Goal: Task Accomplishment & Management: Manage account settings

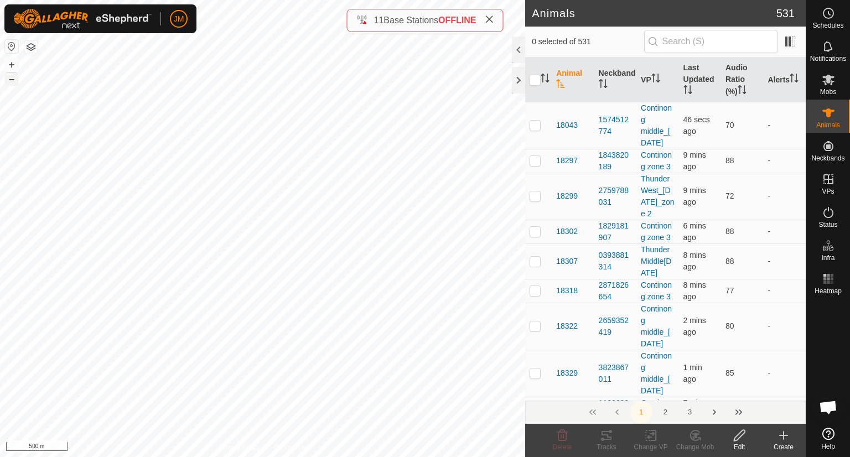
click at [12, 81] on button "–" at bounding box center [11, 78] width 13 height 13
click at [519, 78] on div at bounding box center [518, 80] width 13 height 27
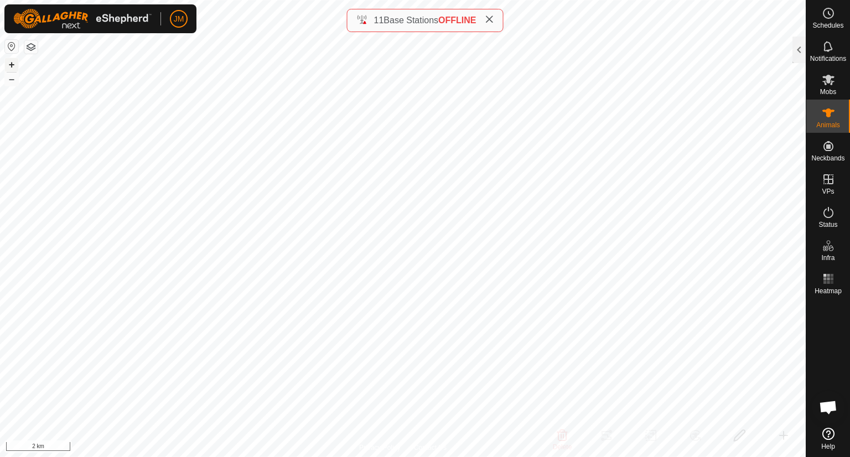
click at [11, 60] on button "+" at bounding box center [11, 64] width 13 height 13
type input "20485"
type input "-"
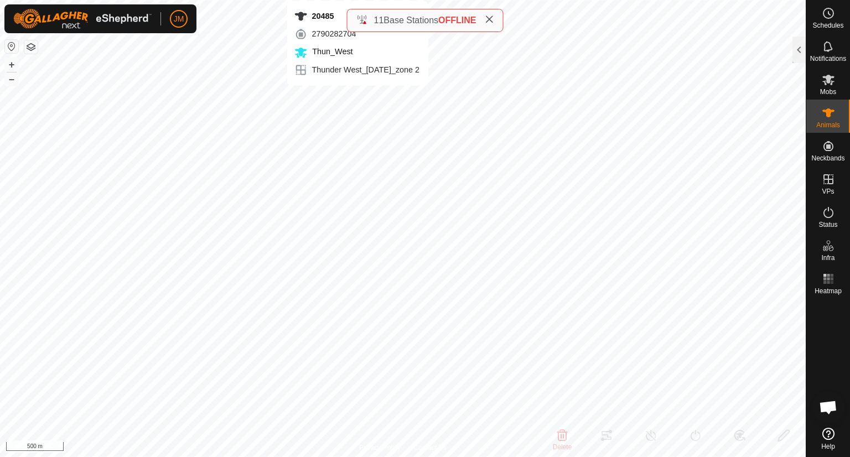
type input "-"
click at [488, 23] on icon at bounding box center [488, 19] width 9 height 9
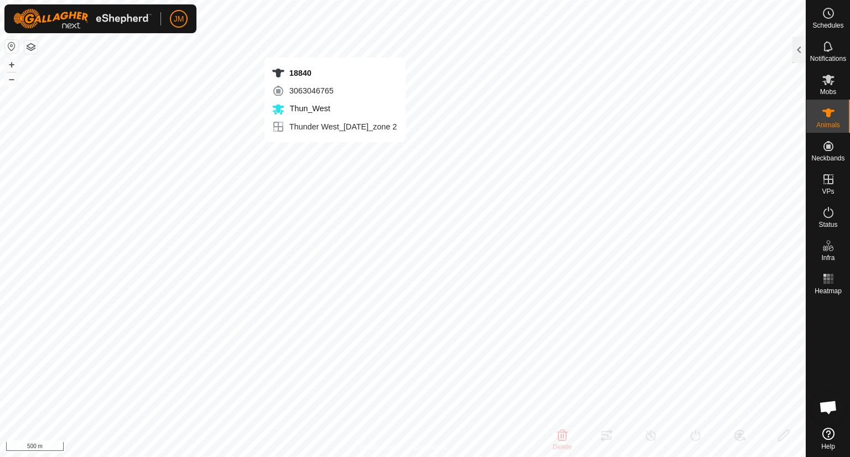
type input "18840"
type input "-"
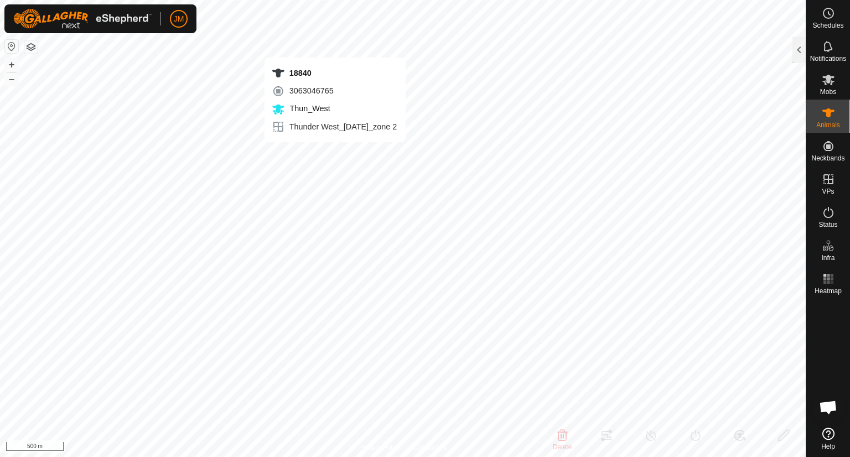
type input "-"
type input "18838"
type input "-"
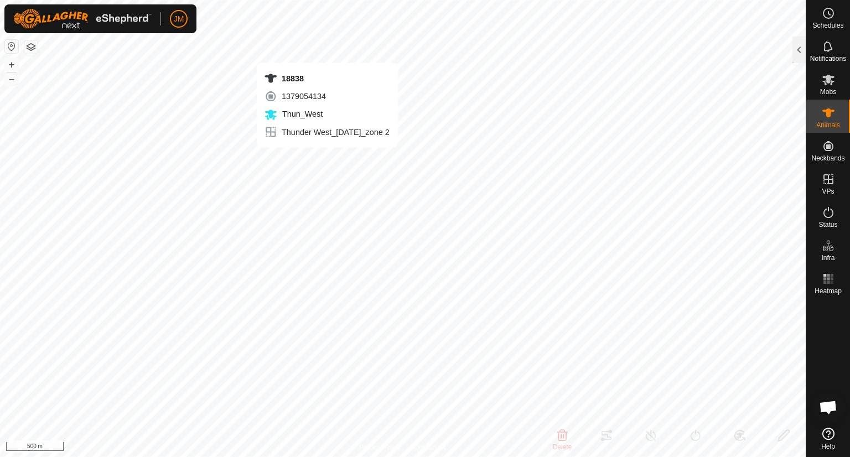
type input "-"
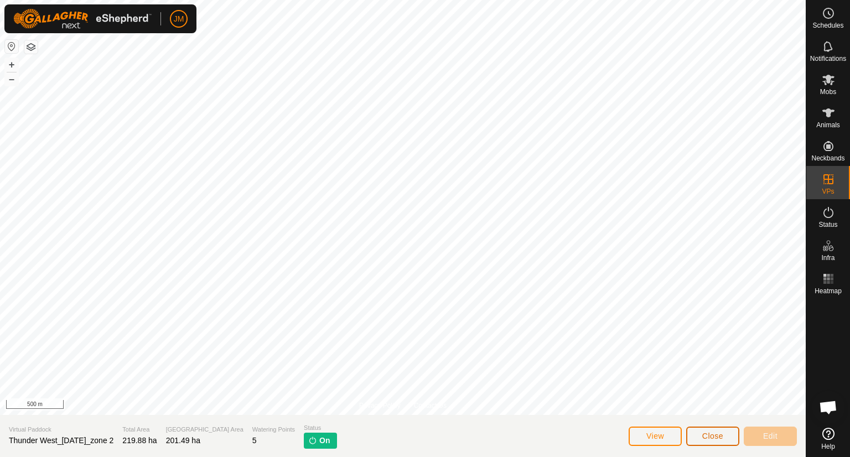
click at [710, 441] on button "Close" at bounding box center [712, 435] width 53 height 19
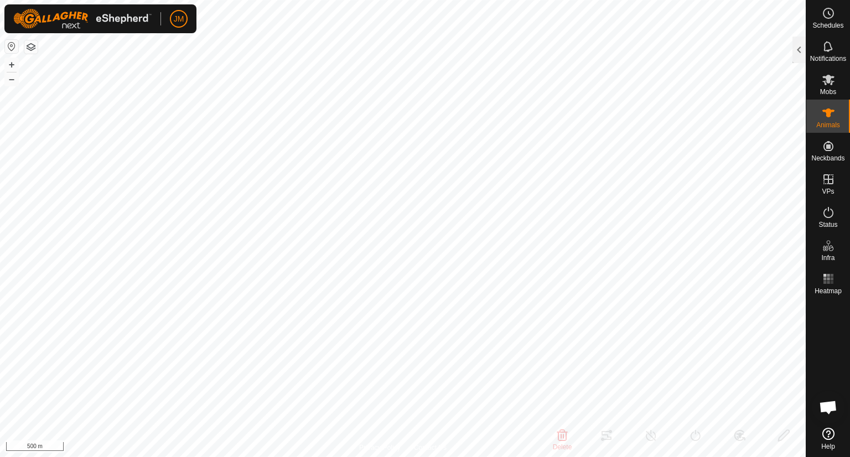
type input "20400"
type input "-"
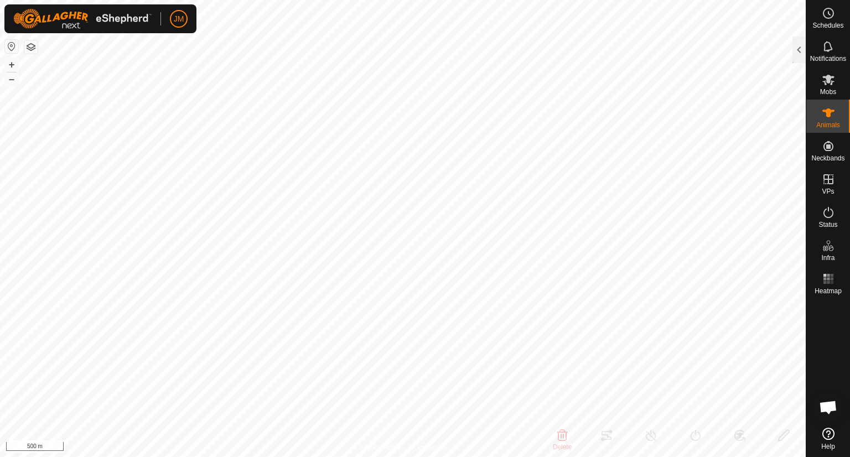
type input "-"
click at [442, 87] on div "21325 3377653143 Thun_West Thunder West_22Apr2025_zone 2 + – ⇧ i 500 m" at bounding box center [402, 228] width 805 height 457
click at [795, 45] on div at bounding box center [798, 50] width 13 height 27
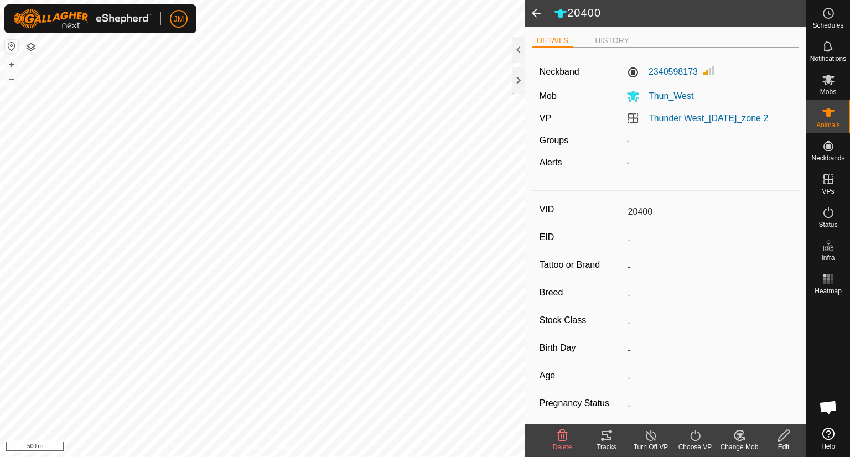
click at [603, 434] on icon at bounding box center [606, 435] width 10 height 9
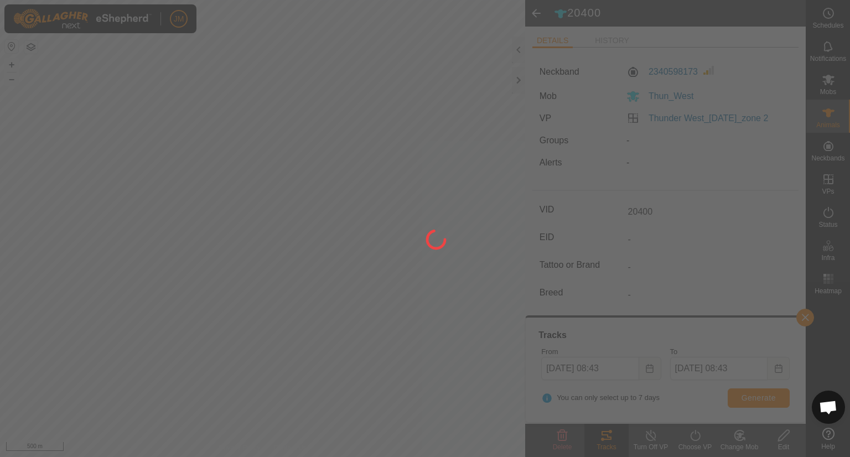
click at [757, 401] on div at bounding box center [425, 228] width 850 height 457
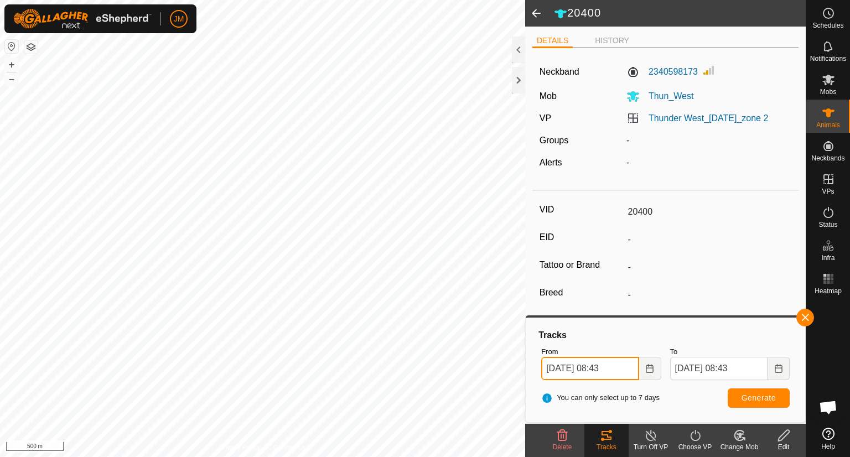
click at [550, 372] on input "27 Aug, 2025 08:43" at bounding box center [589, 368] width 97 height 23
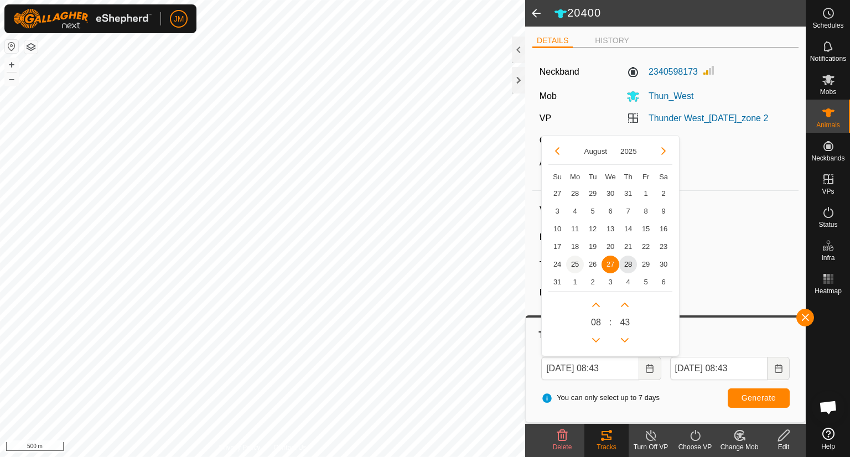
click at [578, 267] on span "25" at bounding box center [575, 265] width 18 height 18
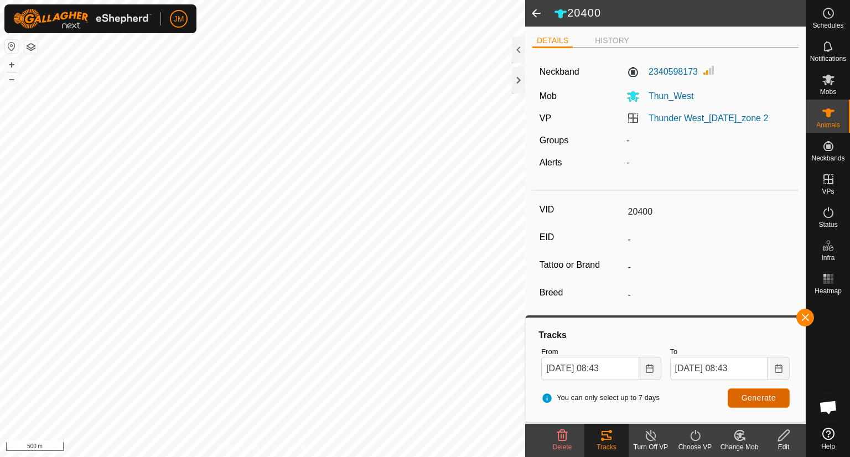
click at [743, 392] on button "Generate" at bounding box center [758, 397] width 62 height 19
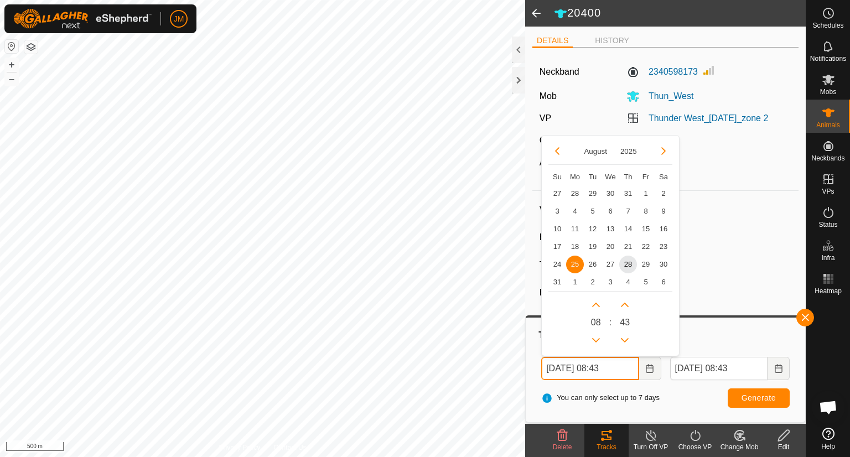
click at [548, 362] on input "25 Aug, 2025 08:43" at bounding box center [589, 368] width 97 height 23
click at [556, 267] on span "24" at bounding box center [557, 265] width 18 height 18
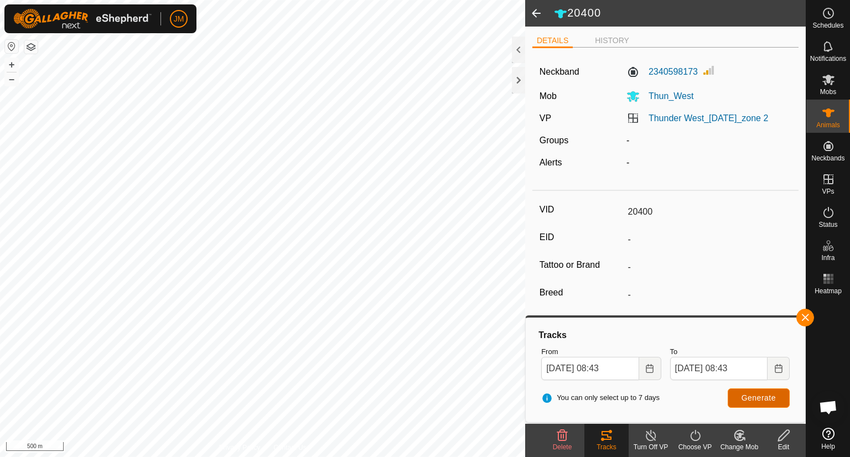
click at [756, 397] on span "Generate" at bounding box center [758, 397] width 34 height 9
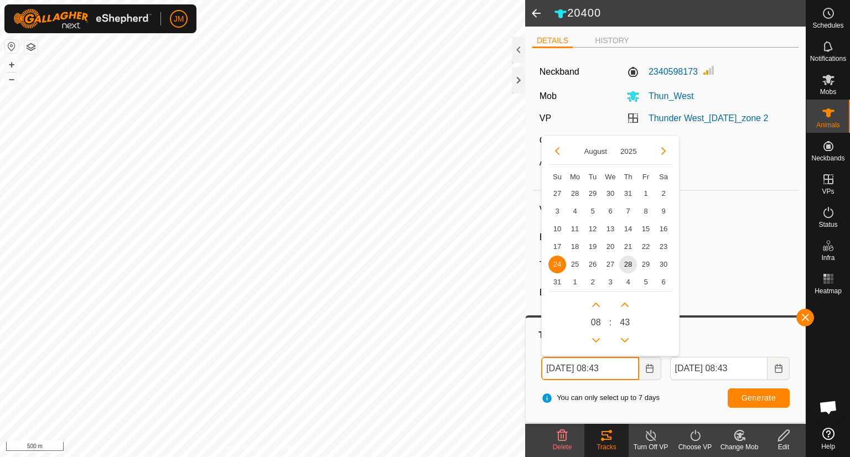
click at [552, 367] on input "24 Aug, 2025 08:43" at bounding box center [589, 368] width 97 height 23
click at [661, 249] on span "23" at bounding box center [663, 247] width 18 height 18
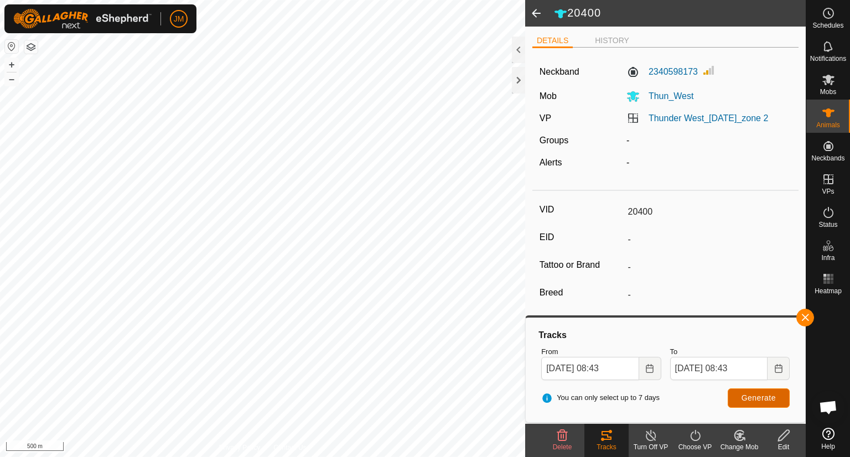
click at [748, 397] on span "Generate" at bounding box center [758, 397] width 34 height 9
click at [554, 368] on input "23 Aug, 2025 08:43" at bounding box center [589, 368] width 97 height 23
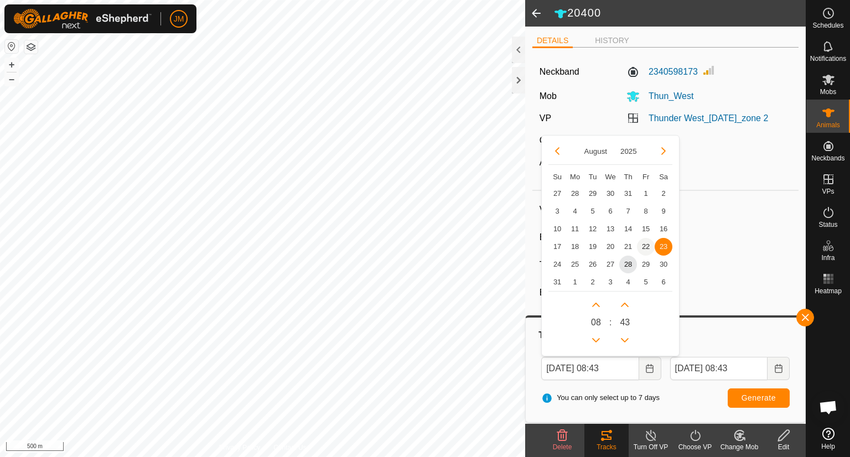
click at [642, 245] on span "22" at bounding box center [646, 247] width 18 height 18
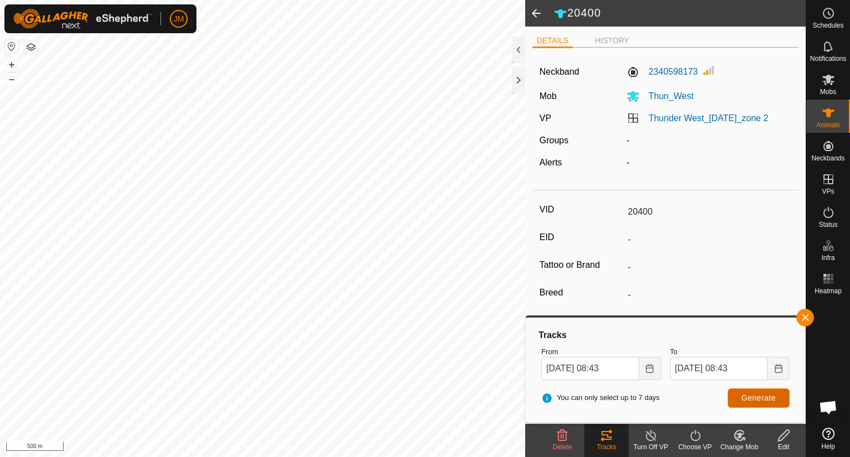
click at [739, 395] on button "Generate" at bounding box center [758, 397] width 62 height 19
click at [546, 363] on input "22 Aug, 2025 08:43" at bounding box center [589, 368] width 97 height 23
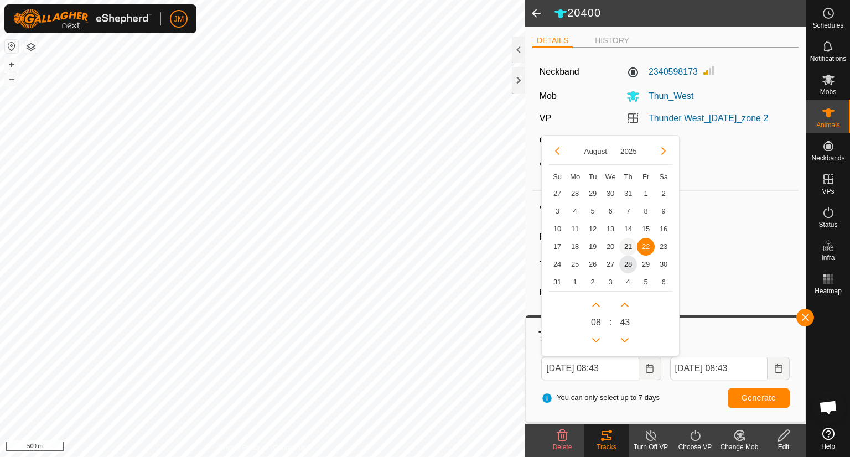
click at [623, 250] on span "21" at bounding box center [628, 247] width 18 height 18
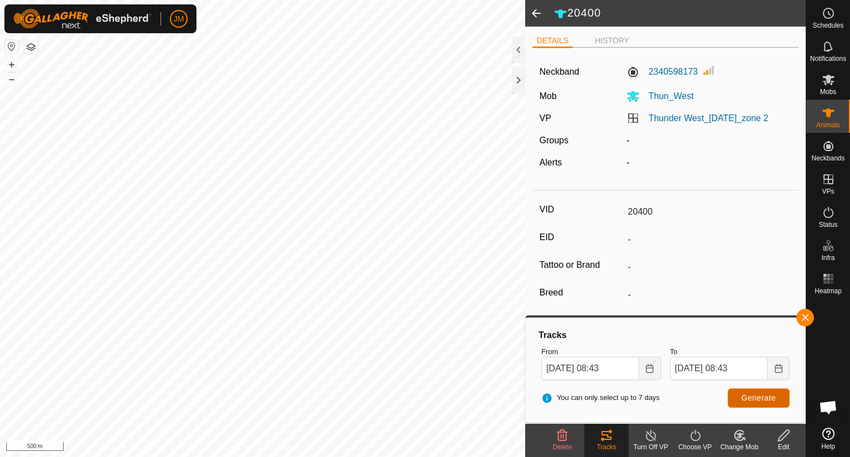
click at [754, 399] on span "Generate" at bounding box center [758, 397] width 34 height 9
click at [549, 366] on input "21 Aug, 2025 08:43" at bounding box center [589, 368] width 97 height 23
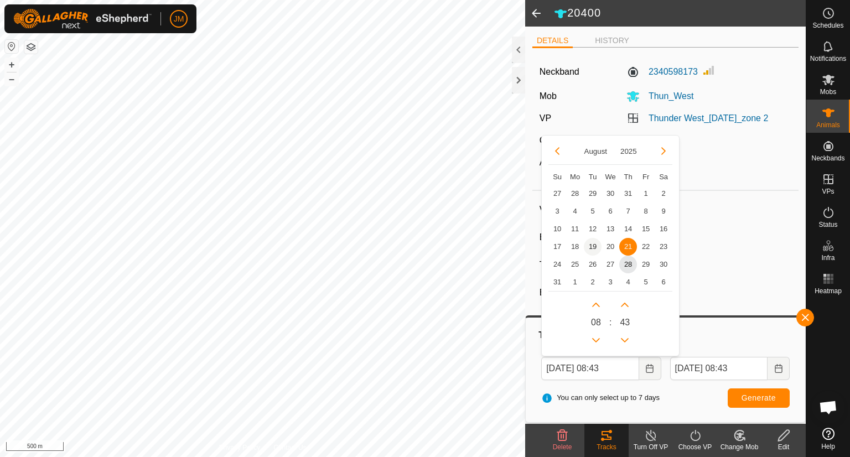
click at [593, 247] on span "19" at bounding box center [593, 247] width 18 height 18
type input "19 Aug, 2025 08:43"
type input "26 Aug, 2025 08:43"
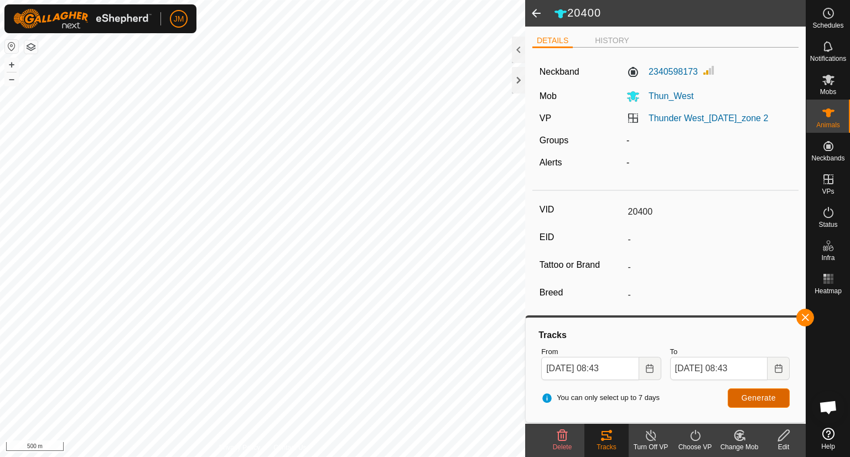
click at [761, 396] on span "Generate" at bounding box center [758, 397] width 34 height 9
click at [551, 371] on input "19 Aug, 2025 08:43" at bounding box center [589, 368] width 97 height 23
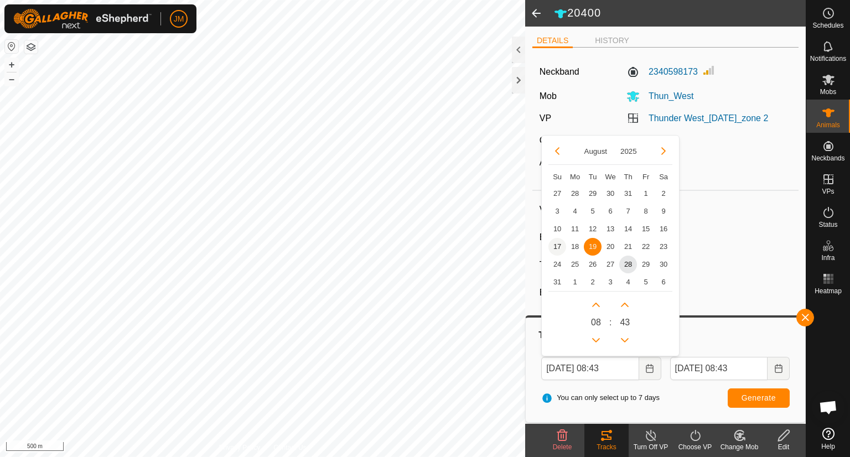
click at [556, 244] on span "17" at bounding box center [557, 247] width 18 height 18
type input "17 Aug, 2025 08:43"
type input "24 Aug, 2025 08:43"
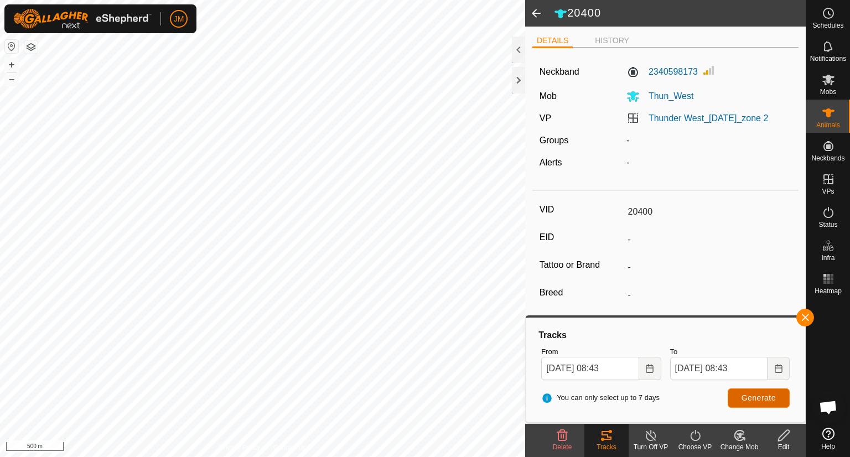
click at [754, 395] on span "Generate" at bounding box center [758, 397] width 34 height 9
click at [517, 76] on div at bounding box center [518, 80] width 13 height 27
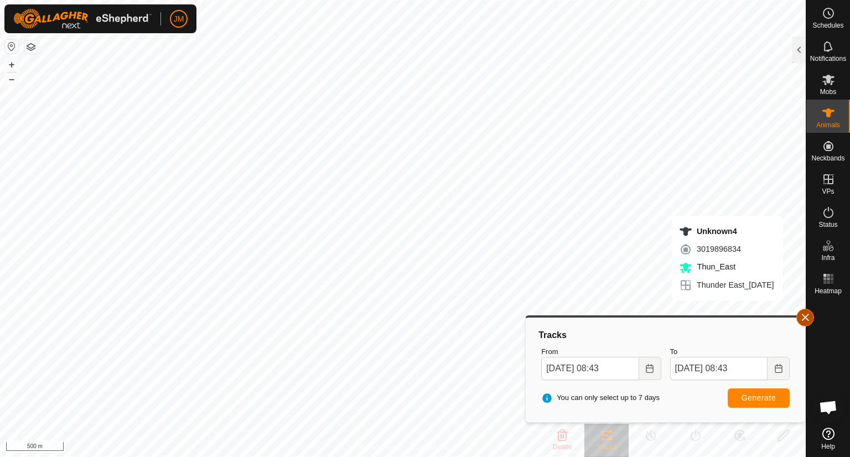
click at [806, 315] on button "button" at bounding box center [805, 318] width 18 height 18
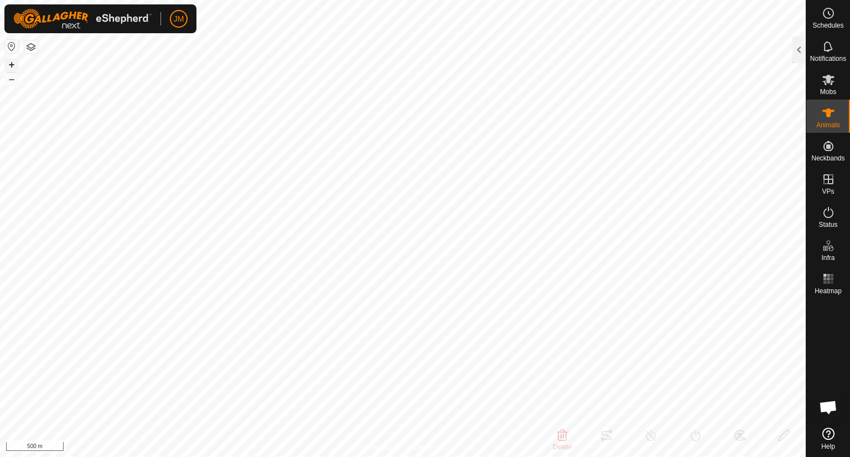
click at [11, 58] on button "+" at bounding box center [11, 64] width 13 height 13
type input "21180"
type input "-"
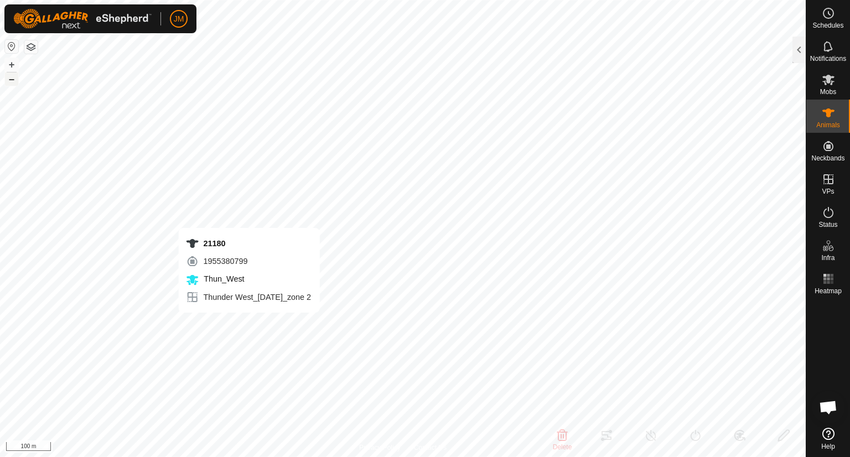
type input "-"
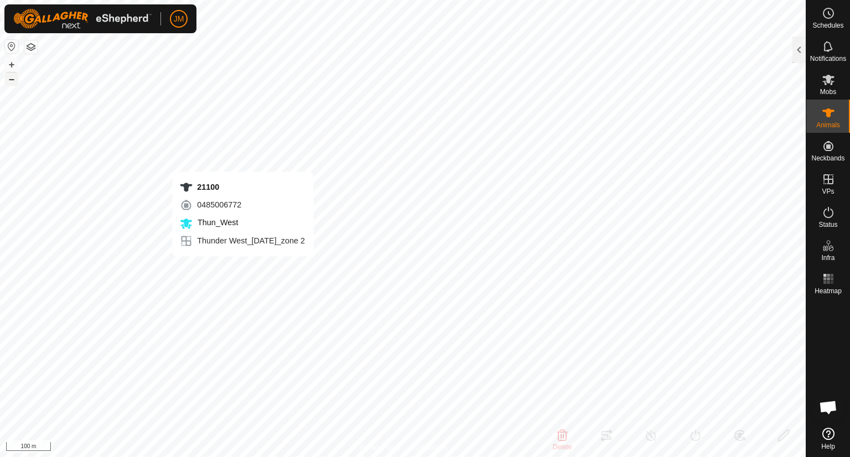
type input "21100"
type input "-"
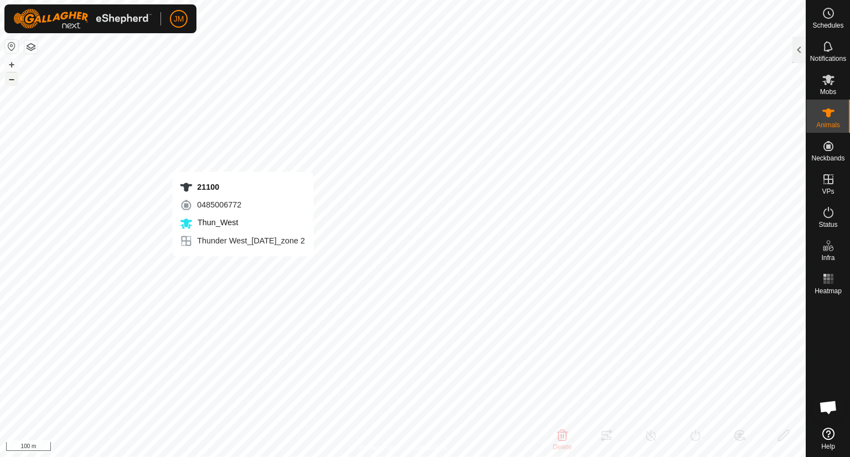
type input "-"
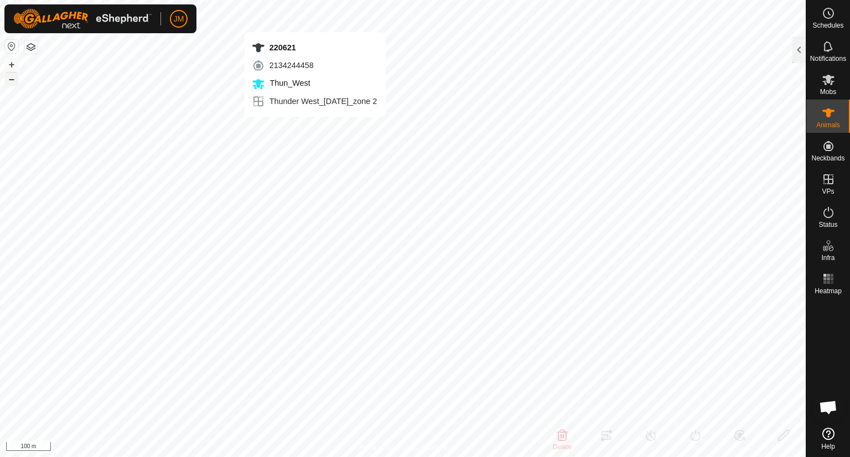
type input "220621"
type input "-"
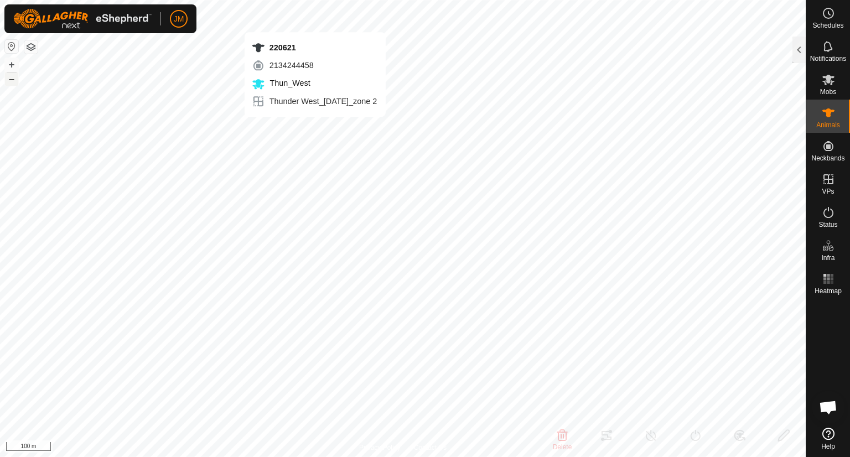
type input "-"
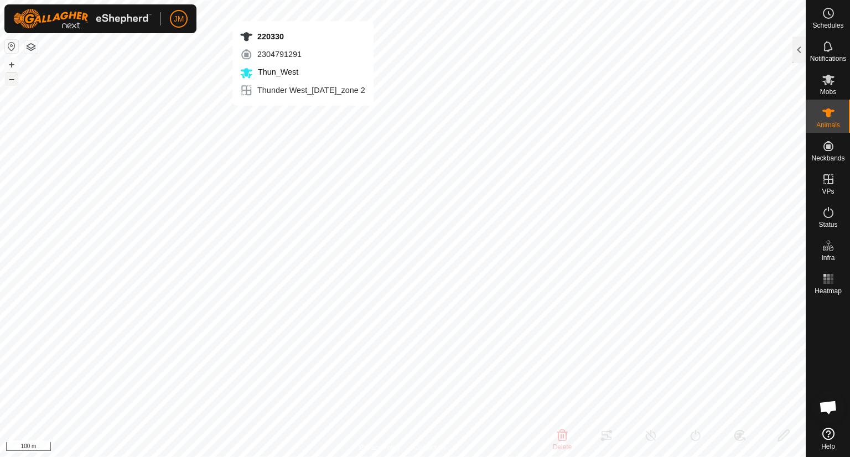
type input "220330"
type input "-"
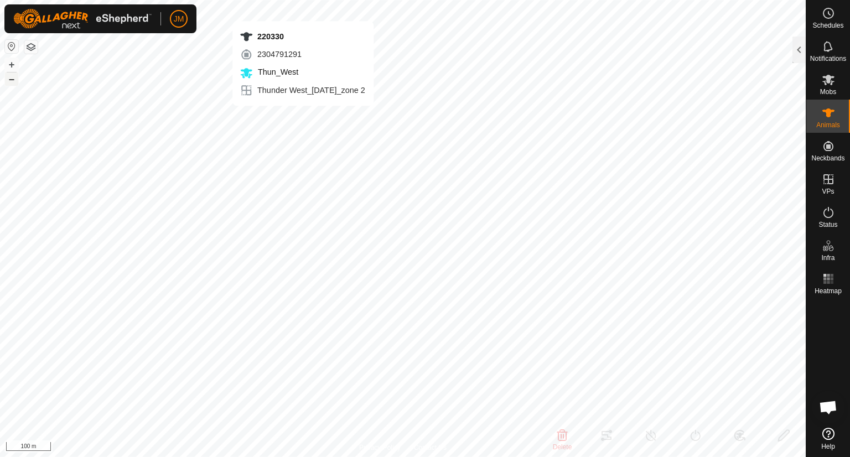
type input "-"
click at [14, 84] on button "–" at bounding box center [11, 78] width 13 height 13
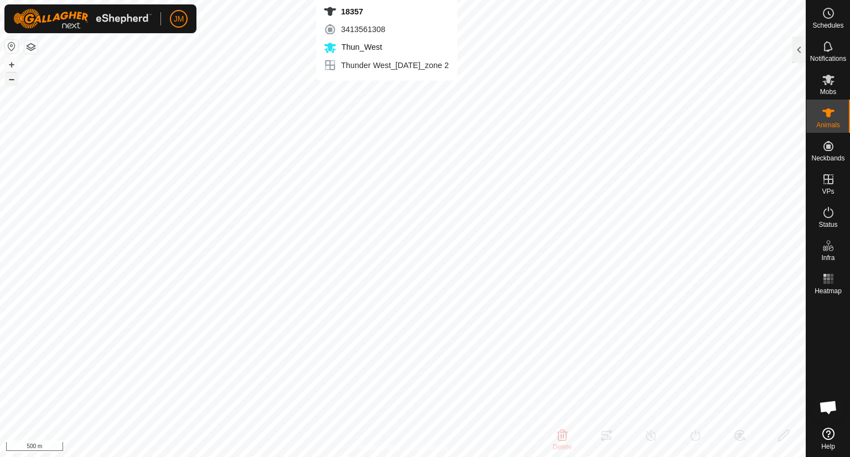
type input "18357"
type input "-"
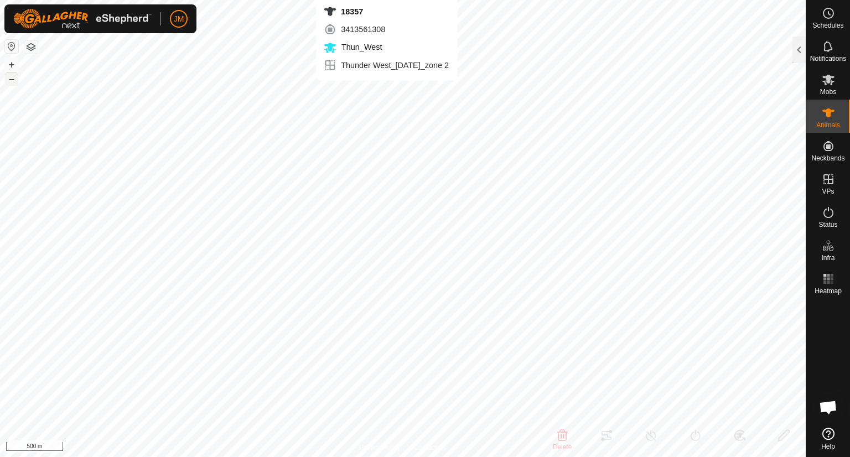
type input "-"
click at [14, 64] on button "+" at bounding box center [11, 64] width 13 height 13
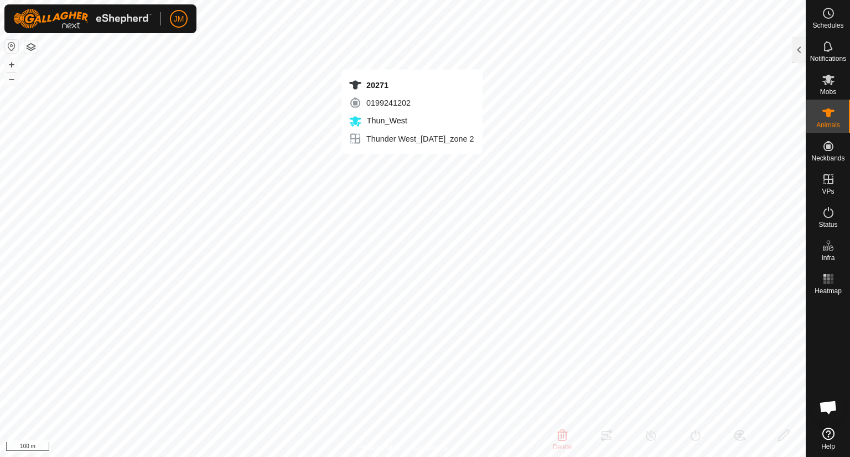
type input "20271"
type input "-"
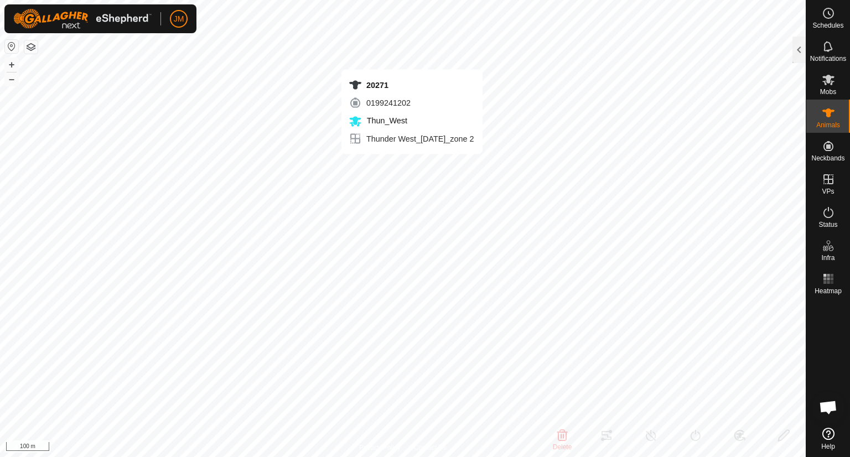
type input "-"
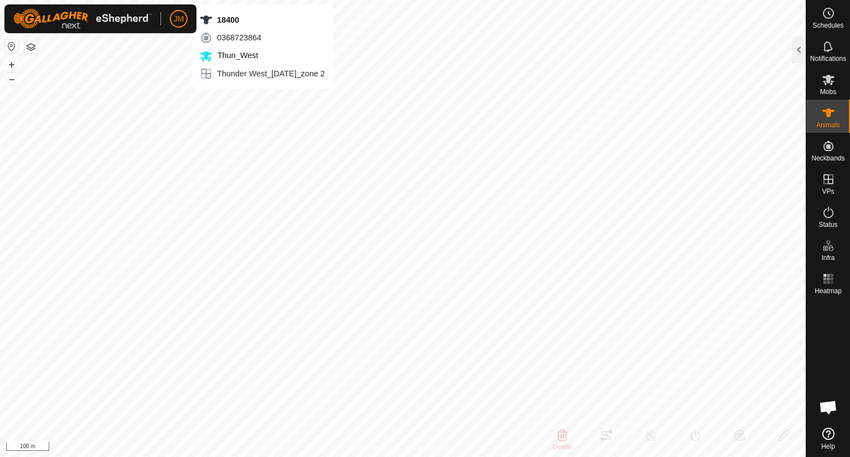
type input "18400"
type input "-"
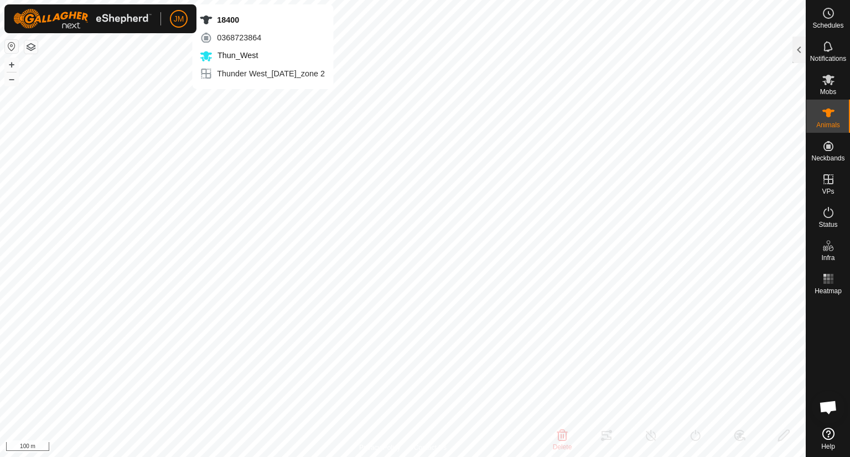
type input "-"
click at [5, 62] on button "+" at bounding box center [11, 64] width 13 height 13
click at [10, 66] on button "+" at bounding box center [11, 64] width 13 height 13
click at [14, 84] on button "–" at bounding box center [11, 78] width 13 height 13
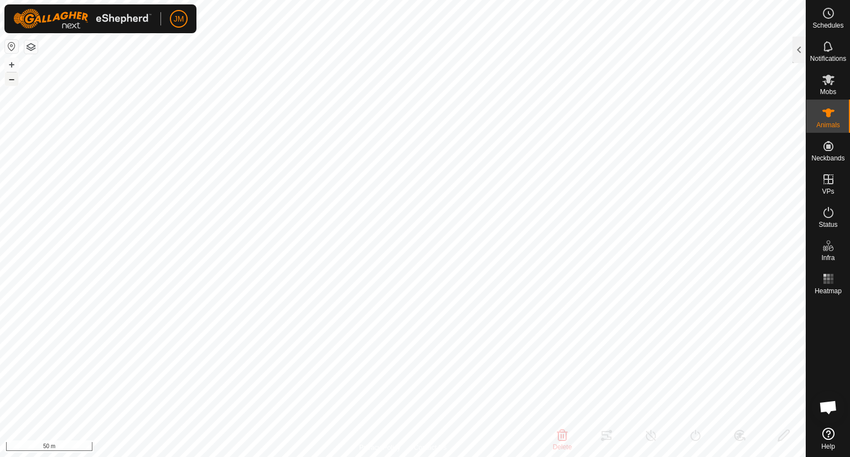
click at [14, 84] on button "–" at bounding box center [11, 78] width 13 height 13
type input "18444"
type input "-"
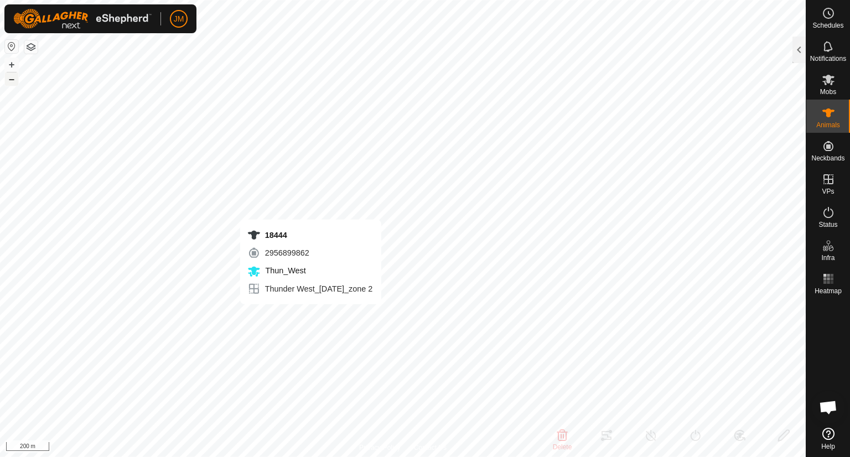
type input "-"
click at [12, 78] on button "–" at bounding box center [11, 78] width 13 height 13
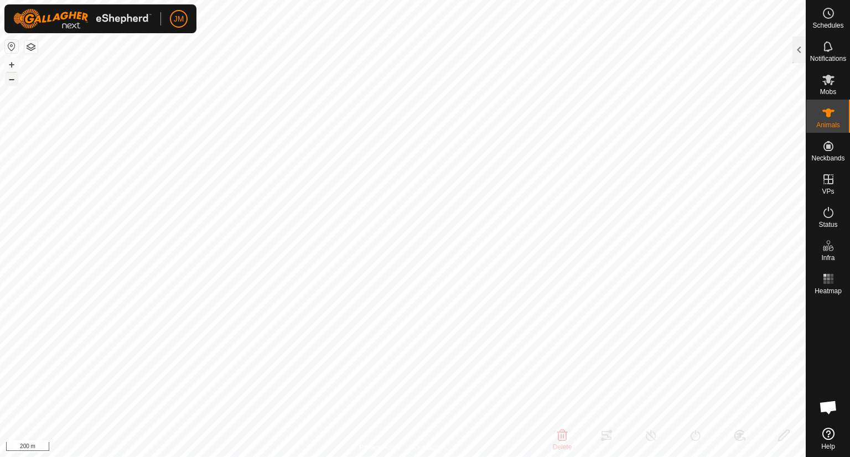
click at [12, 78] on button "–" at bounding box center [11, 78] width 13 height 13
type input "240694"
type input "-"
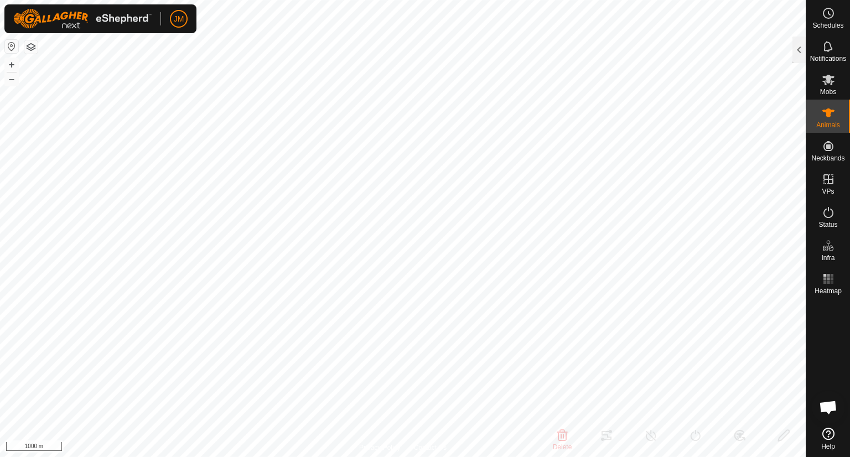
type input "-"
click at [11, 62] on button "+" at bounding box center [11, 64] width 13 height 13
type input "18444"
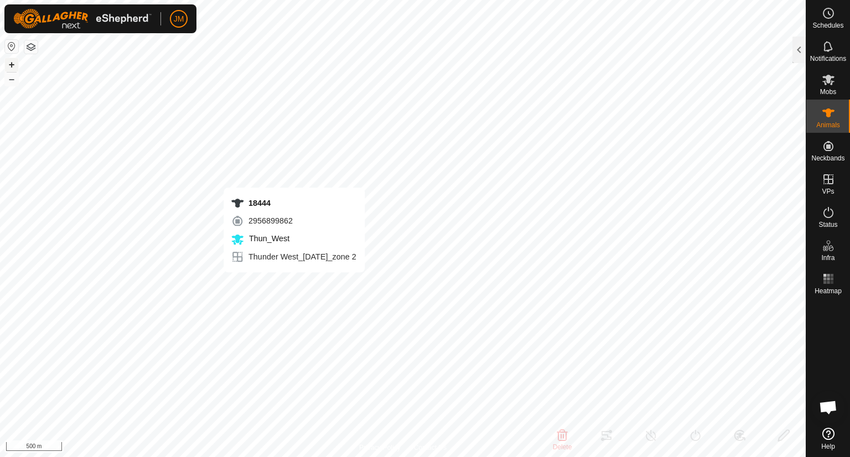
type input "-"
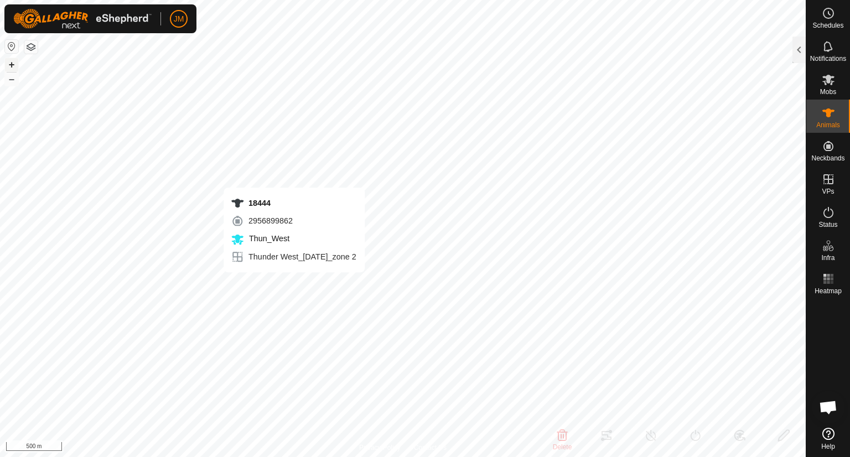
type input "-"
click at [13, 65] on button "+" at bounding box center [11, 64] width 13 height 13
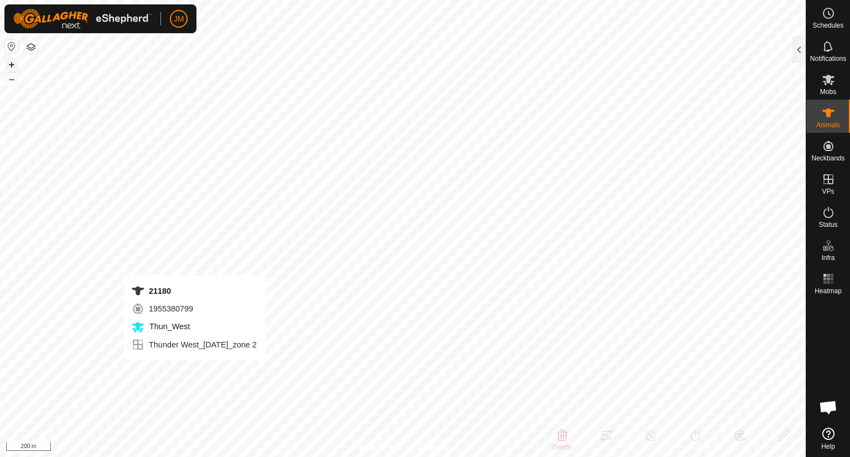
type input "21180"
type input "-"
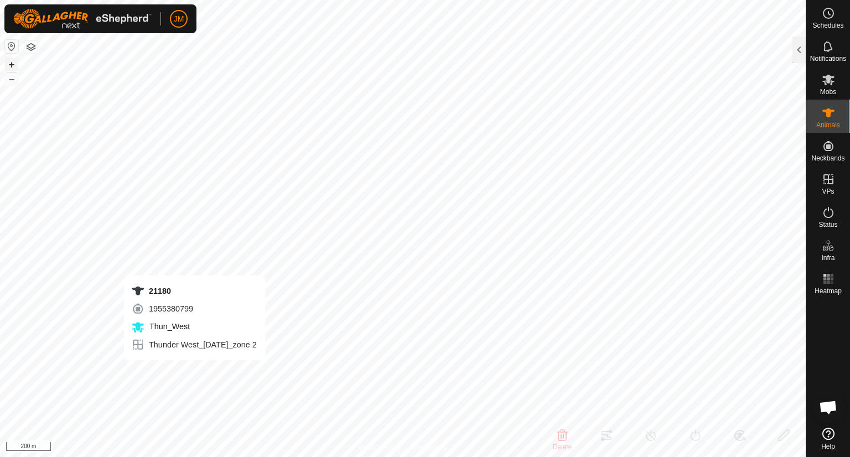
type input "-"
click at [15, 64] on button "+" at bounding box center [11, 64] width 13 height 13
click at [12, 79] on button "–" at bounding box center [11, 78] width 13 height 13
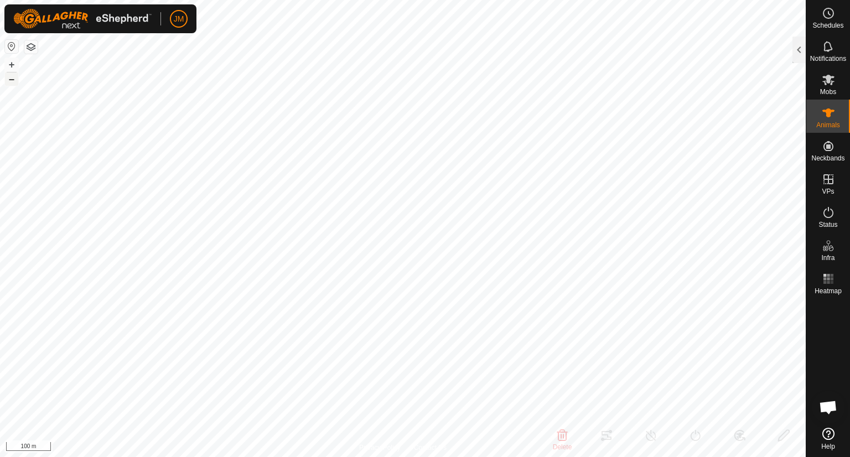
click at [15, 79] on button "–" at bounding box center [11, 78] width 13 height 13
click at [13, 80] on button "–" at bounding box center [11, 78] width 13 height 13
click at [15, 62] on button "+" at bounding box center [11, 64] width 13 height 13
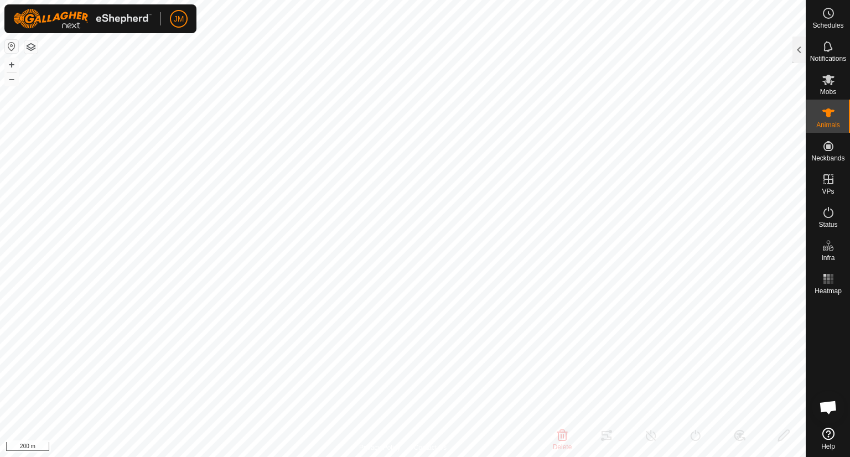
click at [212, 456] on html "JM Schedules Notifications Mobs Animals Neckbands VPs Status Infra Heatmap Help…" at bounding box center [425, 228] width 850 height 457
click at [17, 66] on button "+" at bounding box center [11, 64] width 13 height 13
click at [14, 67] on button "+" at bounding box center [11, 64] width 13 height 13
click at [797, 51] on div at bounding box center [798, 50] width 13 height 27
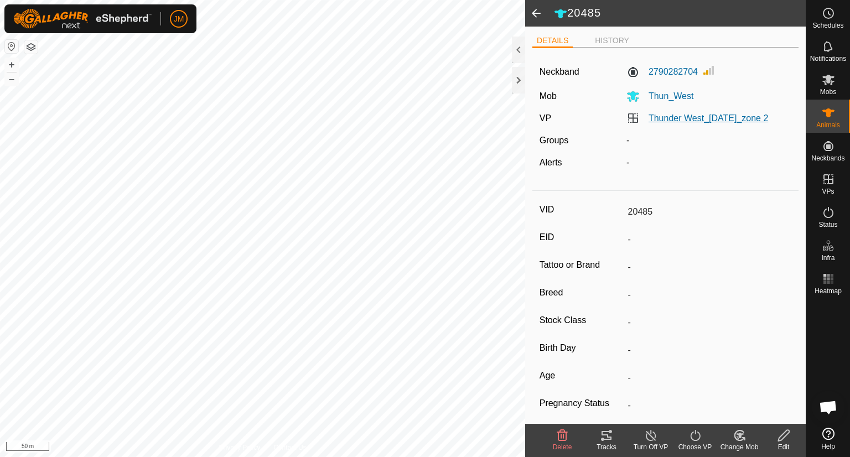
click at [690, 117] on link "Thunder West_[DATE]_zone 2" at bounding box center [707, 117] width 119 height 9
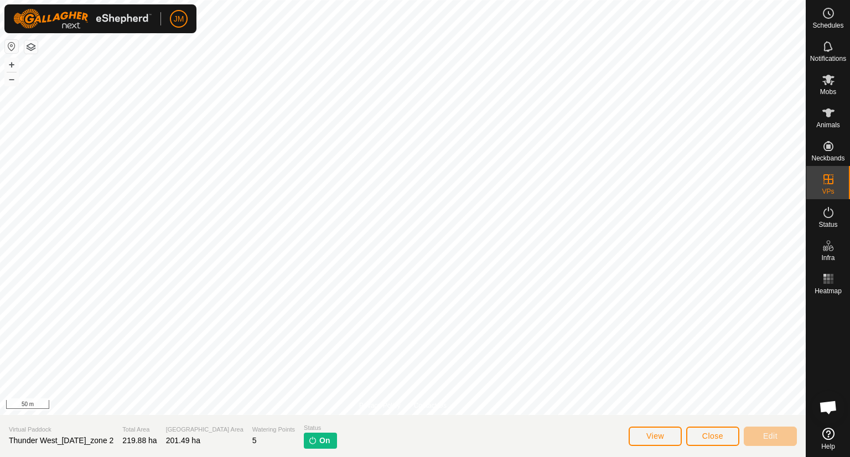
click at [60, 437] on span "Thunder West_[DATE]_zone 2" at bounding box center [61, 440] width 105 height 9
copy span "Thunder West_[DATE]_zone 2"
click at [706, 441] on button "Close" at bounding box center [712, 435] width 53 height 19
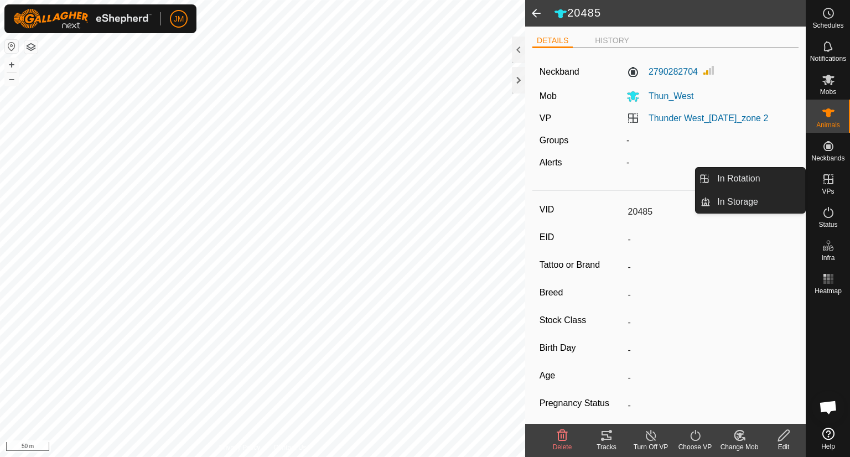
click at [831, 184] on icon at bounding box center [828, 179] width 10 height 10
click at [782, 178] on link "In Rotation" at bounding box center [757, 179] width 95 height 22
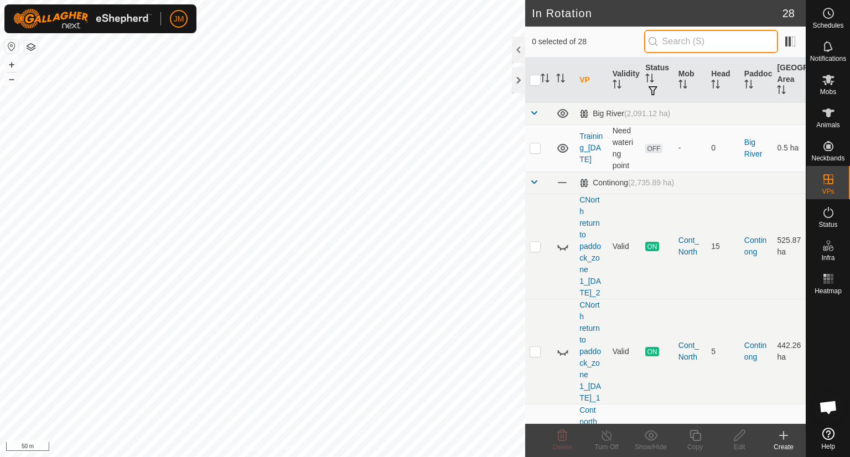
click at [741, 41] on input "text" at bounding box center [711, 41] width 134 height 23
paste input "Thunder West_[DATE]_zone 2"
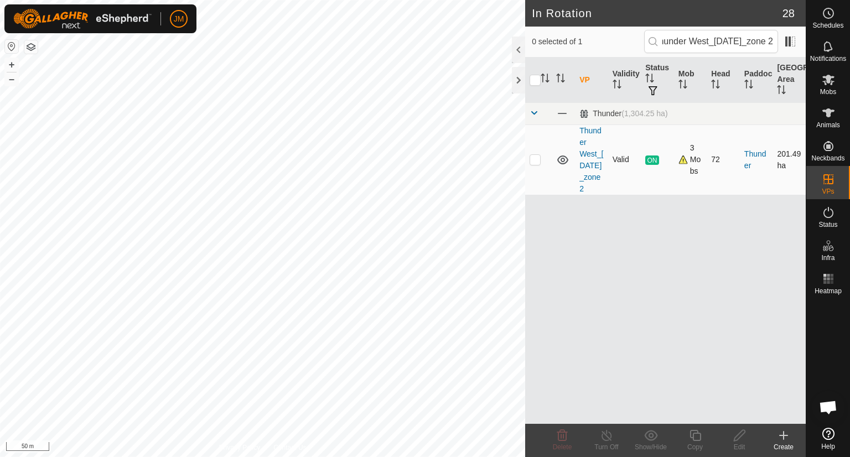
click at [535, 162] on p-checkbox at bounding box center [534, 159] width 11 height 9
click at [688, 434] on icon at bounding box center [695, 435] width 14 height 13
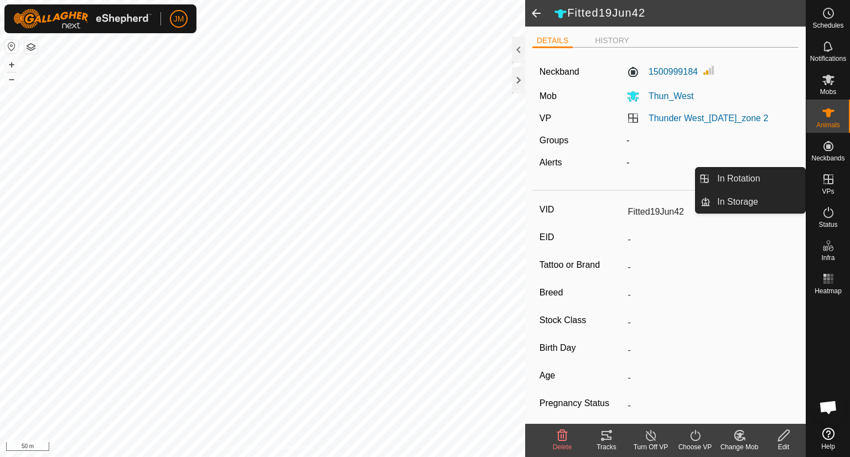
click at [823, 184] on icon at bounding box center [827, 179] width 13 height 13
click at [821, 184] on icon at bounding box center [827, 179] width 13 height 13
click at [827, 183] on icon at bounding box center [828, 179] width 10 height 10
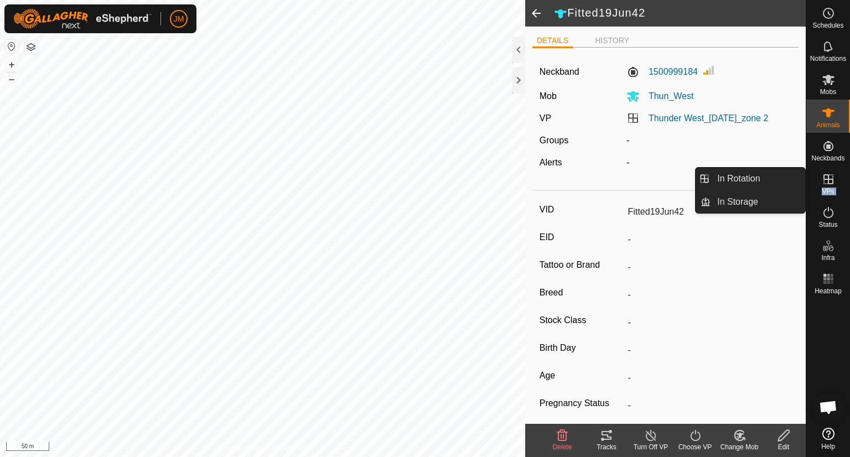
click at [827, 183] on icon at bounding box center [828, 179] width 10 height 10
click at [783, 183] on link "In Rotation" at bounding box center [757, 179] width 95 height 22
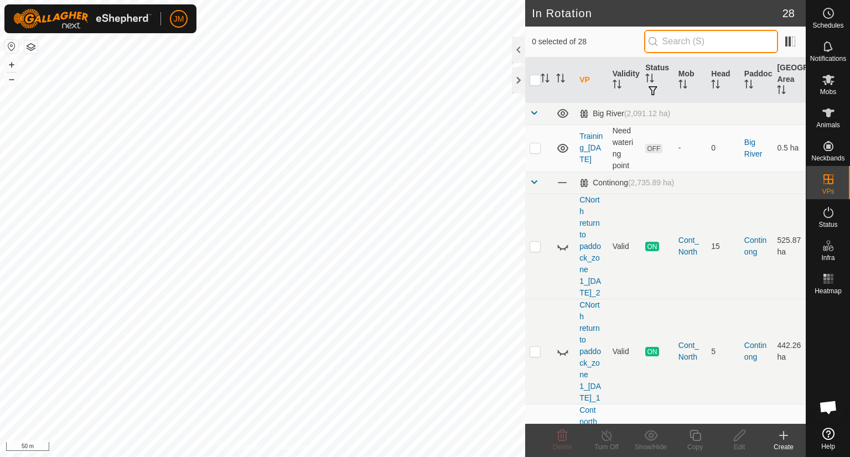
click at [717, 41] on input "text" at bounding box center [711, 41] width 134 height 23
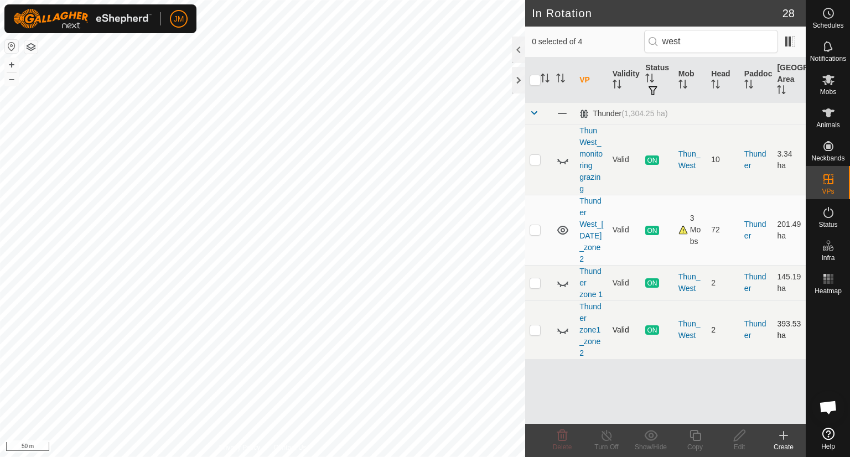
click at [538, 328] on p-checkbox at bounding box center [534, 329] width 11 height 9
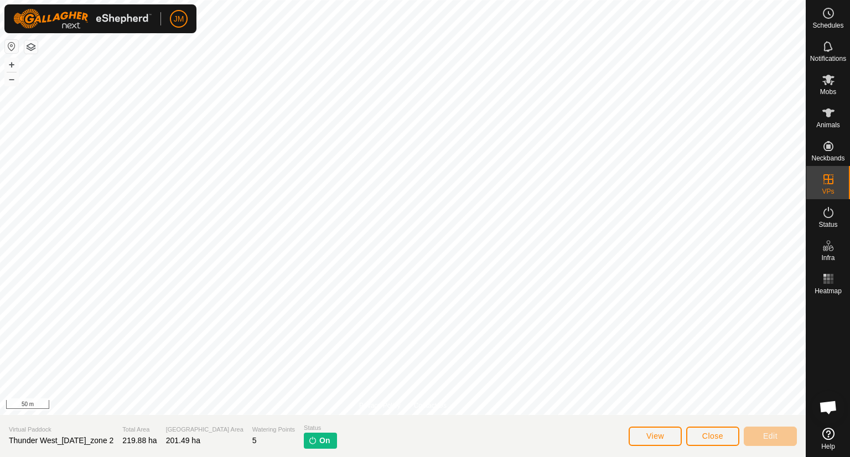
click at [95, 437] on span "Thunder West_[DATE]_zone 2" at bounding box center [61, 440] width 105 height 9
copy span "Thunder West_[DATE]_zone 2"
click at [710, 429] on button "Close" at bounding box center [712, 435] width 53 height 19
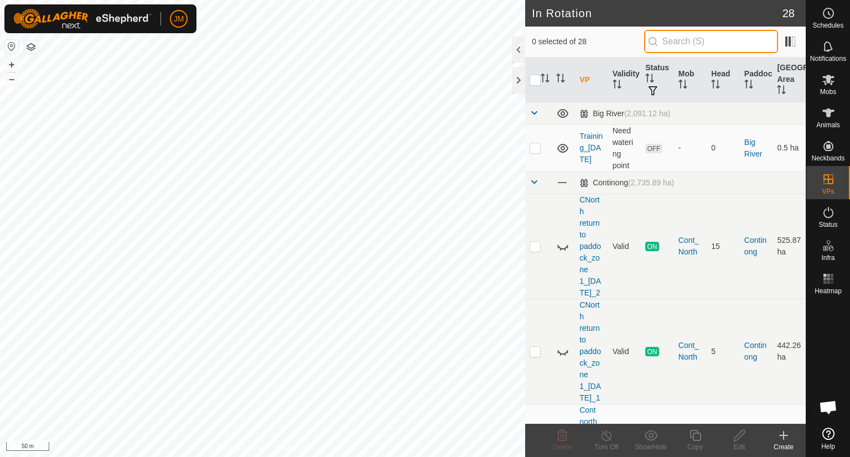
click at [677, 37] on input "text" at bounding box center [711, 41] width 134 height 23
paste input "Thunder West_[DATE]_zone 2"
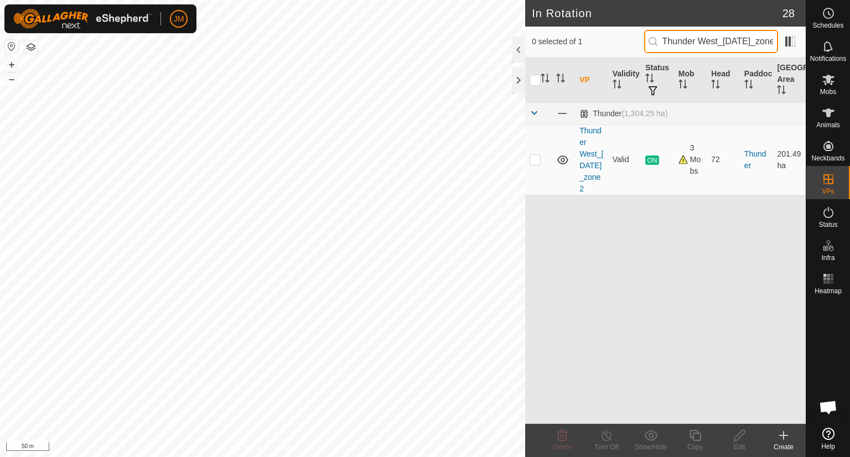
scroll to position [0, 27]
click at [536, 163] on p-checkbox at bounding box center [534, 159] width 11 height 9
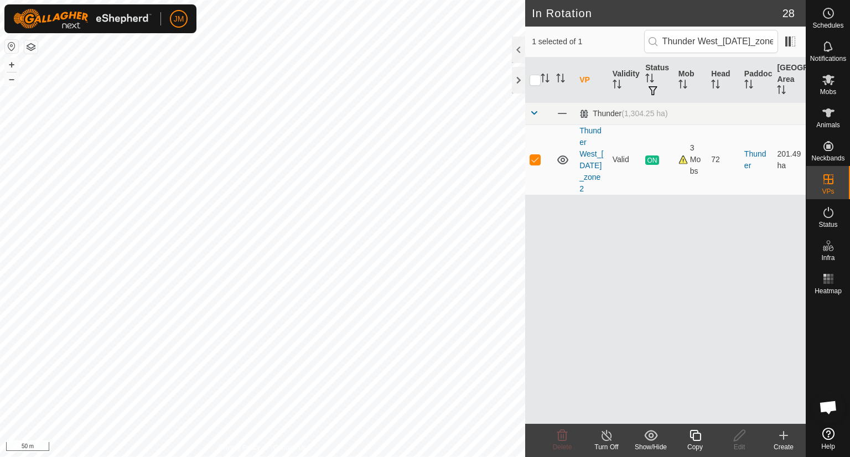
click at [697, 437] on icon at bounding box center [695, 435] width 14 height 13
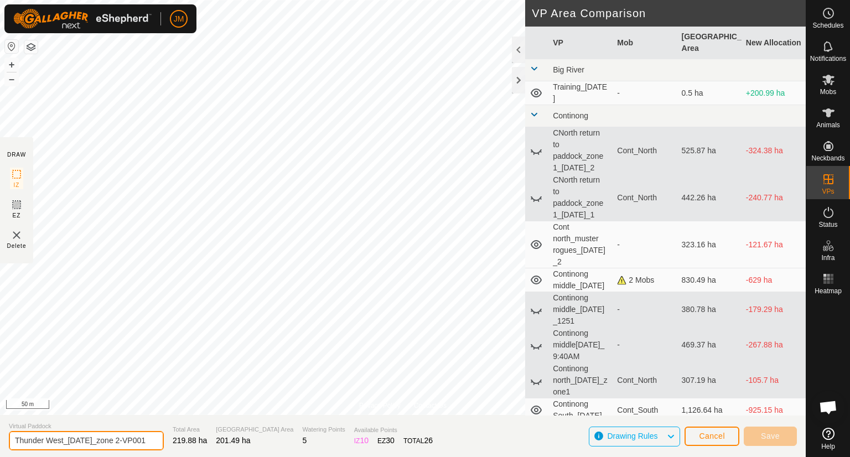
click at [129, 439] on input "Thunder West_22Apr2025_zone 2-VP001" at bounding box center [86, 440] width 155 height 19
drag, startPoint x: 69, startPoint y: 441, endPoint x: 107, endPoint y: 437, distance: 37.8
click at [107, 437] on input "Thunder West_22Apr2025_zone 2-VP001" at bounding box center [86, 440] width 155 height 19
drag, startPoint x: 91, startPoint y: 439, endPoint x: 150, endPoint y: 437, distance: 59.2
click at [150, 437] on input "Thunder West_zone 2-VP001" at bounding box center [86, 440] width 155 height 19
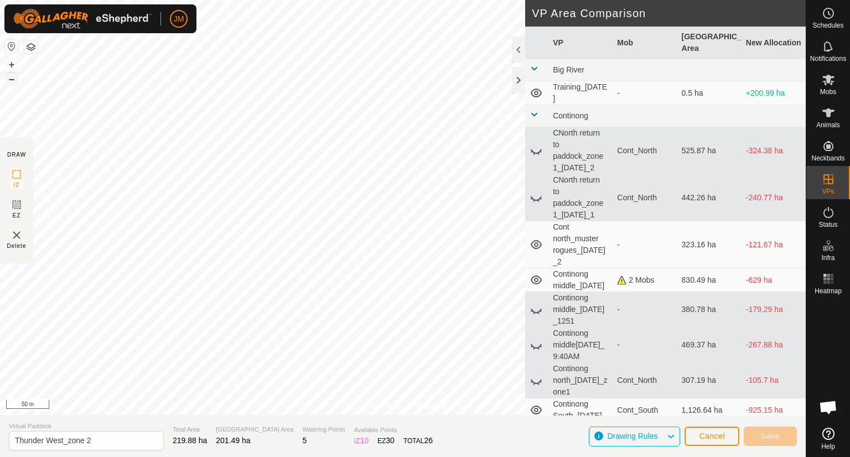
click at [13, 79] on button "–" at bounding box center [11, 78] width 13 height 13
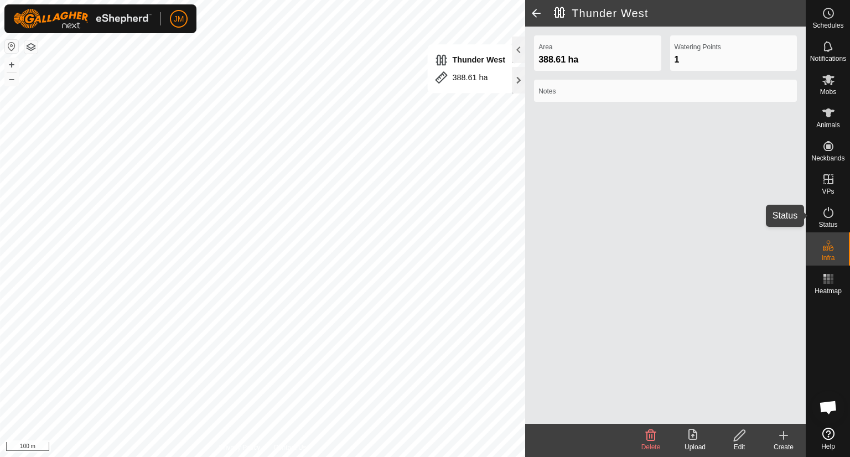
click at [826, 210] on icon at bounding box center [827, 212] width 13 height 13
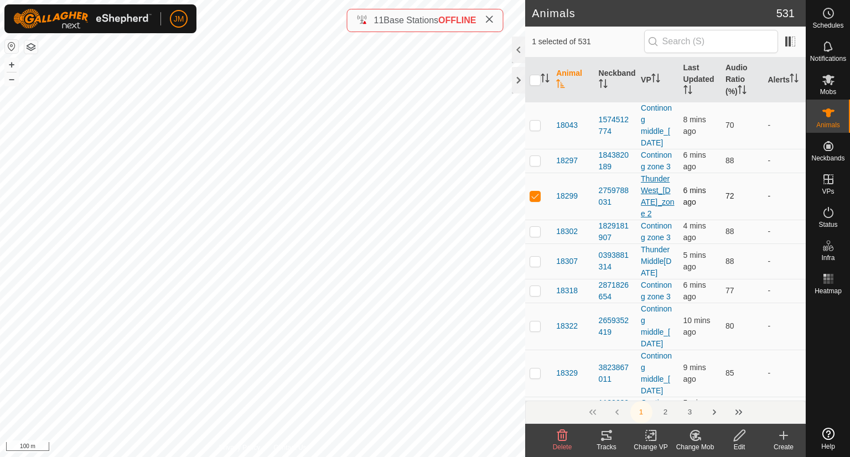
click at [640, 204] on link "Thunder West_[DATE]_zone 2" at bounding box center [656, 196] width 33 height 44
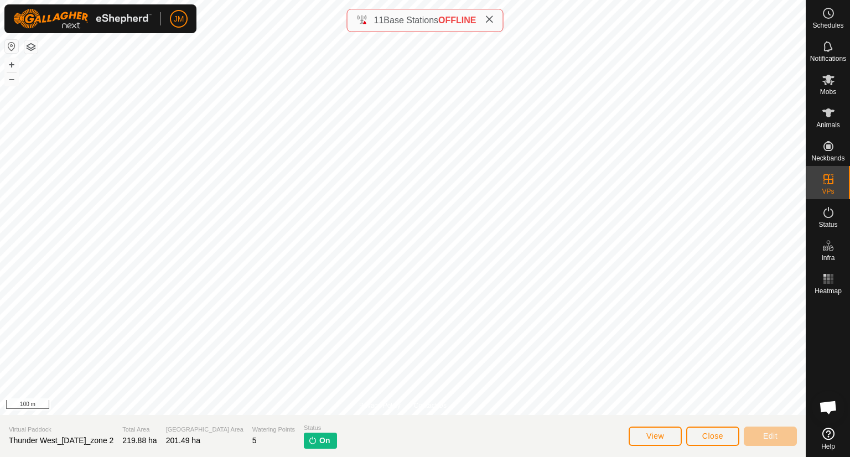
click at [96, 437] on span "Thunder West_[DATE]_zone 2" at bounding box center [61, 440] width 105 height 9
copy span "Thunder West_[DATE]_zone 2"
click at [712, 434] on span "Close" at bounding box center [712, 435] width 21 height 9
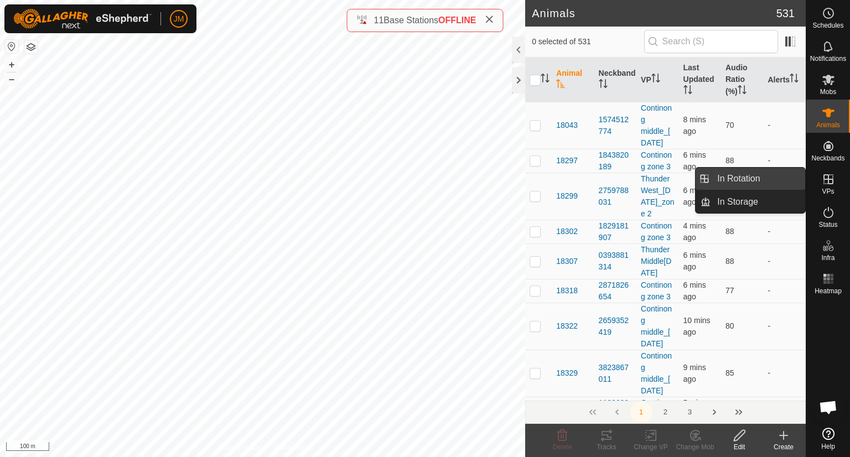
click at [764, 183] on link "In Rotation" at bounding box center [757, 179] width 95 height 22
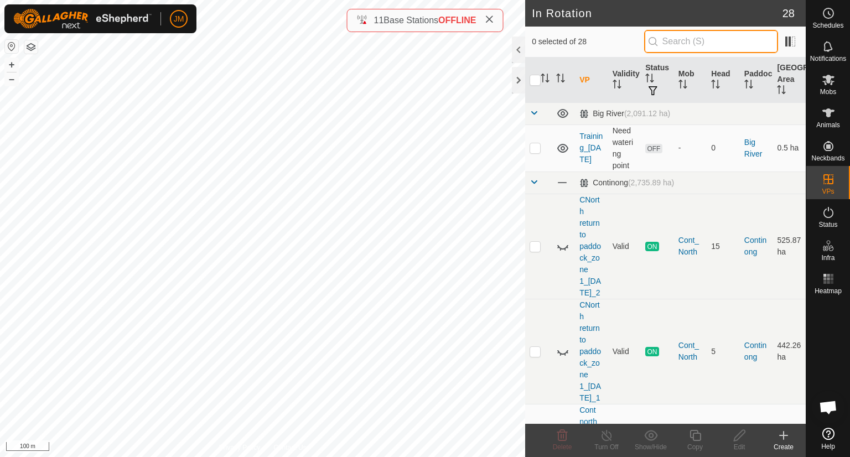
click at [671, 44] on input "text" at bounding box center [711, 41] width 134 height 23
paste input "Thunder West_[DATE]_zone 2"
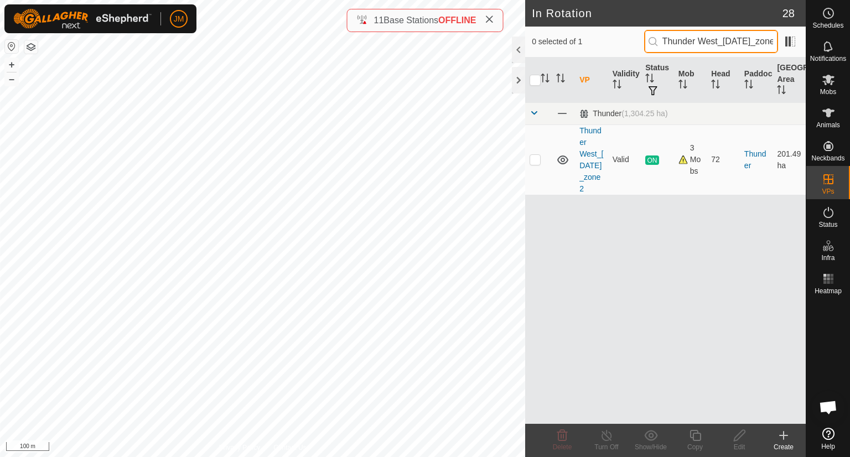
scroll to position [0, 27]
type input "Thunder West_[DATE]_zone 2"
click at [533, 158] on p-checkbox at bounding box center [534, 159] width 11 height 9
checkbox input "true"
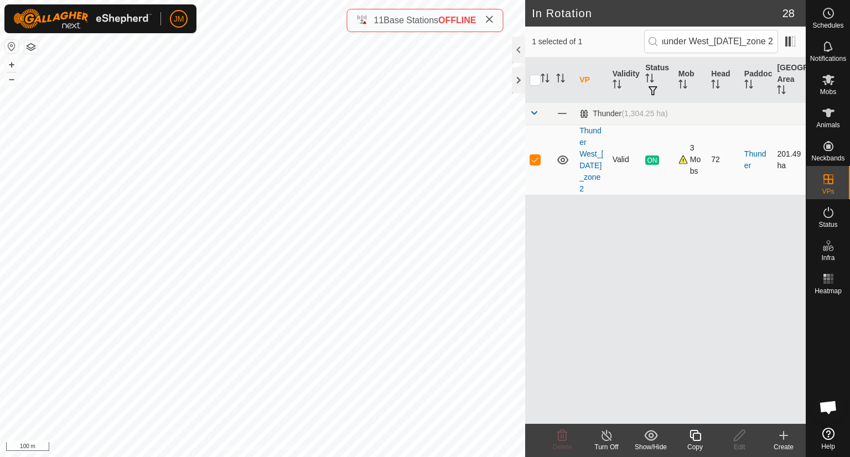
scroll to position [0, 0]
click at [690, 439] on icon at bounding box center [695, 435] width 14 height 13
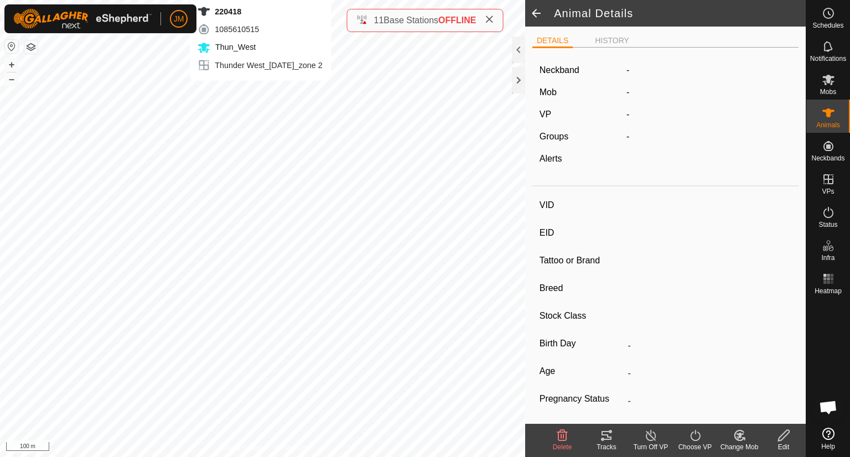
type input "220418"
type input "-"
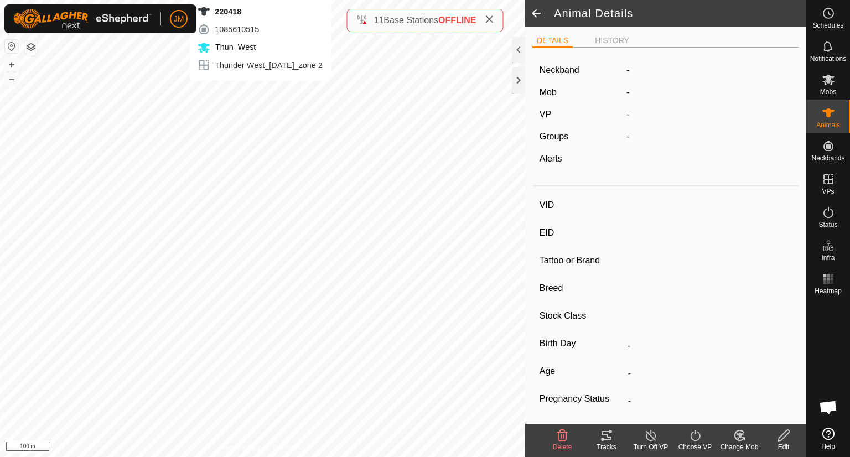
type input "-"
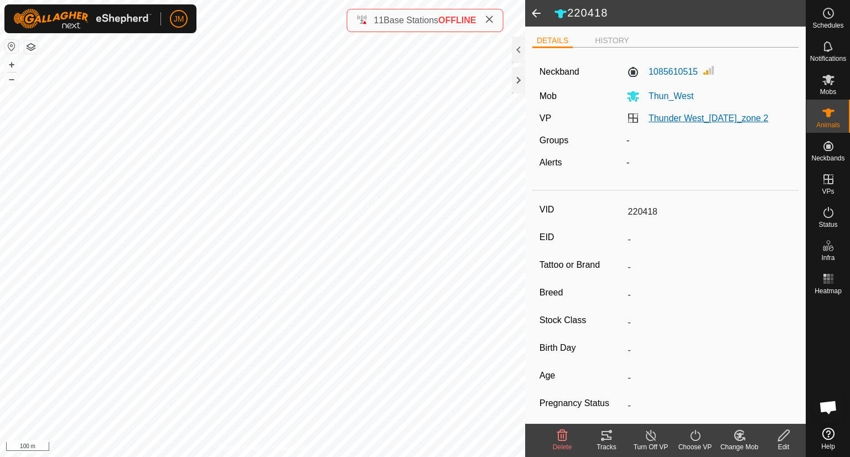
click at [706, 121] on link "Thunder West_[DATE]_zone 2" at bounding box center [707, 117] width 119 height 9
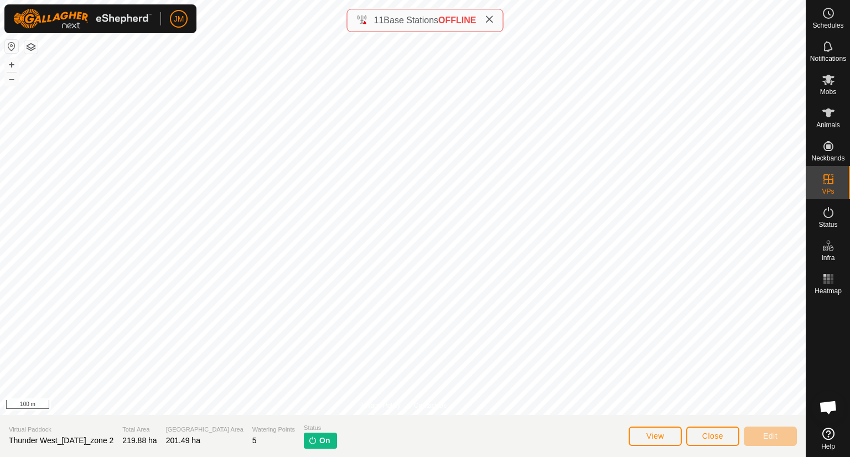
click at [113, 441] on span "Thunder West_[DATE]_zone 2" at bounding box center [61, 440] width 105 height 9
copy span "Thunder West_[DATE]_zone 2"
click at [825, 114] on icon at bounding box center [828, 112] width 12 height 9
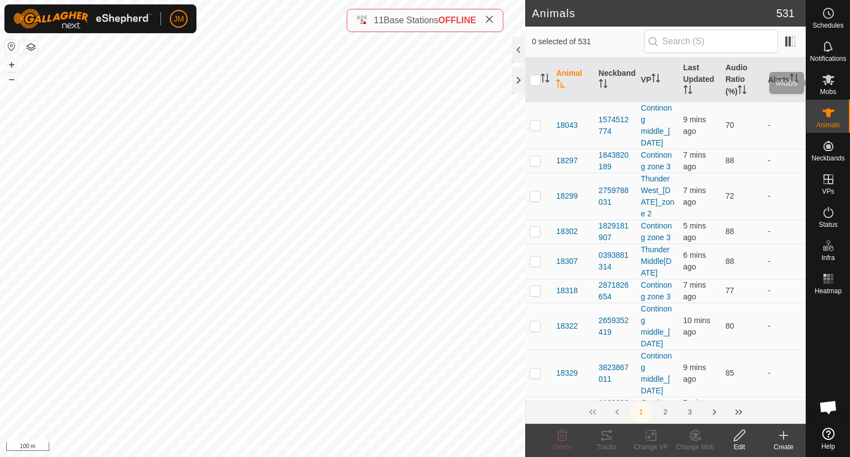
click at [827, 86] on icon at bounding box center [827, 79] width 13 height 13
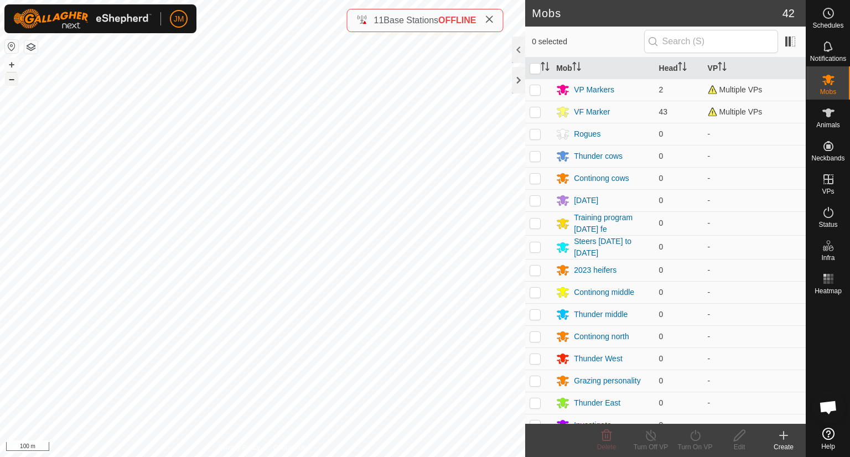
click at [11, 79] on button "–" at bounding box center [11, 78] width 13 height 13
click at [11, 65] on button "+" at bounding box center [11, 64] width 13 height 13
click at [708, 45] on input "text" at bounding box center [711, 41] width 134 height 23
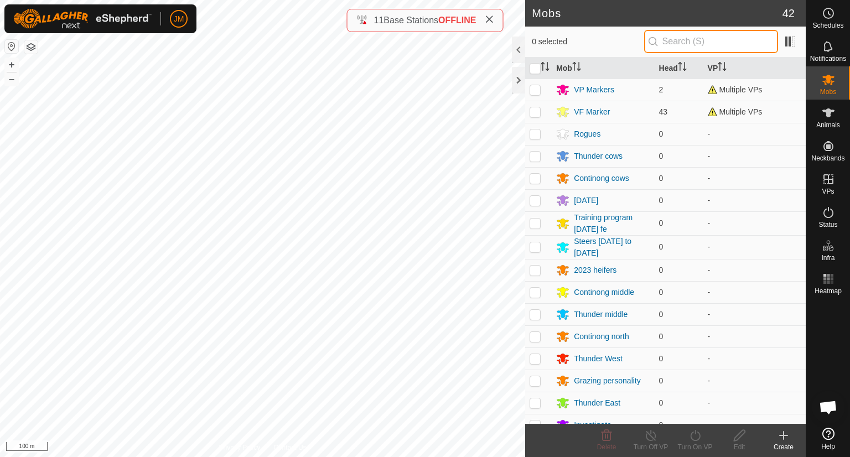
paste input "Thunder West_[DATE]_zone 2"
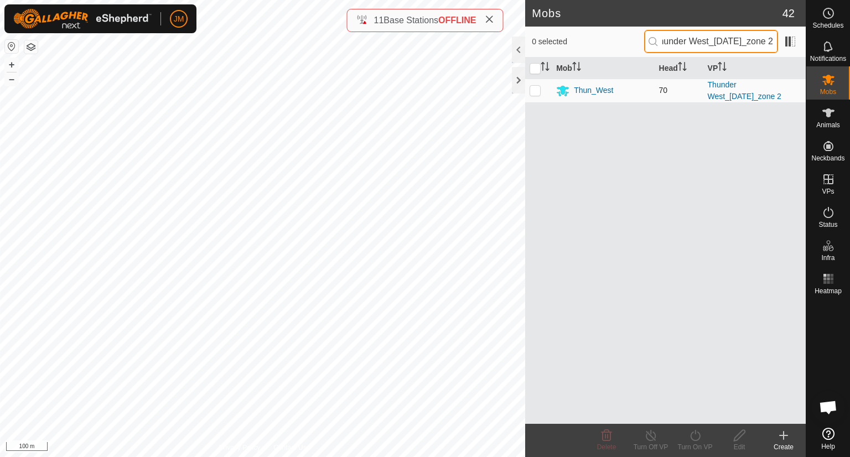
type input "Thunder West_[DATE]_zone 2"
click at [534, 92] on p-checkbox at bounding box center [534, 90] width 11 height 9
checkbox input "true"
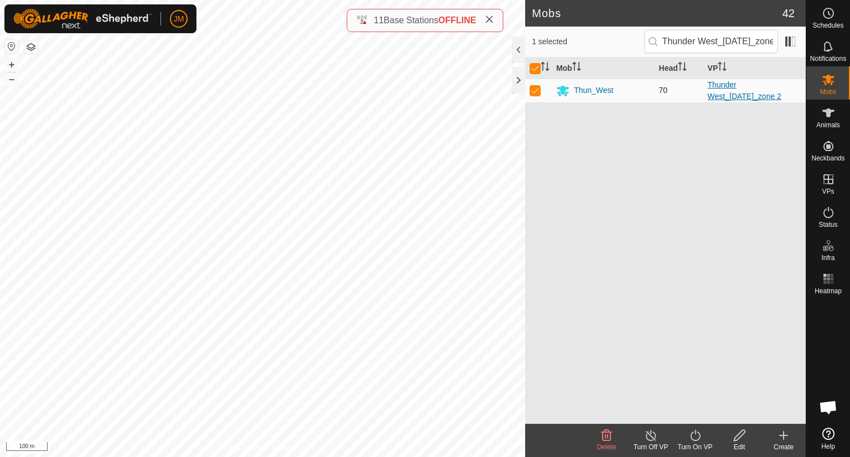
click at [739, 91] on link "Thunder West_[DATE]_zone 2" at bounding box center [744, 90] width 74 height 20
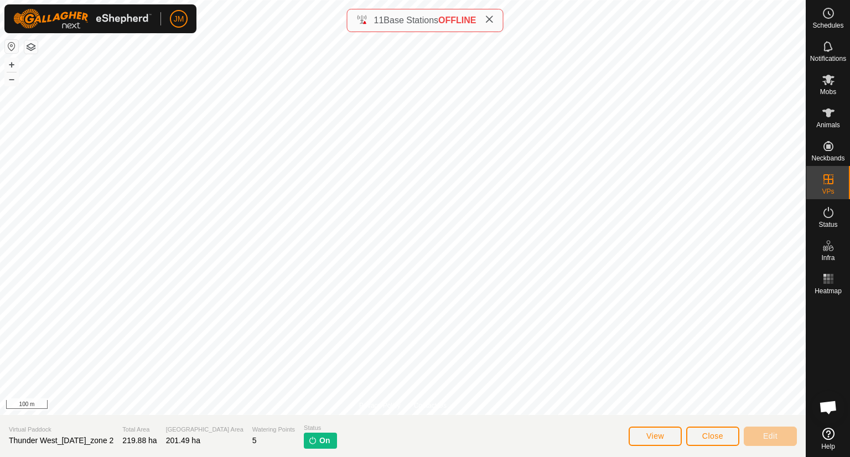
click at [100, 441] on span "Thunder West_[DATE]_zone 2" at bounding box center [61, 440] width 105 height 9
copy span "Thunder West_[DATE]_zone 2"
click at [825, 116] on icon at bounding box center [828, 112] width 12 height 9
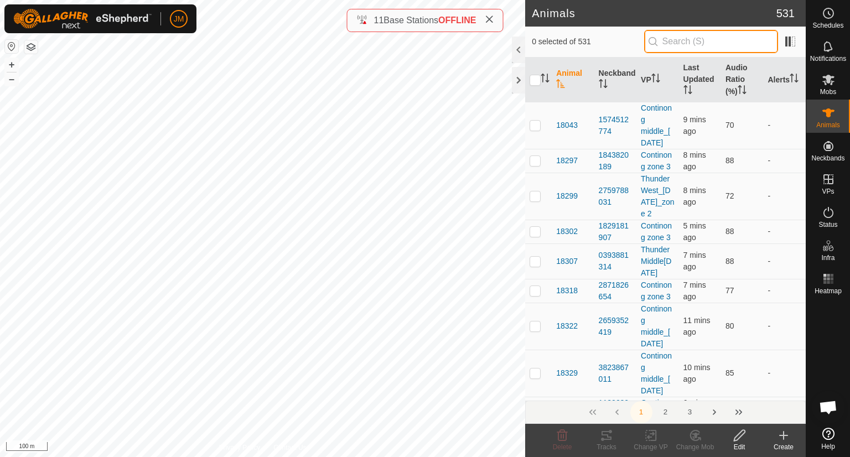
click at [706, 51] on input "text" at bounding box center [711, 41] width 134 height 23
paste input "Thunder West_[DATE]_zone 2"
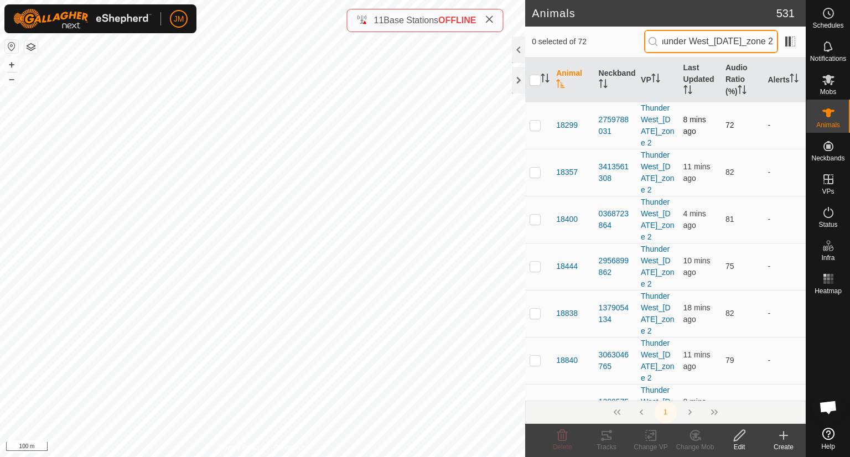
type input "Thunder West_[DATE]_zone 2"
click at [534, 129] on p-checkbox at bounding box center [534, 125] width 11 height 9
checkbox input "true"
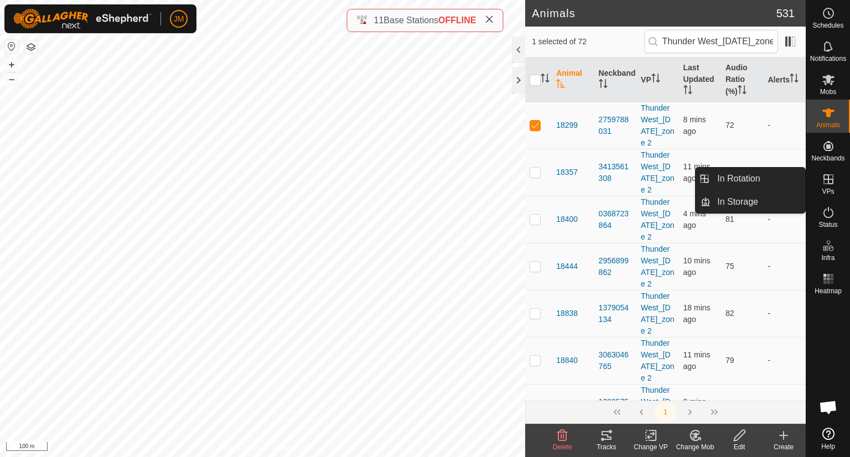
click at [831, 181] on icon at bounding box center [827, 179] width 13 height 13
click at [754, 189] on link "In Rotation" at bounding box center [757, 179] width 95 height 22
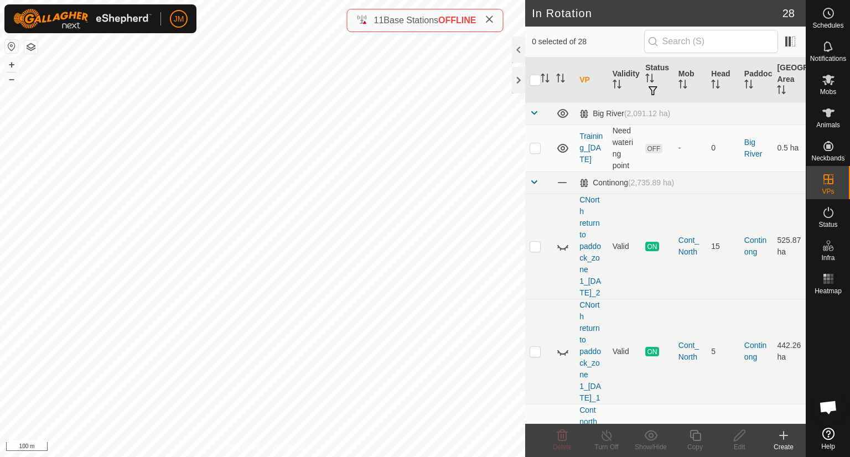
click at [653, 29] on div "0 selected of 28" at bounding box center [665, 42] width 280 height 31
click at [671, 32] on input "text" at bounding box center [711, 41] width 134 height 23
paste input "Thunder West_[DATE]_zone 2"
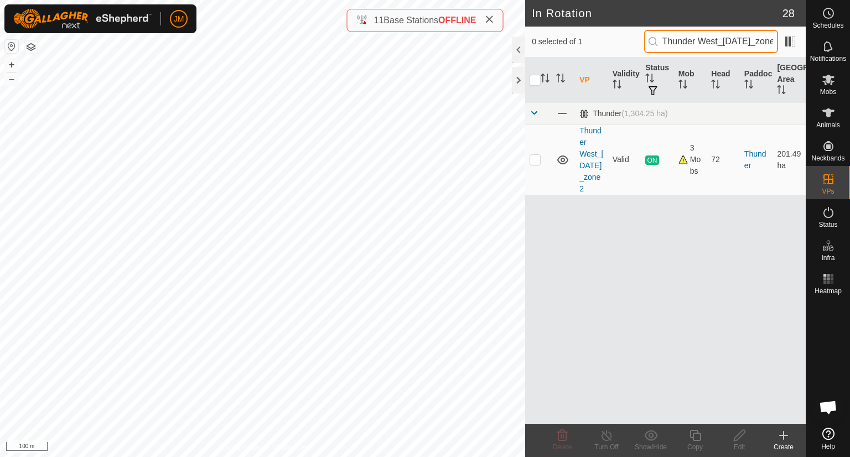
scroll to position [0, 27]
type input "Thunder West_[DATE]_zone 2"
click at [533, 163] on p-checkbox at bounding box center [534, 159] width 11 height 9
checkbox input "true"
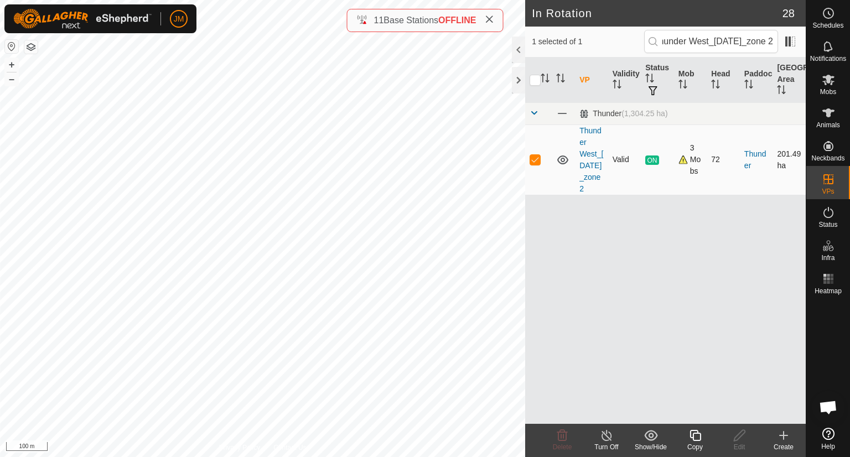
scroll to position [0, 0]
click at [590, 172] on link "Thunder West_[DATE]_zone 2" at bounding box center [591, 159] width 24 height 67
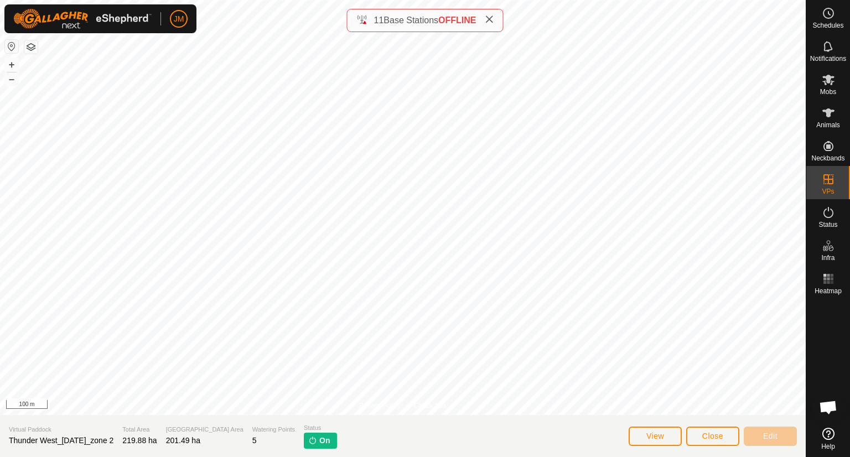
click at [109, 439] on span "Thunder West_[DATE]_zone 2" at bounding box center [61, 440] width 105 height 9
copy span "Thunder West_[DATE]_zone 2"
click at [719, 434] on span "Close" at bounding box center [712, 435] width 21 height 9
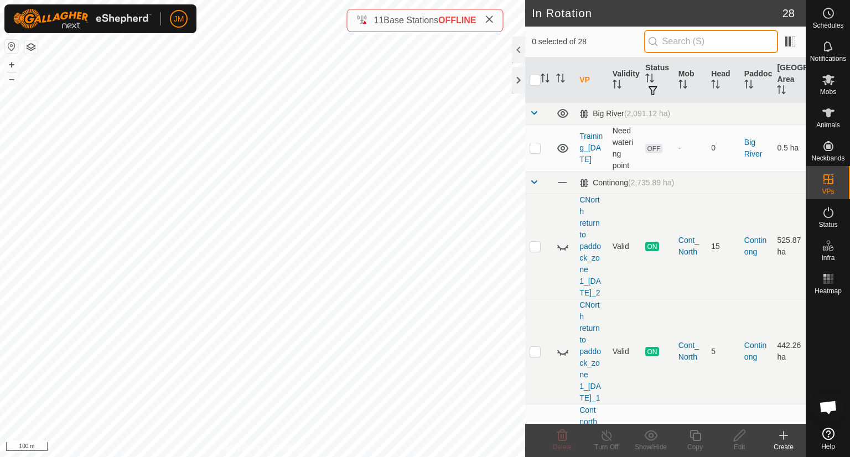
click at [677, 30] on input "text" at bounding box center [711, 41] width 134 height 23
paste input "Thunder West_[DATE]_zone 2"
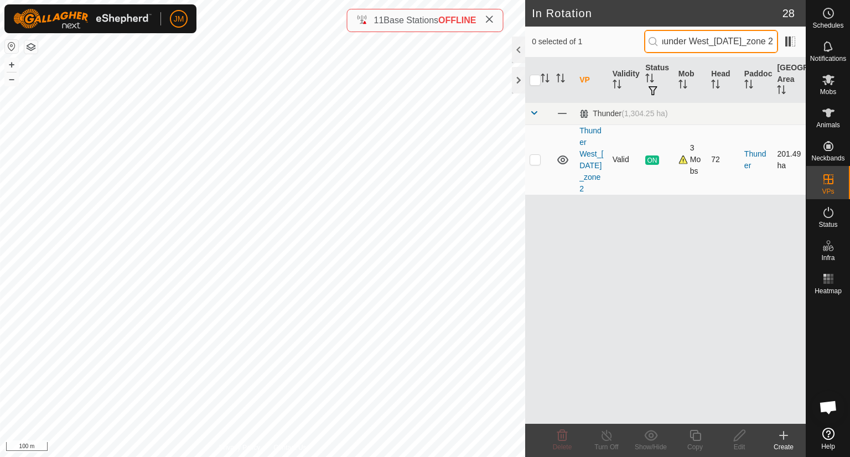
type input "Thunder West_[DATE]_zone 2"
click at [535, 155] on p-checkbox at bounding box center [534, 159] width 11 height 9
checkbox input "true"
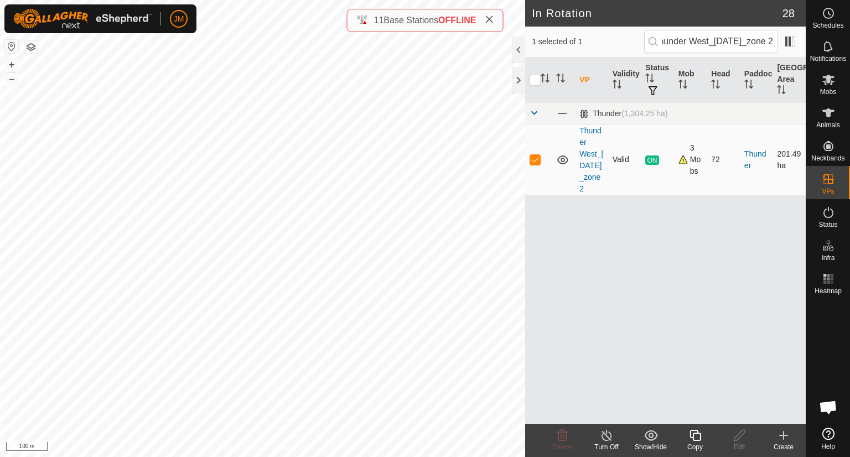
scroll to position [0, 0]
click at [692, 442] on div "Copy" at bounding box center [695, 447] width 44 height 10
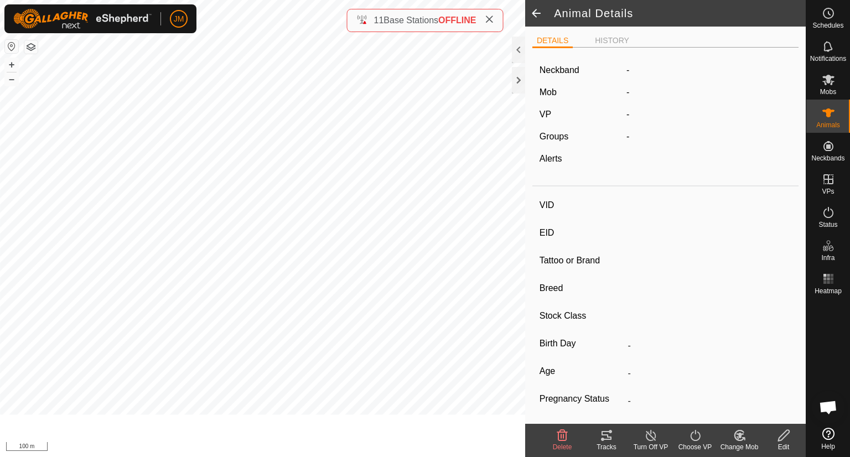
type input "Unknown14"
type input "-"
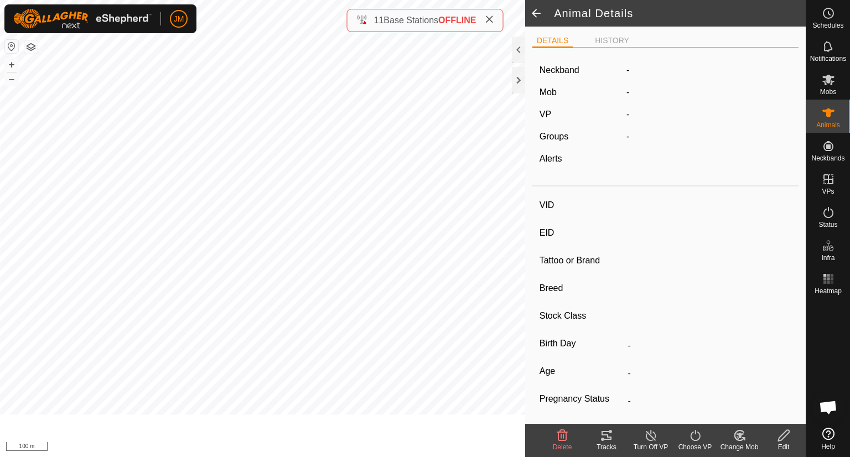
type input "0 kg"
type input "-"
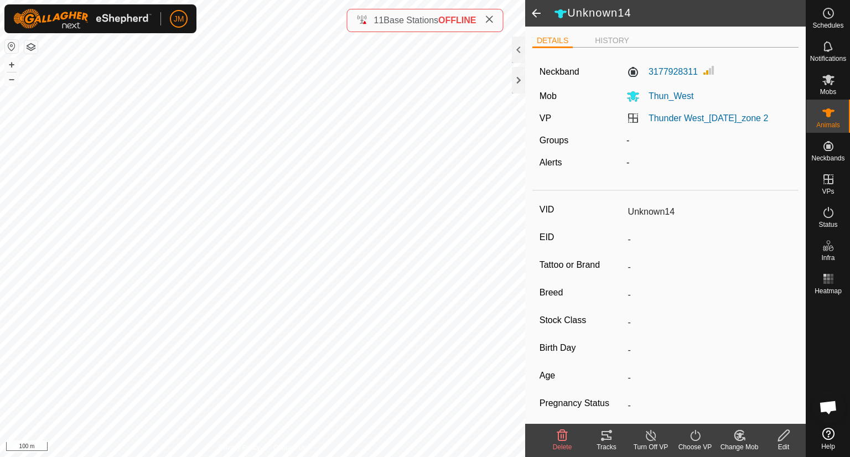
click at [680, 124] on div "Thunder West_[DATE]_zone 2" at bounding box center [709, 118] width 174 height 13
click at [690, 120] on link "Thunder West_[DATE]_zone 2" at bounding box center [707, 117] width 119 height 9
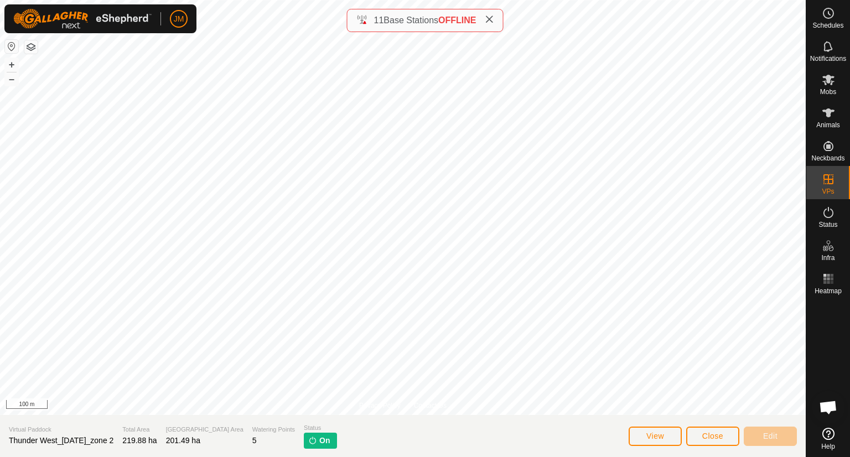
click at [105, 440] on span "Thunder West_[DATE]_zone 2" at bounding box center [61, 440] width 105 height 9
copy span "Thunder West_[DATE]_zone 2"
click at [719, 426] on button "Close" at bounding box center [712, 435] width 53 height 19
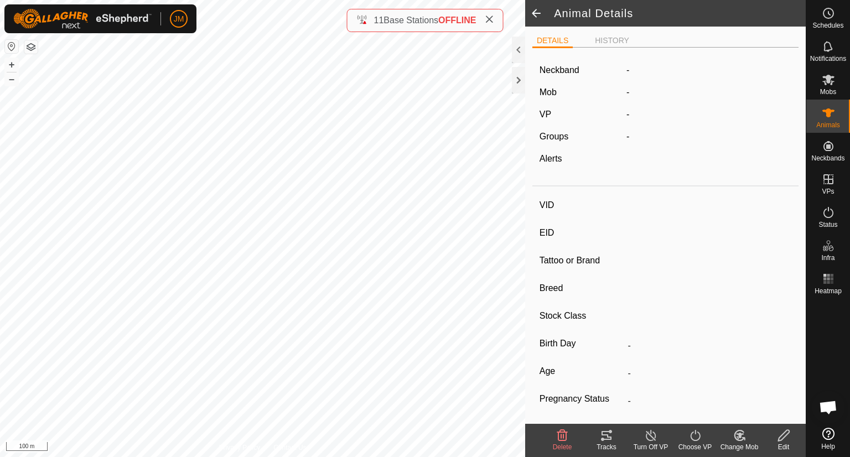
type input "Unknown14"
type input "-"
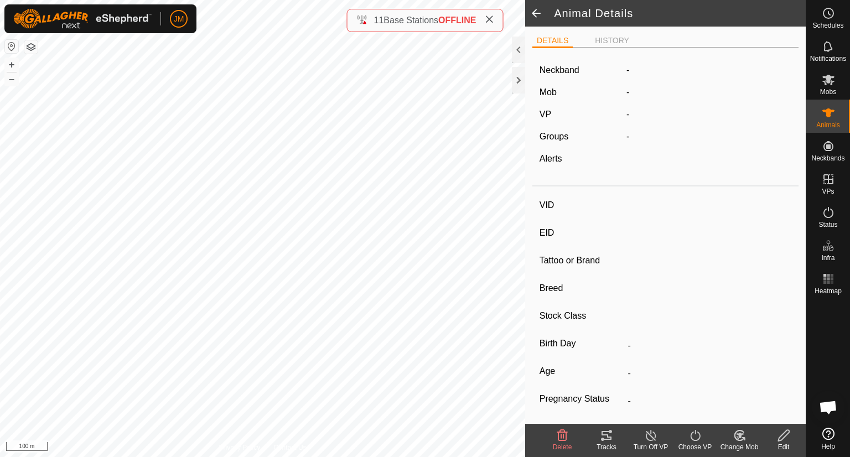
type input "0 kg"
type input "-"
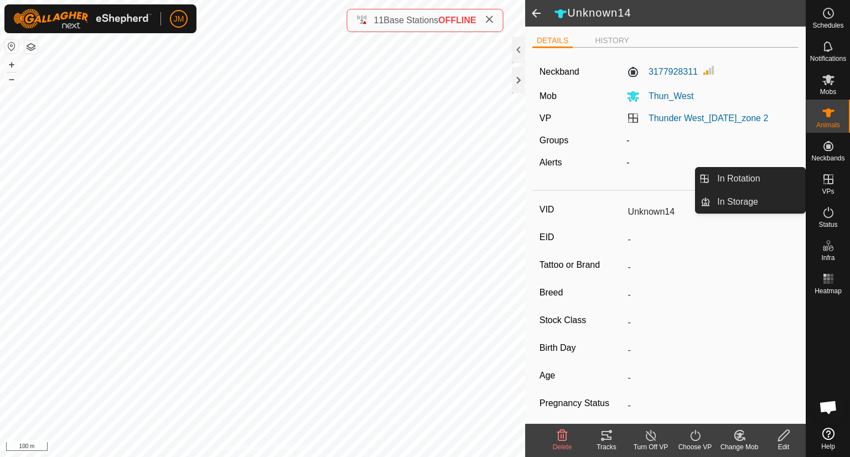
click at [820, 186] on es-virtualpaddocks-svg-icon at bounding box center [828, 179] width 20 height 18
click at [743, 186] on link "In Rotation" at bounding box center [757, 179] width 95 height 22
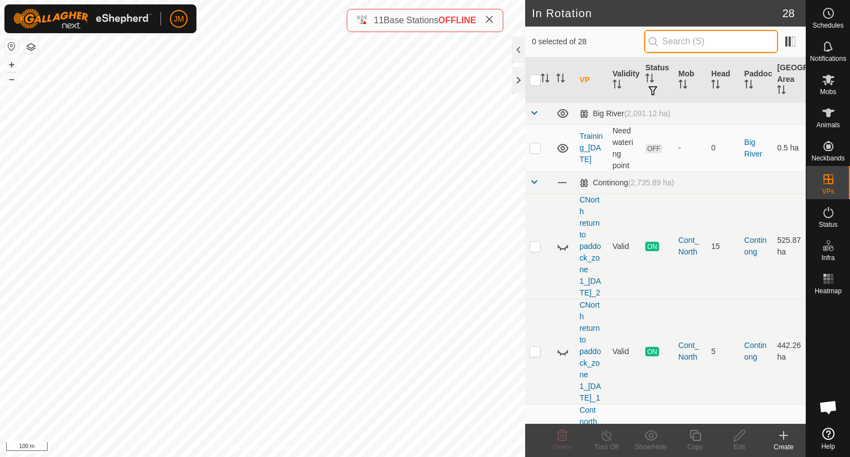
click at [692, 38] on input "text" at bounding box center [711, 41] width 134 height 23
paste input "Thunder West_[DATE]_zone 2"
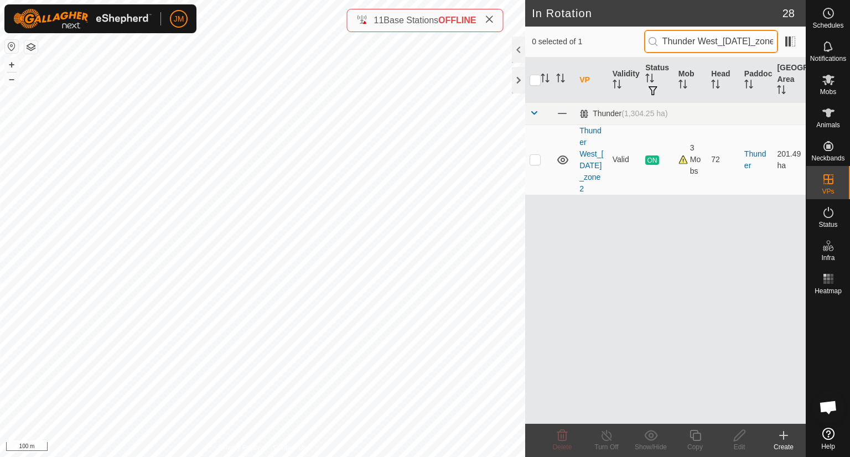
scroll to position [0, 27]
type input "Thunder West_[DATE]_zone 2"
click at [534, 157] on p-checkbox at bounding box center [534, 159] width 11 height 9
checkbox input "true"
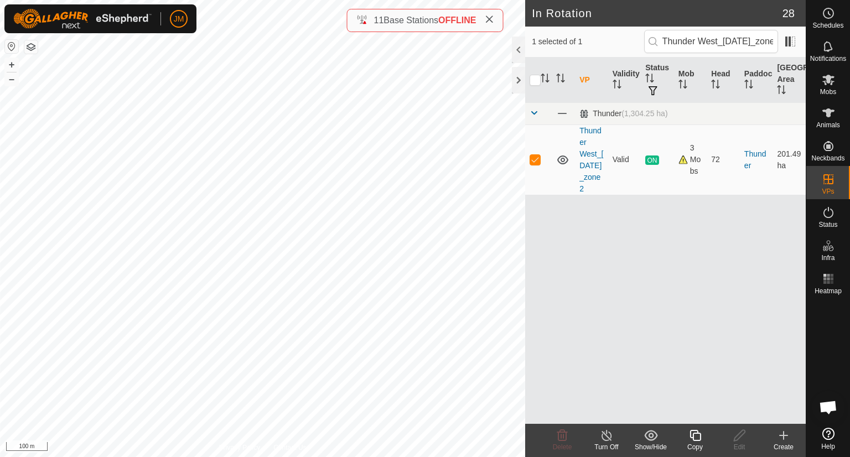
click at [699, 442] on div "Copy" at bounding box center [695, 447] width 44 height 10
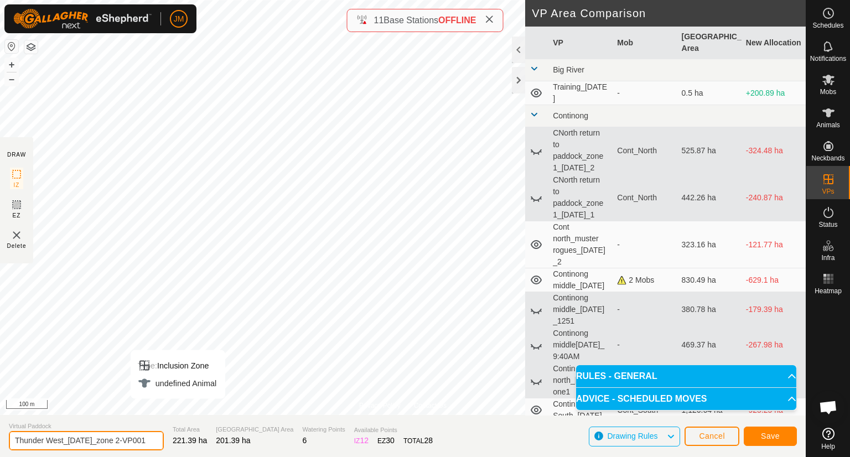
drag, startPoint x: 67, startPoint y: 441, endPoint x: 110, endPoint y: 441, distance: 42.6
click at [110, 441] on input "Thunder West_22Apr2025_zone 2-VP001" at bounding box center [86, 440] width 155 height 19
drag, startPoint x: 116, startPoint y: 438, endPoint x: 91, endPoint y: 439, distance: 24.9
click at [91, 439] on input "Thunder West_zone 2-VP001" at bounding box center [86, 440] width 155 height 19
type input "Thunder West_zone 2"
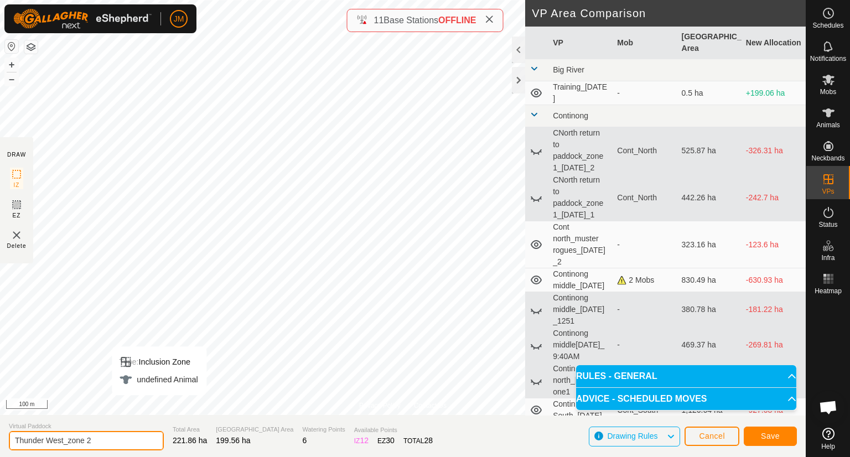
drag, startPoint x: 106, startPoint y: 439, endPoint x: 11, endPoint y: 437, distance: 95.7
click at [11, 437] on input "Thunder West_zone 2" at bounding box center [86, 440] width 155 height 19
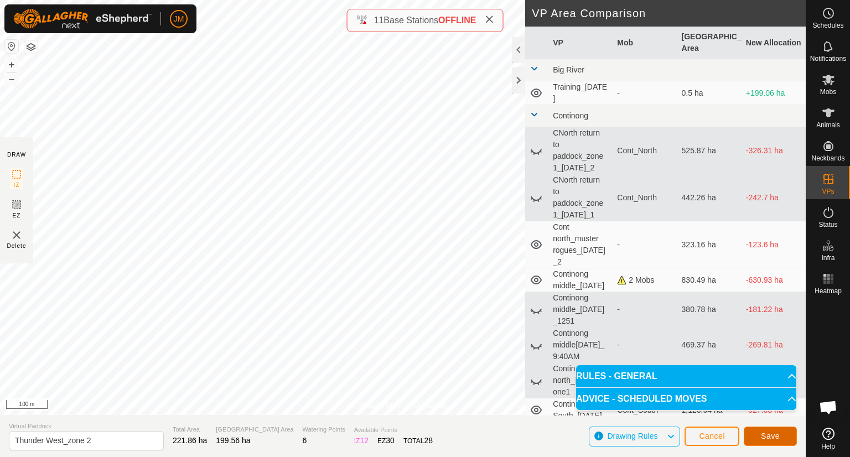
click at [774, 440] on span "Save" at bounding box center [769, 435] width 19 height 9
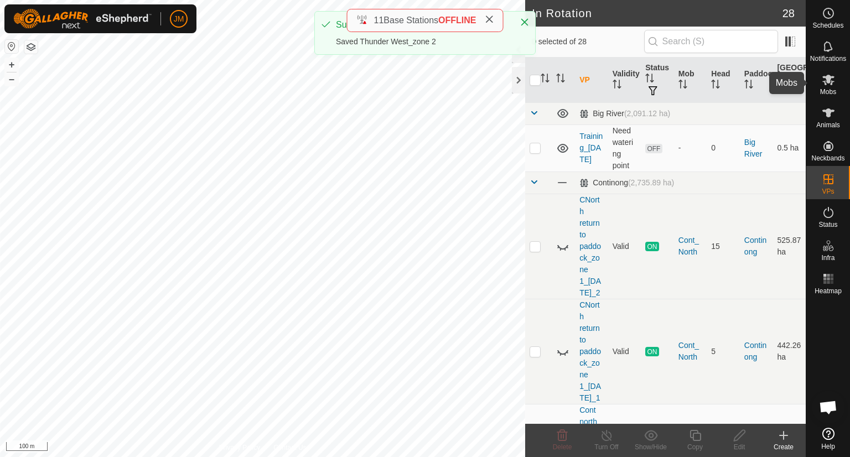
click at [825, 80] on icon at bounding box center [827, 79] width 13 height 13
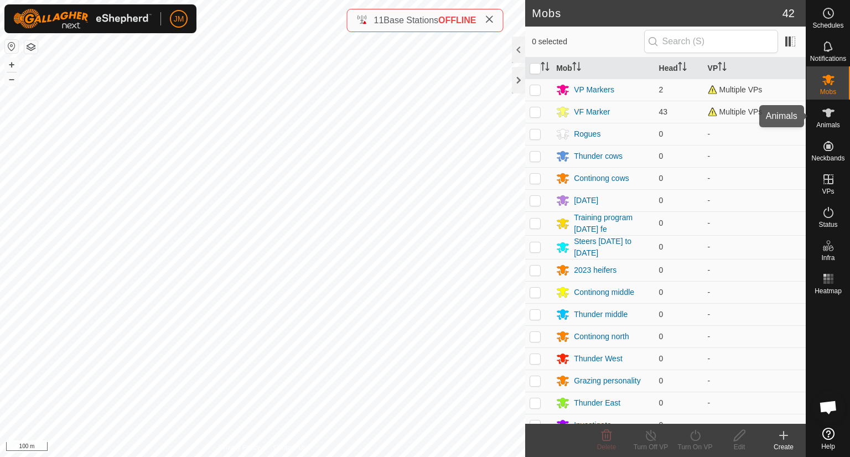
click at [827, 124] on span "Animals" at bounding box center [828, 125] width 24 height 7
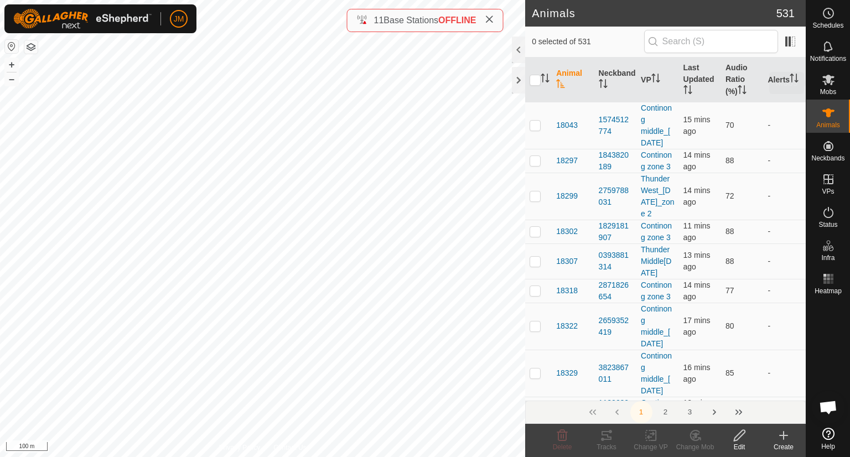
click at [829, 81] on icon at bounding box center [828, 80] width 12 height 11
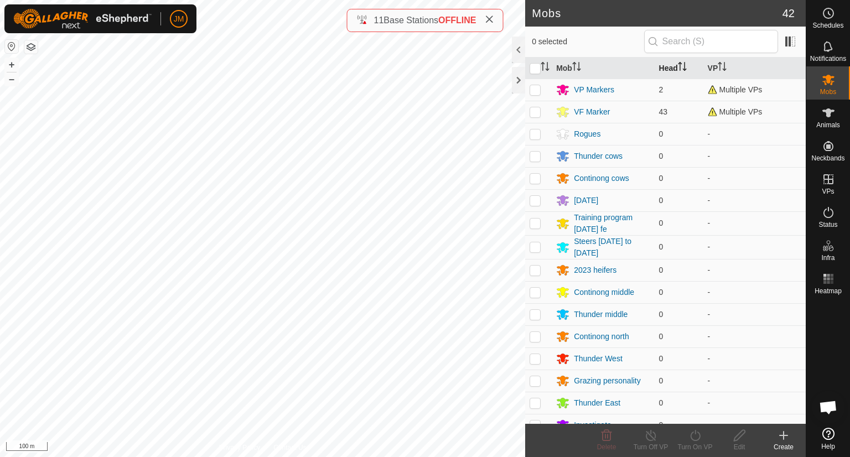
click at [661, 64] on th "Head" at bounding box center [678, 69] width 49 height 22
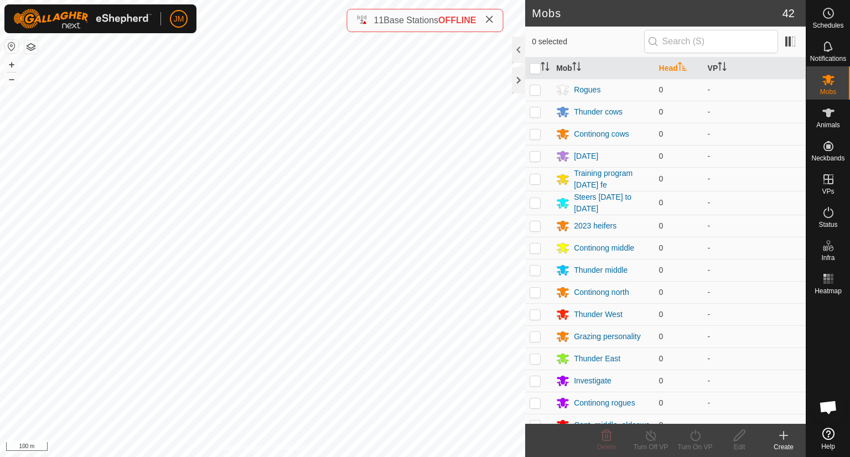
click at [661, 64] on th "Head" at bounding box center [678, 69] width 49 height 22
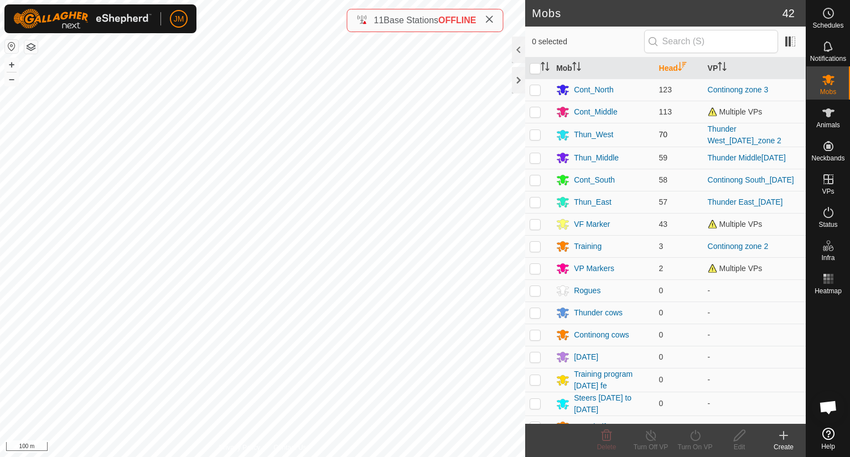
click at [535, 134] on p-checkbox at bounding box center [534, 134] width 11 height 9
checkbox input "true"
click at [591, 133] on div "Thun_West" at bounding box center [593, 135] width 39 height 12
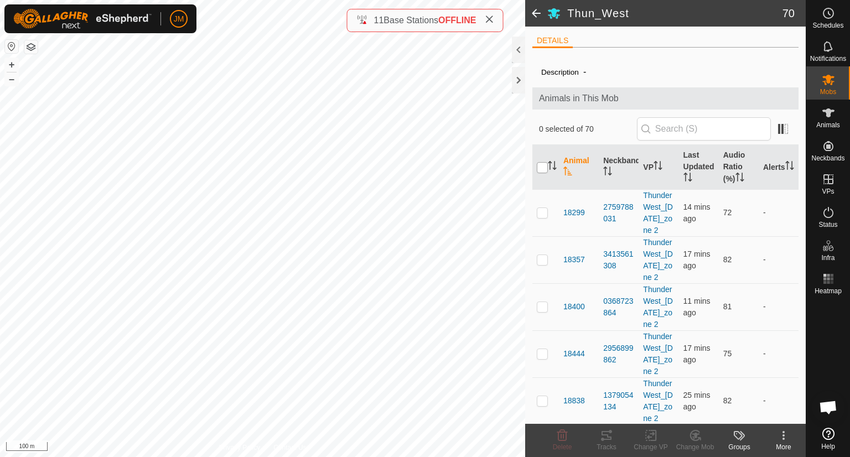
click at [542, 164] on input "checkbox" at bounding box center [541, 167] width 11 height 11
checkbox input "true"
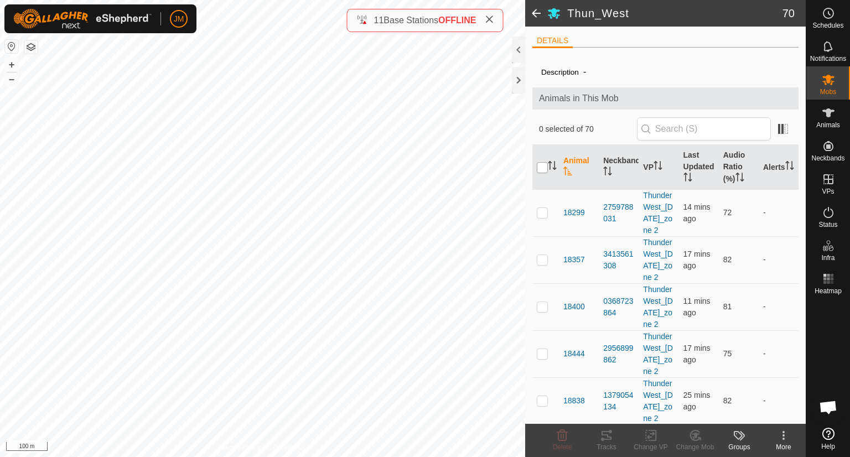
checkbox input "true"
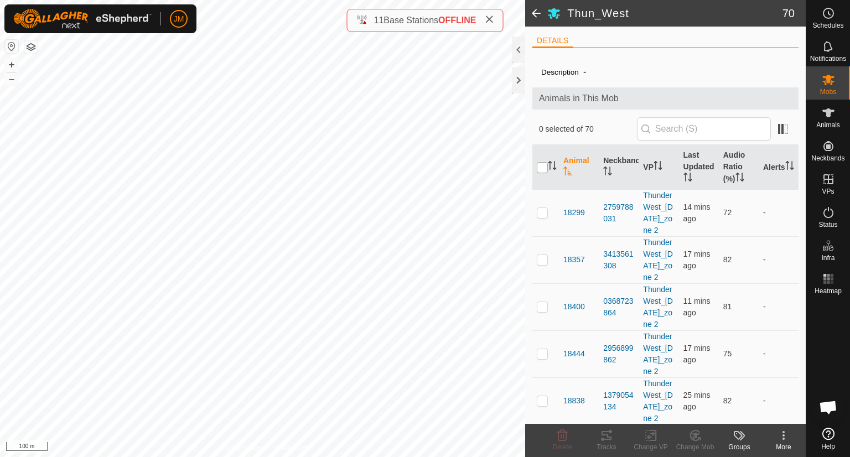
checkbox input "true"
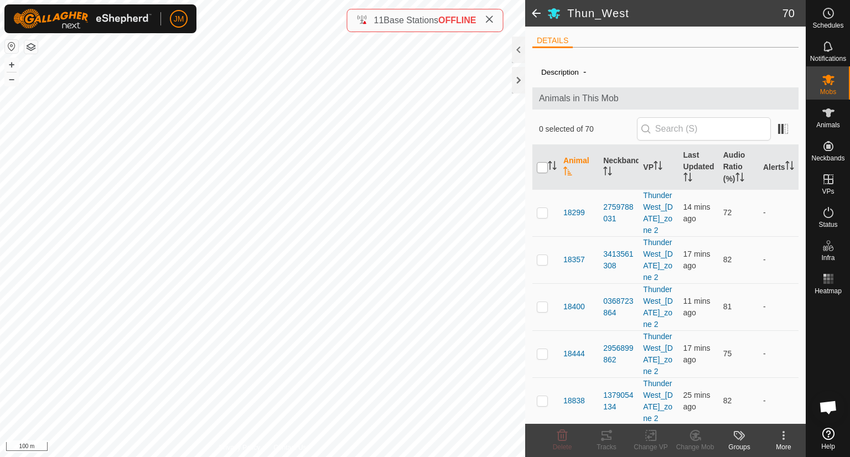
checkbox input "true"
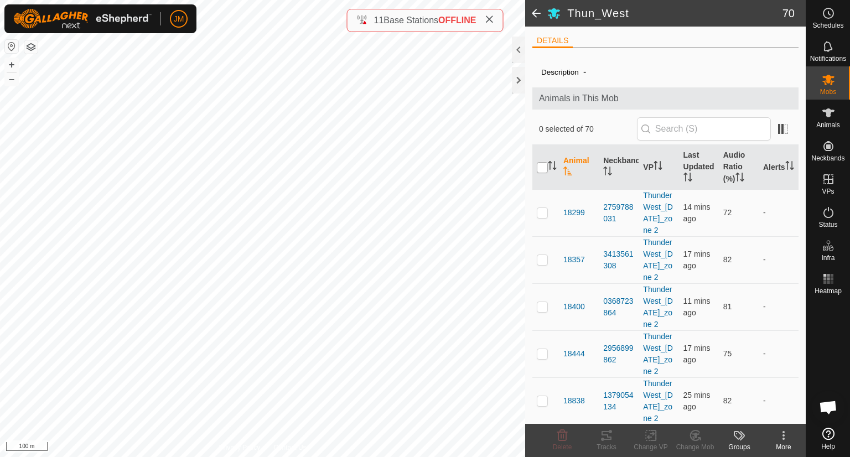
checkbox input "true"
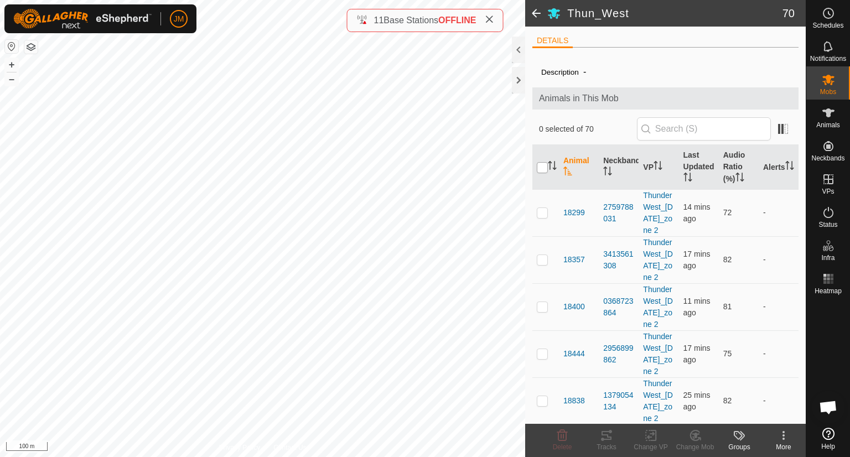
checkbox input "true"
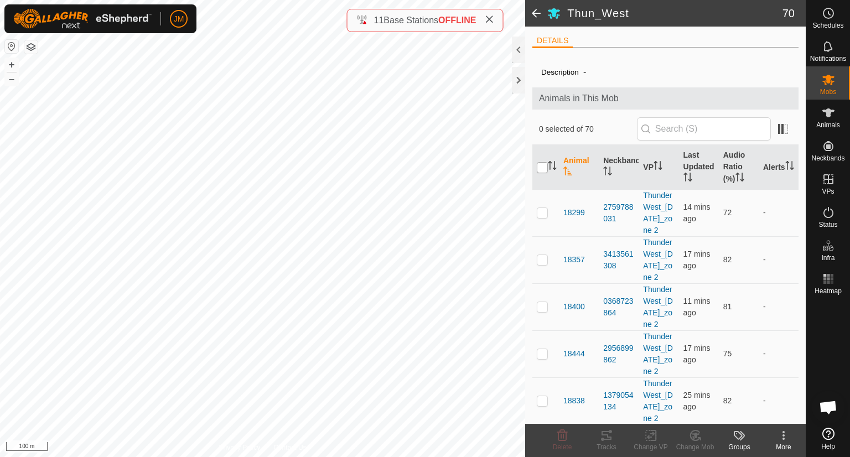
checkbox input "true"
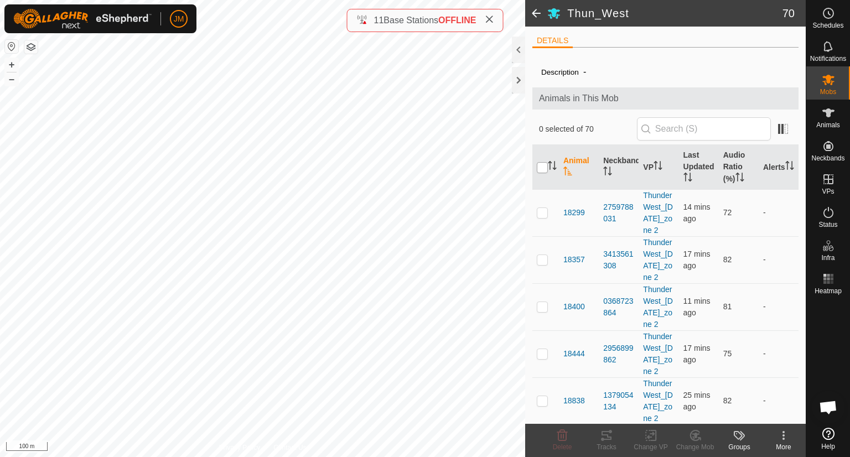
checkbox input "true"
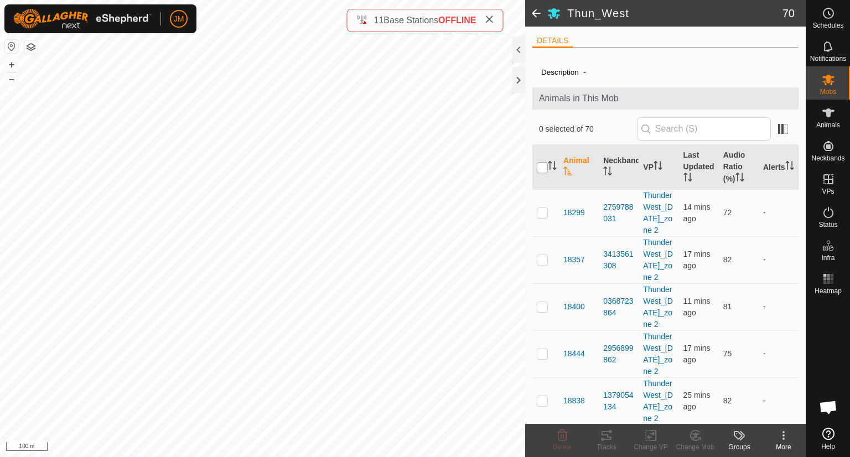
checkbox input "true"
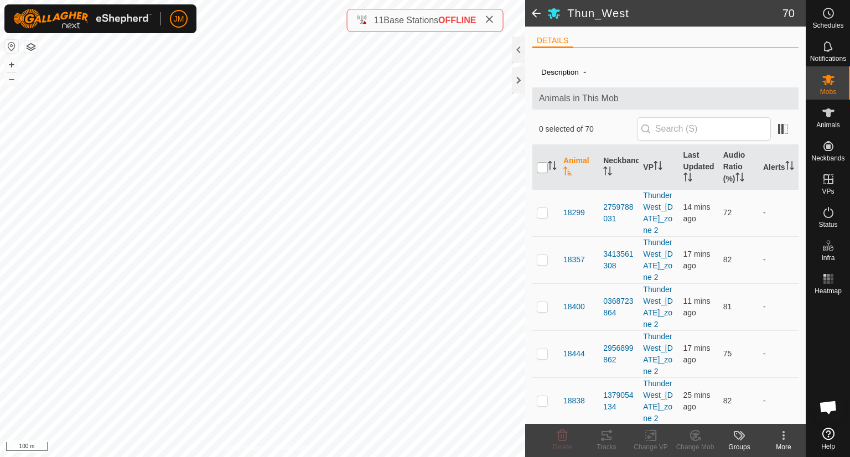
checkbox input "true"
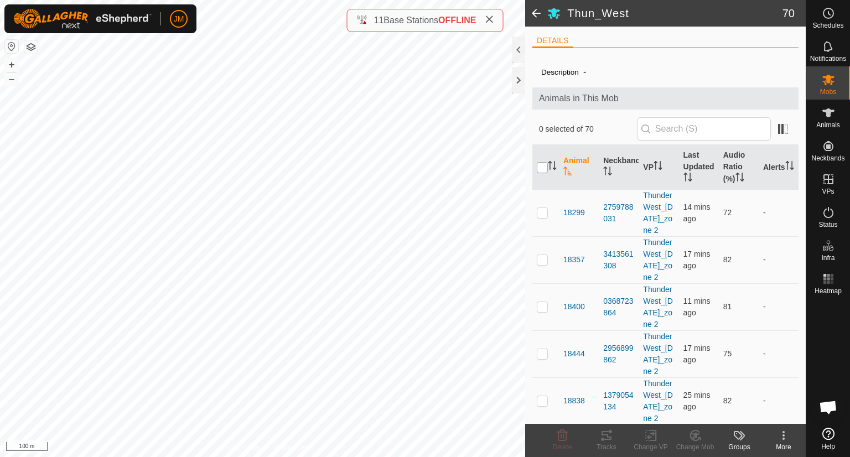
checkbox input "true"
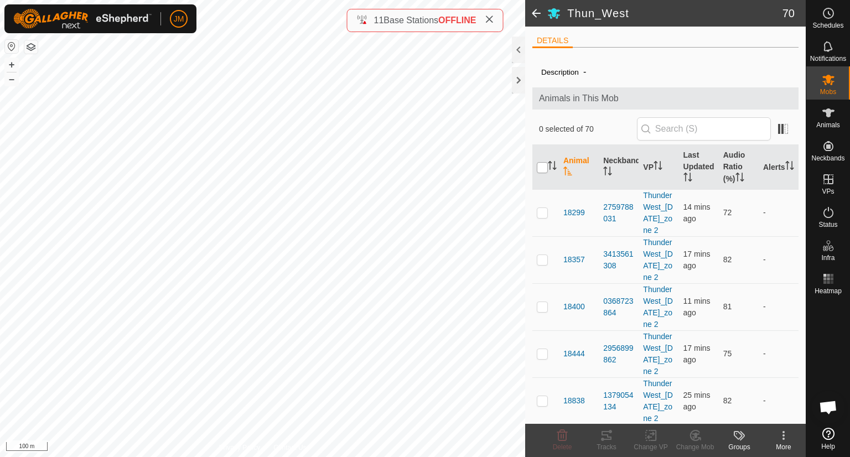
checkbox input "true"
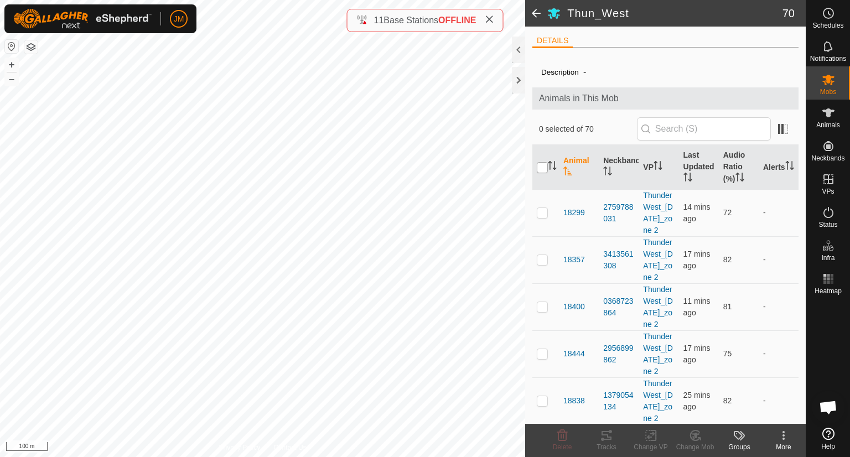
checkbox input "true"
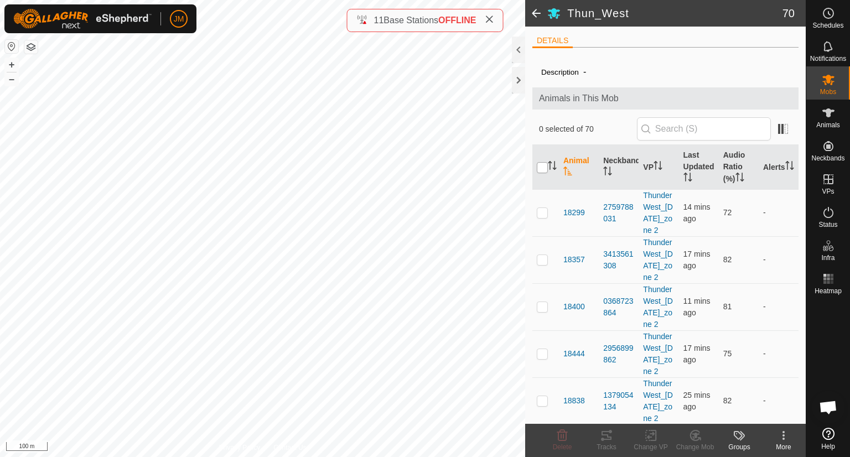
checkbox input "true"
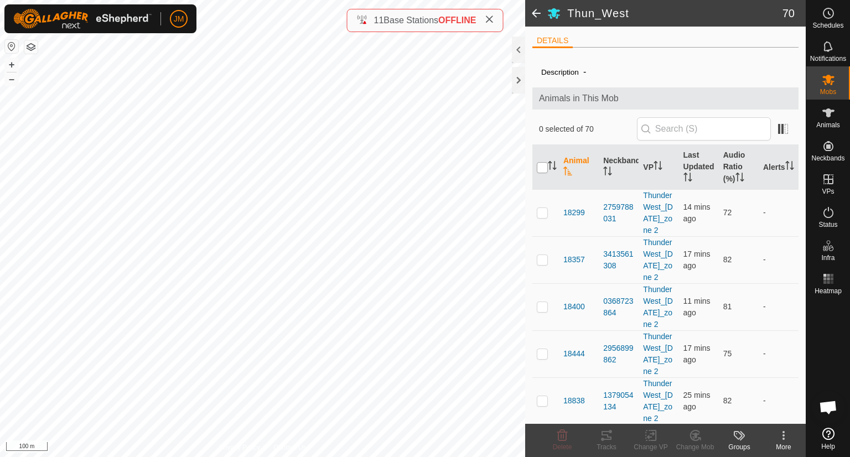
checkbox input "true"
click at [542, 164] on input "checkbox" at bounding box center [541, 167] width 11 height 11
checkbox input "false"
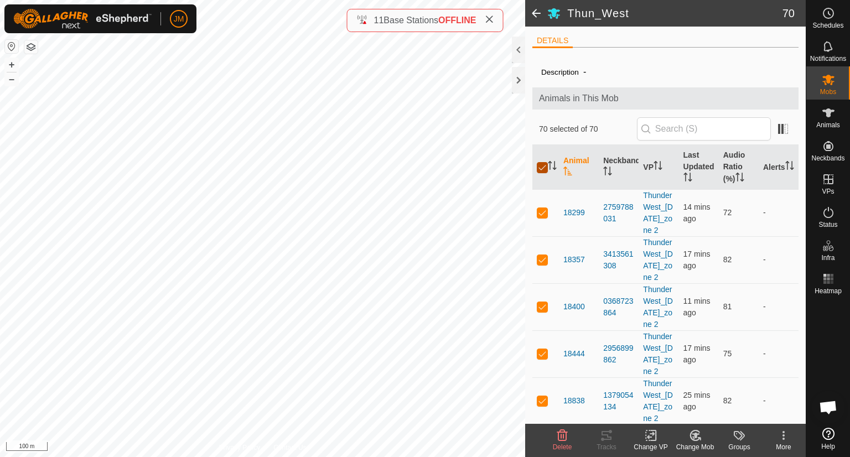
checkbox input "false"
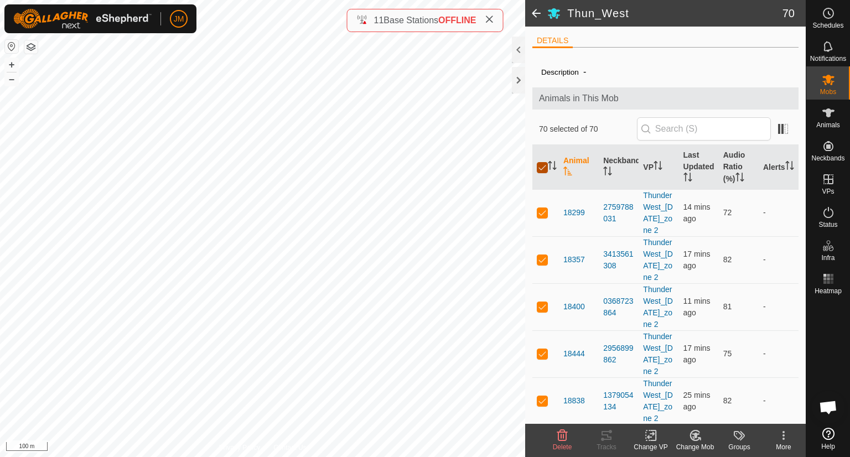
checkbox input "false"
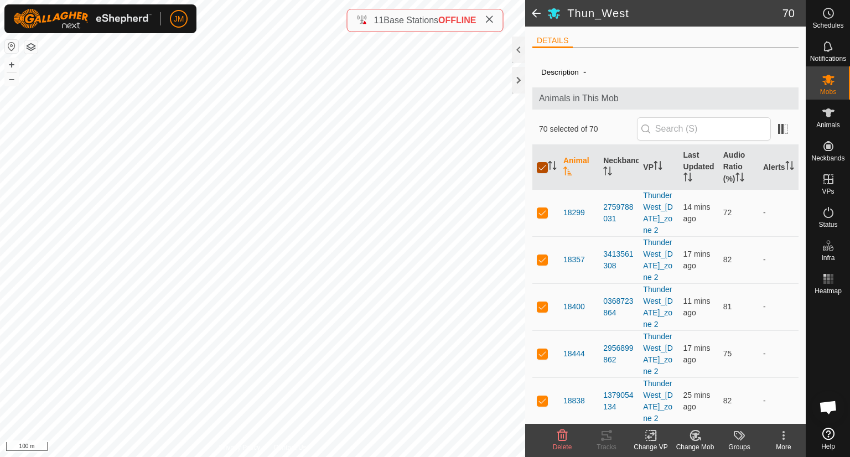
checkbox input "false"
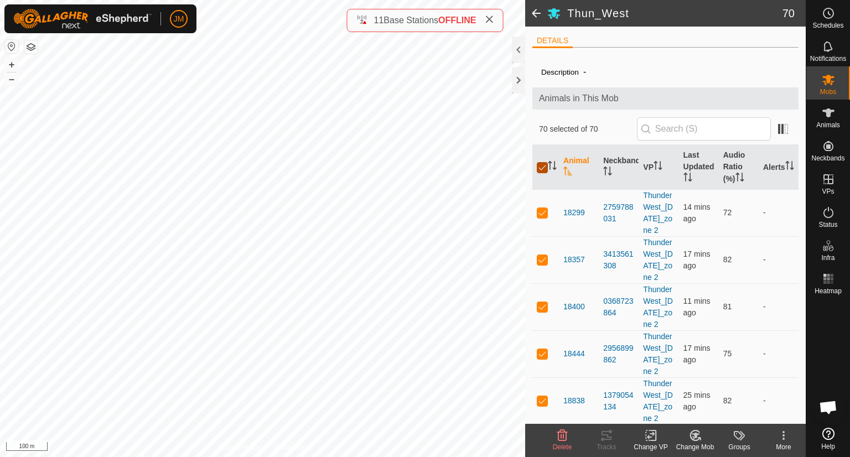
checkbox input "false"
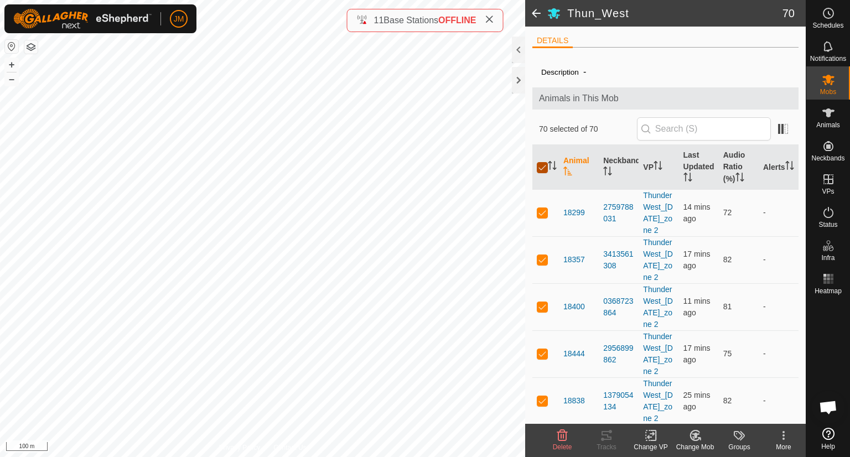
checkbox input "false"
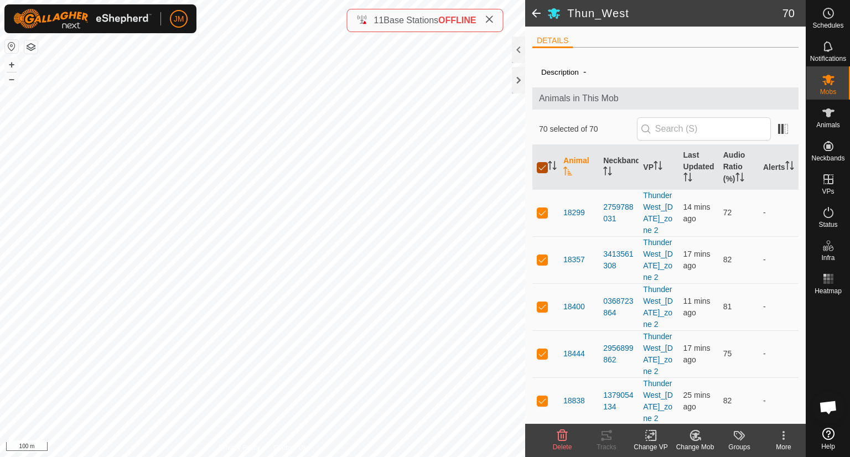
checkbox input "false"
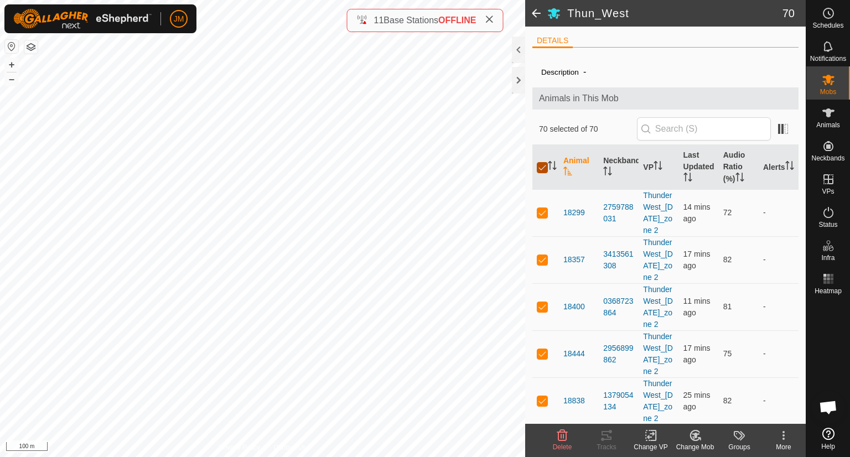
checkbox input "false"
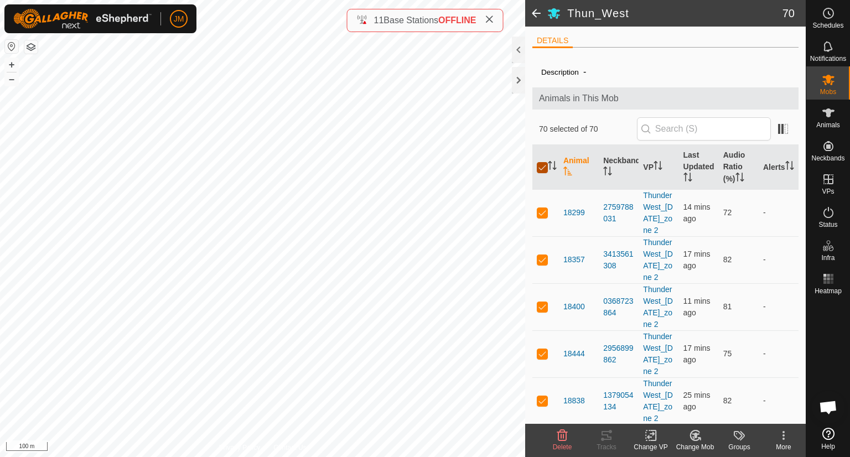
checkbox input "false"
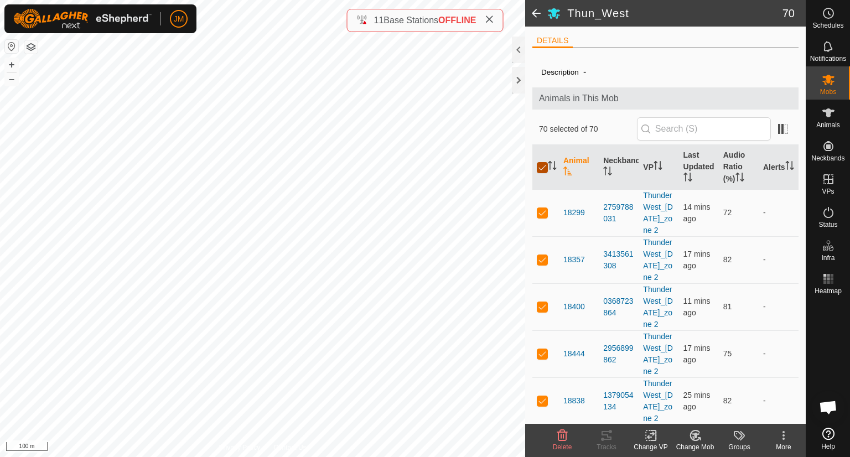
checkbox input "false"
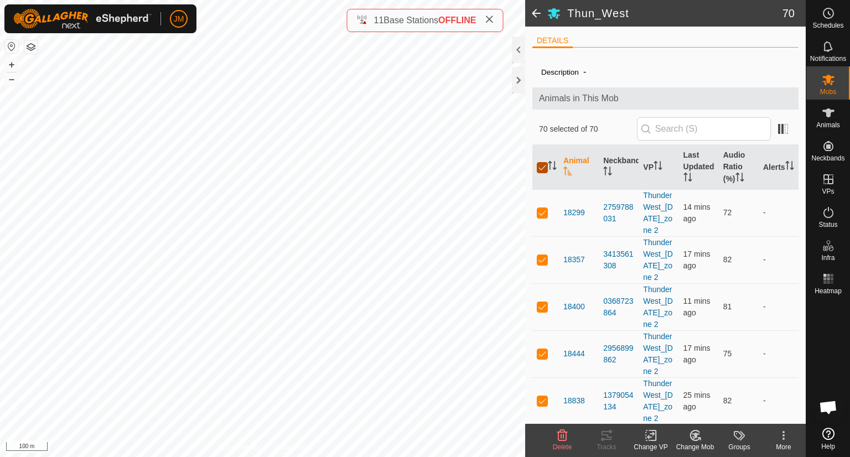
checkbox input "false"
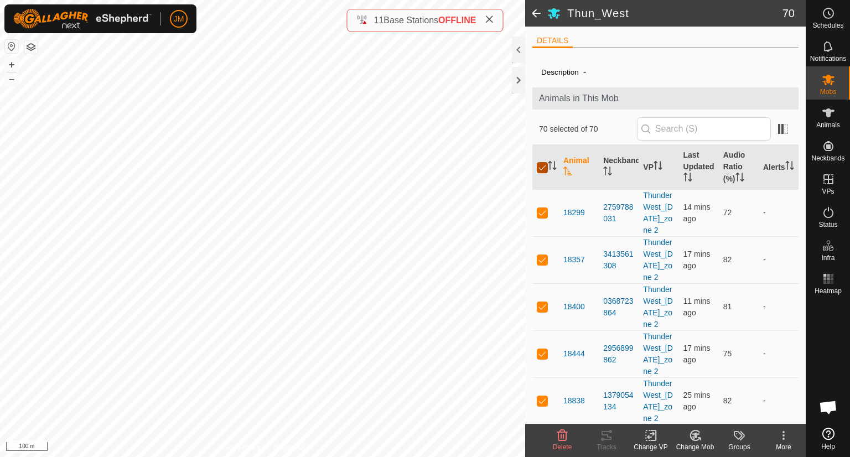
checkbox input "false"
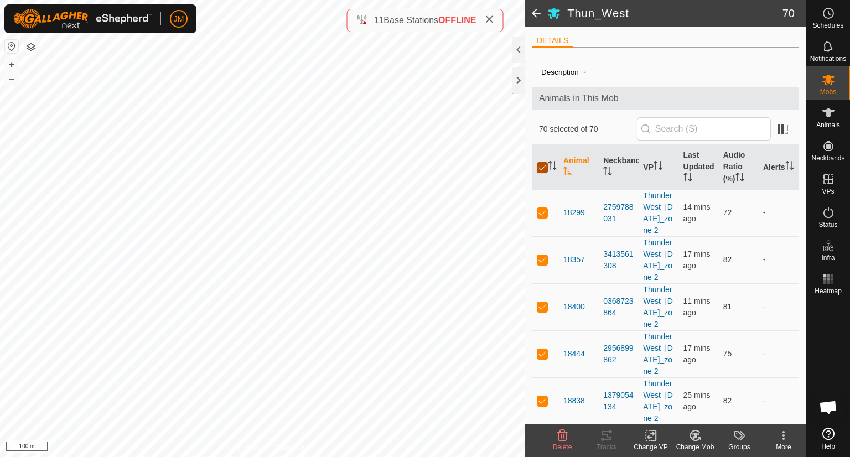
checkbox input "false"
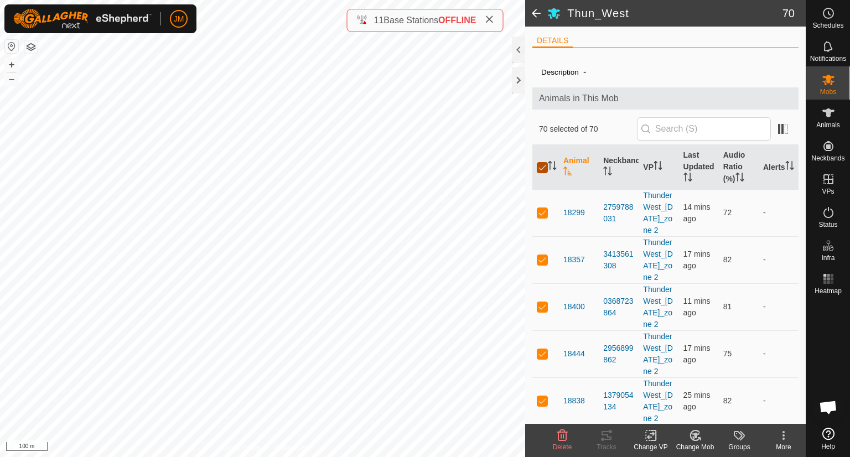
checkbox input "false"
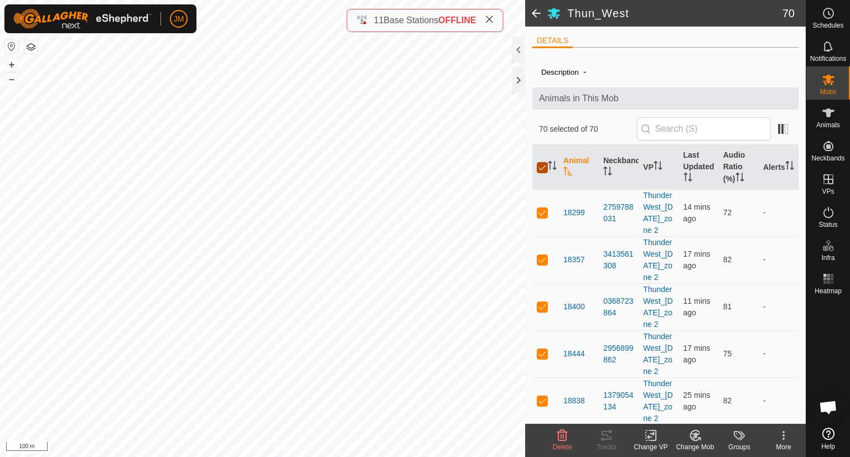
checkbox input "false"
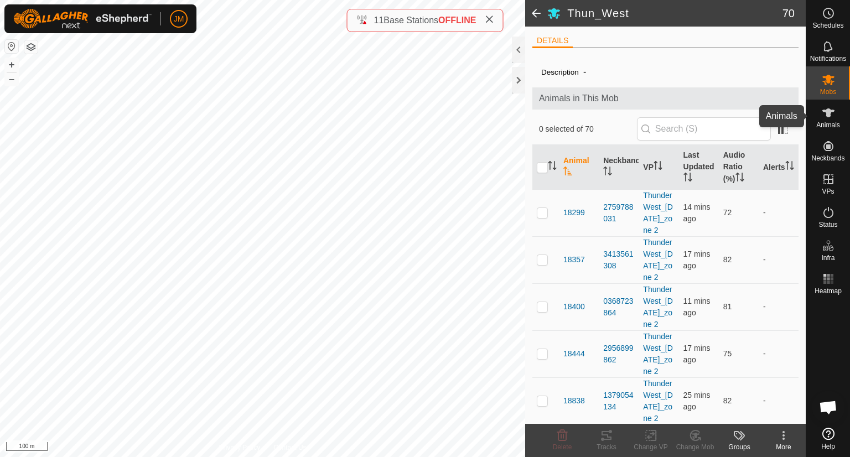
click at [827, 114] on icon at bounding box center [828, 112] width 12 height 9
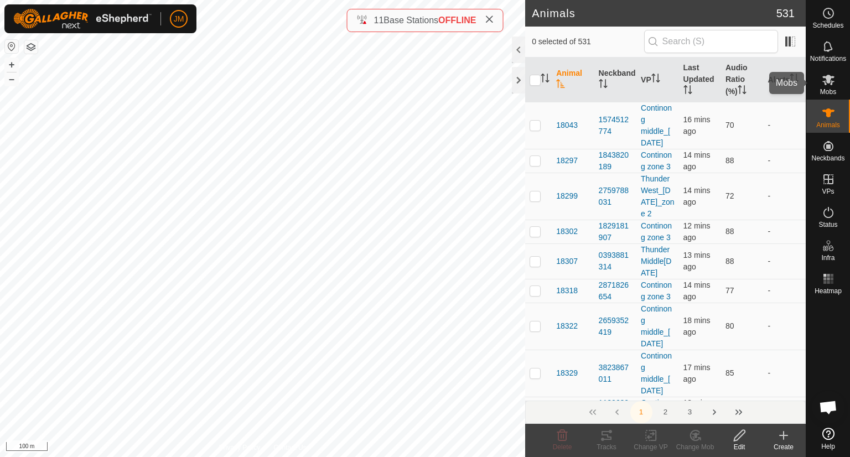
click at [829, 83] on icon at bounding box center [827, 79] width 13 height 13
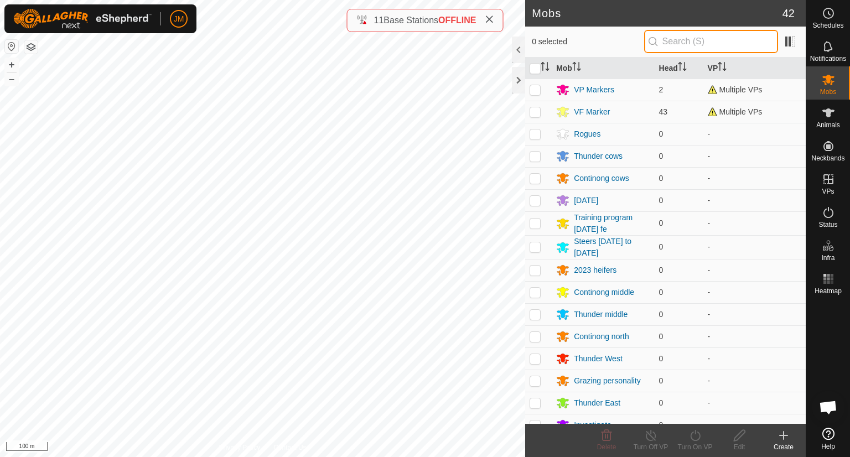
click at [706, 49] on input "text" at bounding box center [711, 41] width 134 height 23
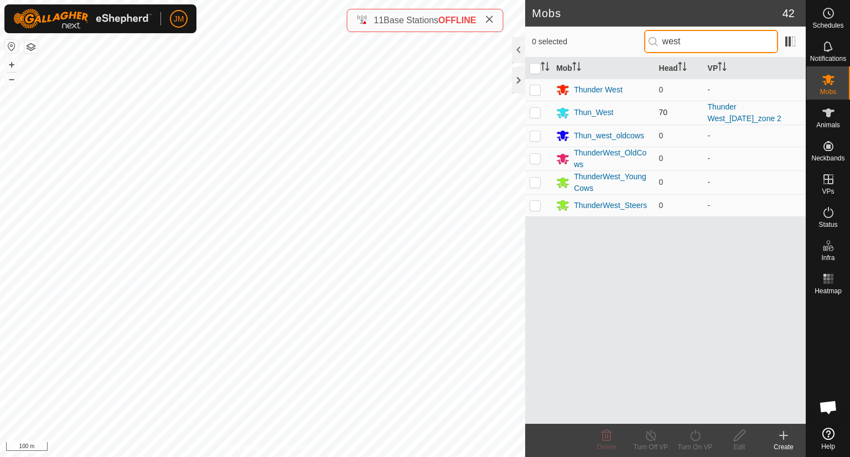
type input "west"
click at [540, 116] on p-tablecheckbox at bounding box center [534, 112] width 11 height 9
checkbox input "true"
click at [697, 435] on icon at bounding box center [695, 435] width 14 height 13
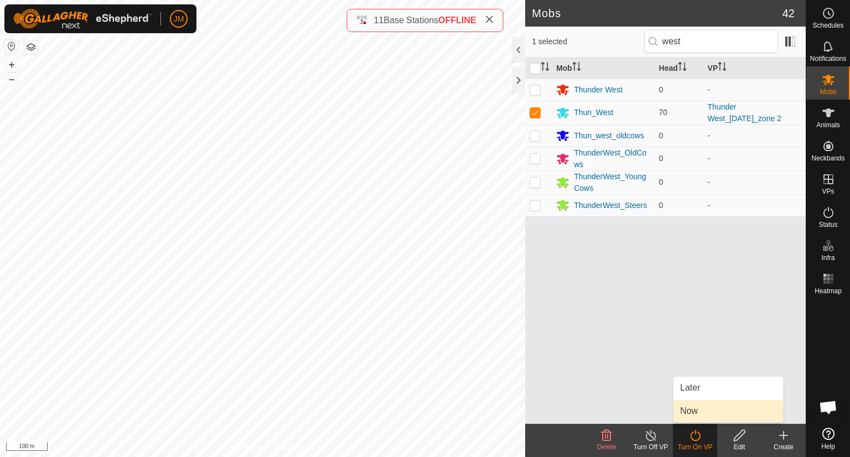
click at [701, 410] on link "Now" at bounding box center [728, 411] width 110 height 22
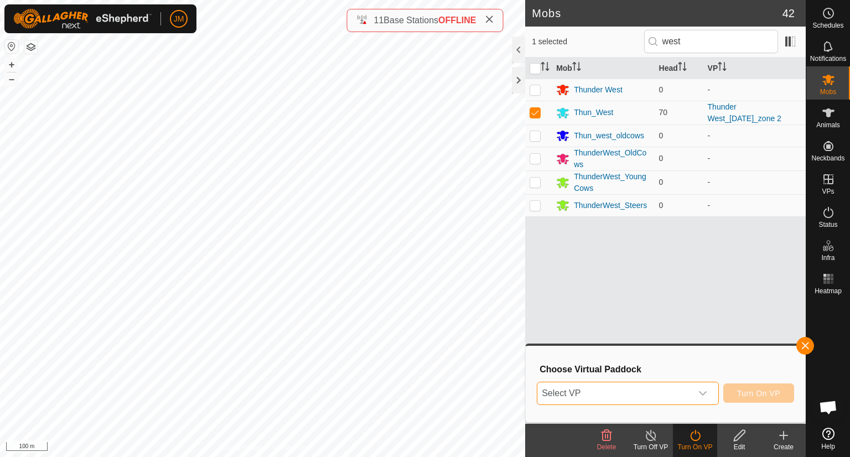
click at [655, 401] on span "Select VP" at bounding box center [614, 393] width 154 height 22
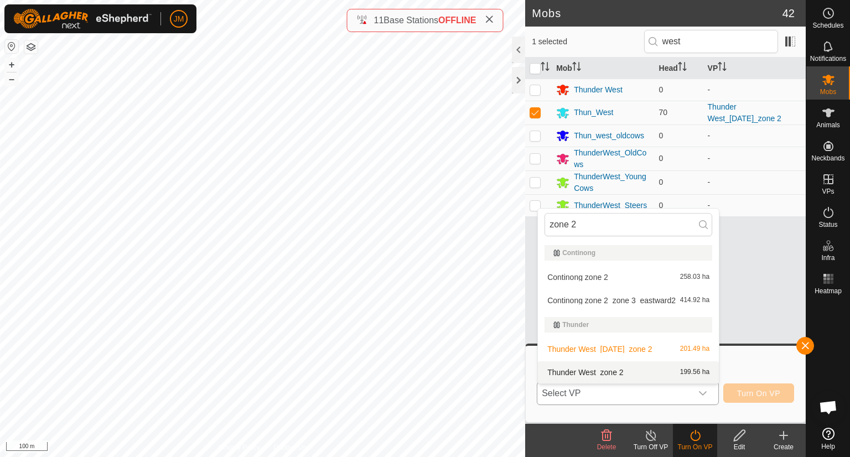
type input "zone 2"
click at [633, 369] on li "Thunder West_zone 2 199.56 ha" at bounding box center [628, 372] width 181 height 22
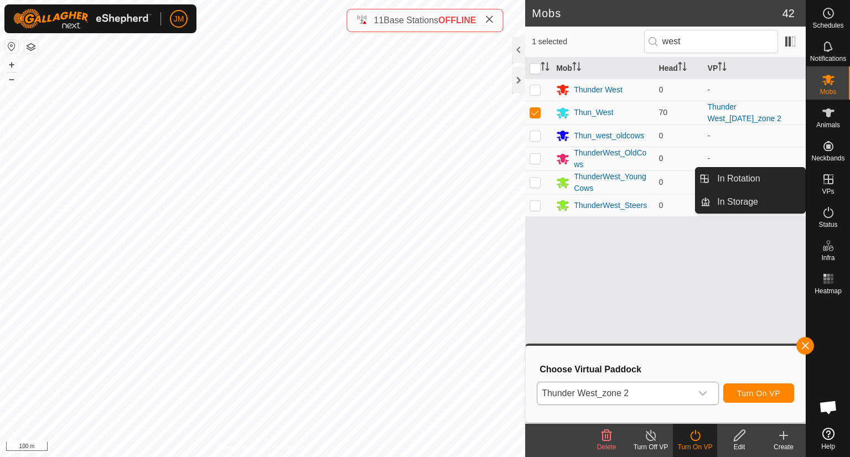
click at [779, 179] on link "In Rotation" at bounding box center [757, 179] width 95 height 22
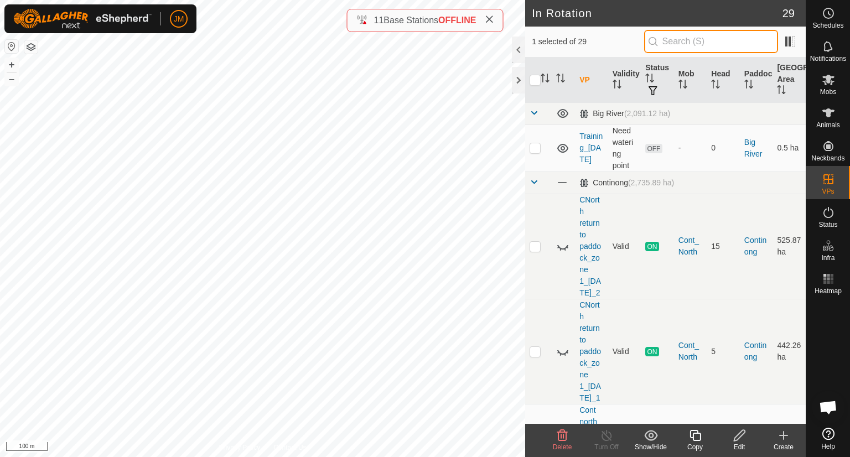
click at [697, 46] on input "text" at bounding box center [711, 41] width 134 height 23
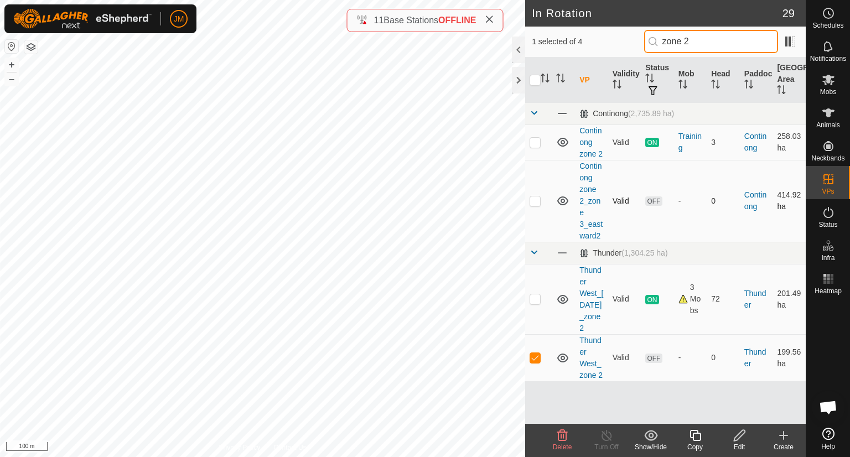
type input "zone 2"
click at [515, 82] on div at bounding box center [518, 80] width 13 height 27
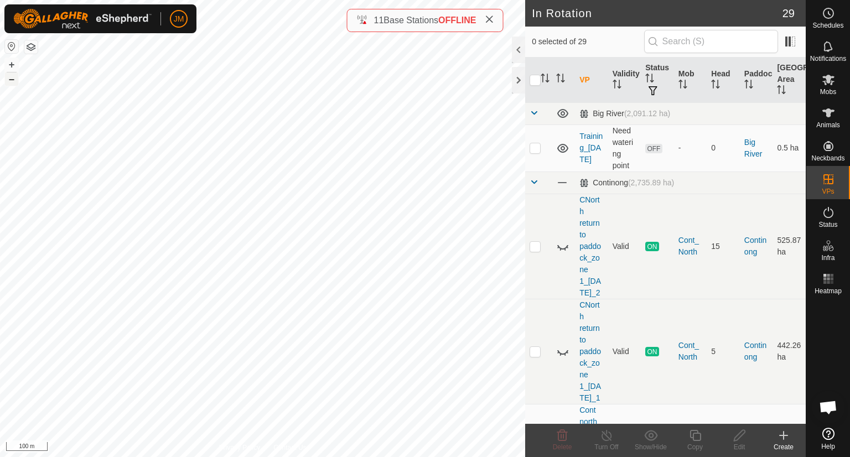
click at [12, 82] on button "–" at bounding box center [11, 78] width 13 height 13
click at [11, 62] on button "+" at bounding box center [11, 64] width 13 height 13
checkbox input "true"
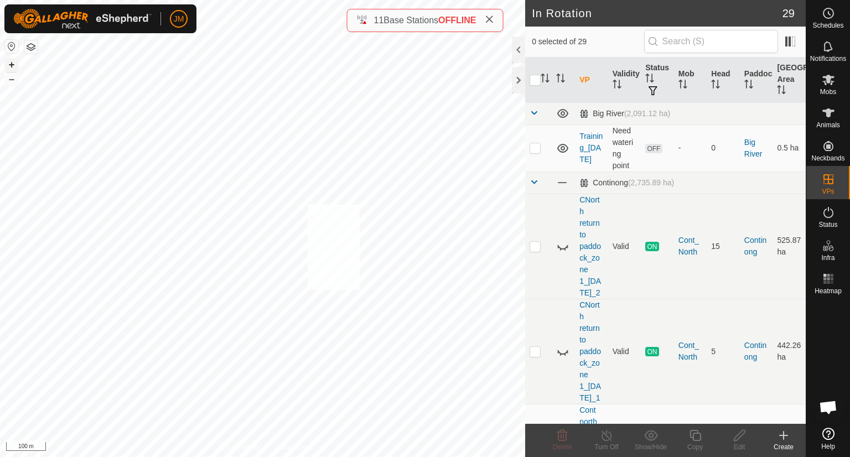
checkbox input "true"
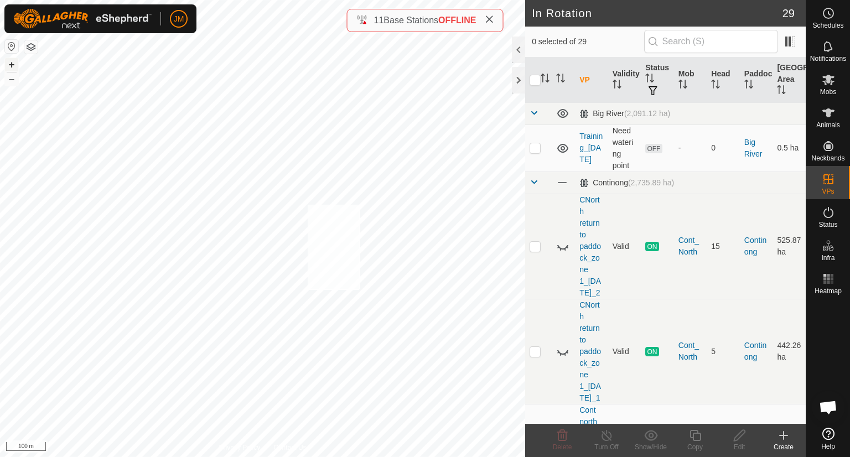
checkbox input "true"
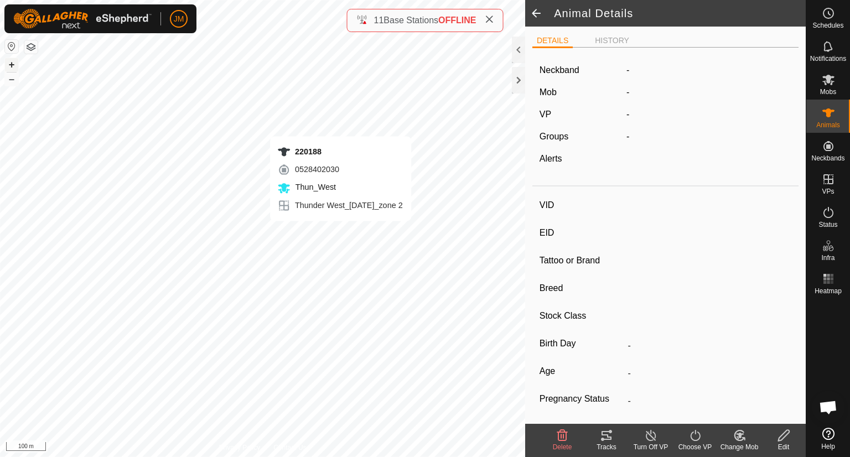
type input "220188"
type input "-"
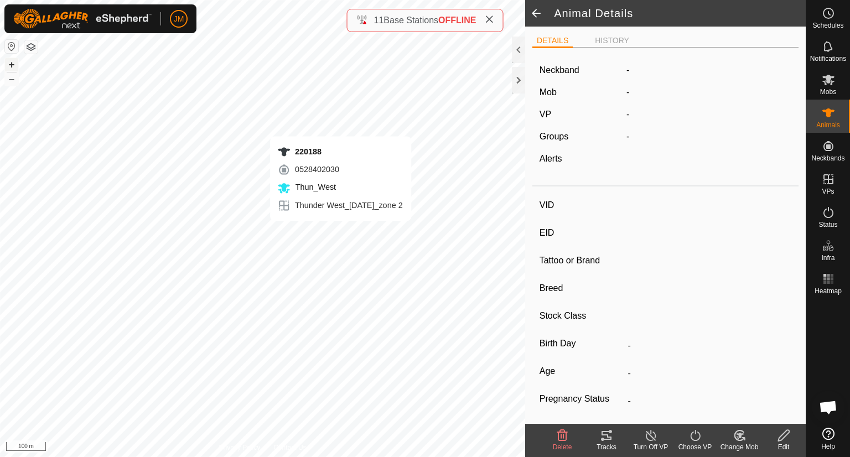
type input "-"
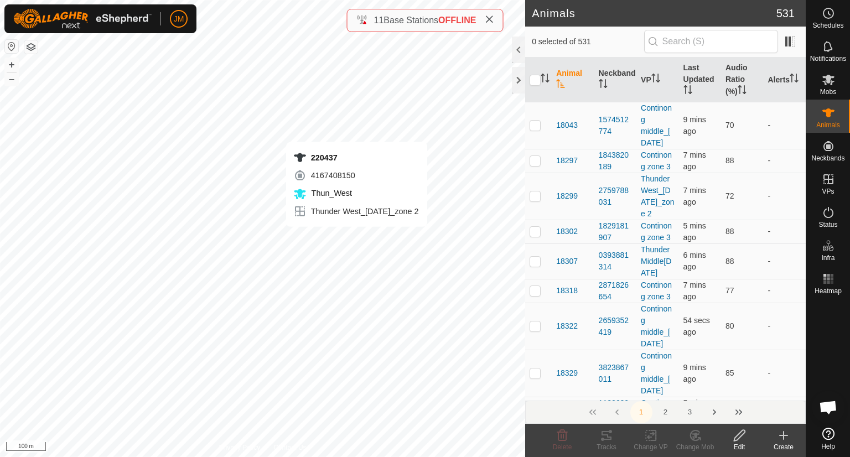
click at [356, 237] on div "220437 4167408150 Thun_West Thunder West_22Apr2025_zone 2 + – ⇧ i 100 m" at bounding box center [262, 228] width 525 height 457
checkbox input "true"
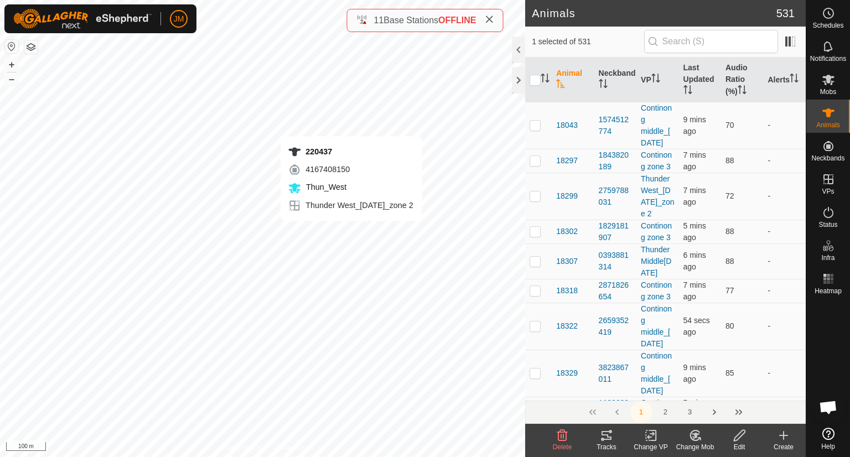
click at [350, 231] on div "220437 4167408150 Thun_West Thunder West_22Apr2025_zone 2 + – ⇧ i 100 m" at bounding box center [262, 228] width 525 height 457
click at [344, 236] on div "220750 3051708586 Thun_West Thunder West_22Apr2025_zone 2 + – ⇧ i 100 m" at bounding box center [262, 228] width 525 height 457
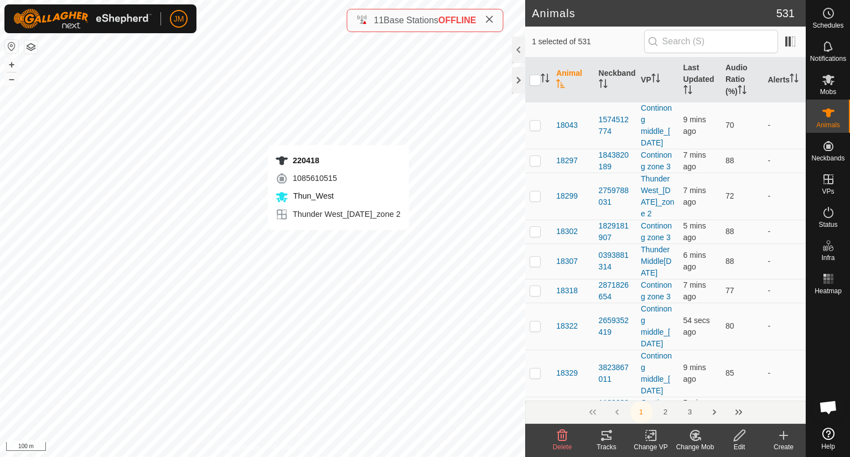
click at [338, 241] on div "220418 1085610515 Thun_West Thunder West_22Apr2025_zone 2 + – ⇧ i 100 m" at bounding box center [262, 228] width 525 height 457
checkbox input "true"
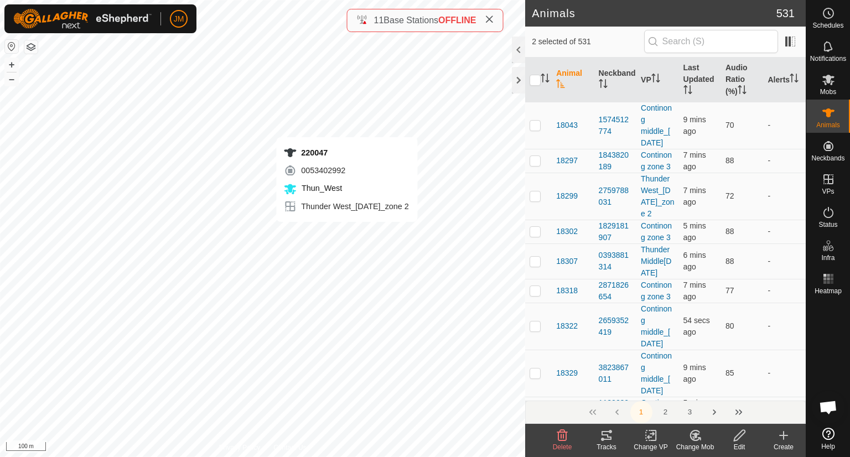
click at [347, 233] on div "220047 0053402992 Thun_West Thunder West_22Apr2025_zone 2 + – ⇧ i 100 m" at bounding box center [262, 228] width 525 height 457
checkbox input "true"
click at [341, 226] on div "220188 0528402030 Thun_West Thunder West_22Apr2025_zone 2 + – ⇧ i 100 m" at bounding box center [262, 228] width 525 height 457
checkbox input "true"
click at [330, 227] on div "220390 3753282592 Thun_West Thunder West_22Apr2025_zone 2 + – ⇧ i 100 m" at bounding box center [262, 228] width 525 height 457
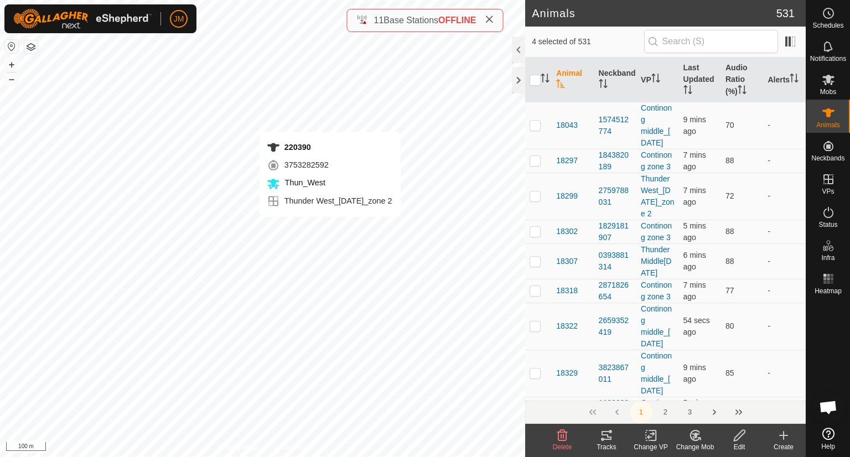
checkbox input "true"
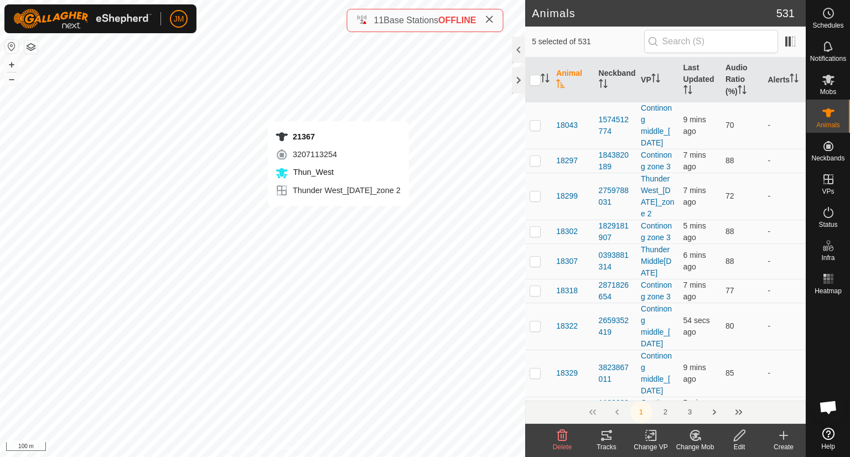
click at [338, 217] on div "21367 3207113254 Thun_West Thunder West_22Apr2025_zone 2 + – ⇧ i 100 m" at bounding box center [262, 228] width 525 height 457
checkbox input "true"
click at [314, 208] on div "21325 3377653143 Thun_West Thunder West_22Apr2025_zone 2 + – ⇧ i 100 m" at bounding box center [262, 228] width 525 height 457
checkbox input "true"
click at [11, 62] on button "+" at bounding box center [11, 64] width 13 height 13
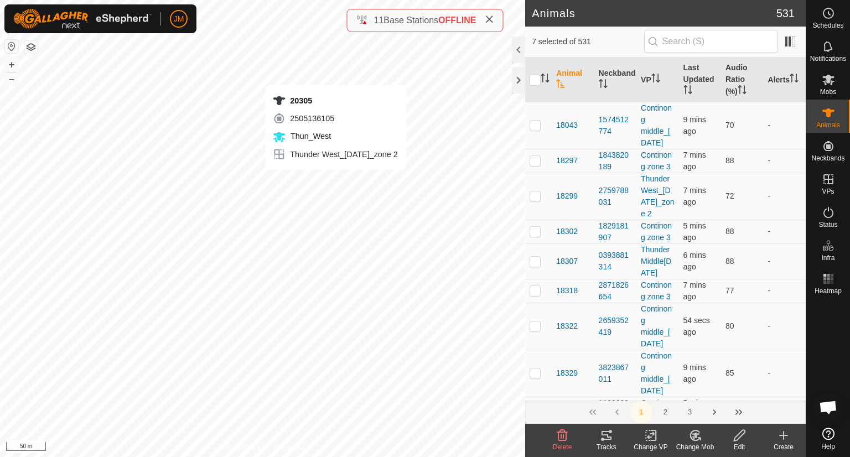
click at [336, 74] on div "20305 2505136105 Thun_West Thunder West_22Apr2025_zone 2 + – ⇧ i 50 m" at bounding box center [262, 228] width 525 height 457
click at [339, 69] on div "20305 2505136105 Thun_West Thunder West_22Apr2025_zone 2 + – ⇧ i 50 m" at bounding box center [262, 228] width 525 height 457
checkbox input "false"
click at [13, 79] on button "–" at bounding box center [11, 78] width 13 height 13
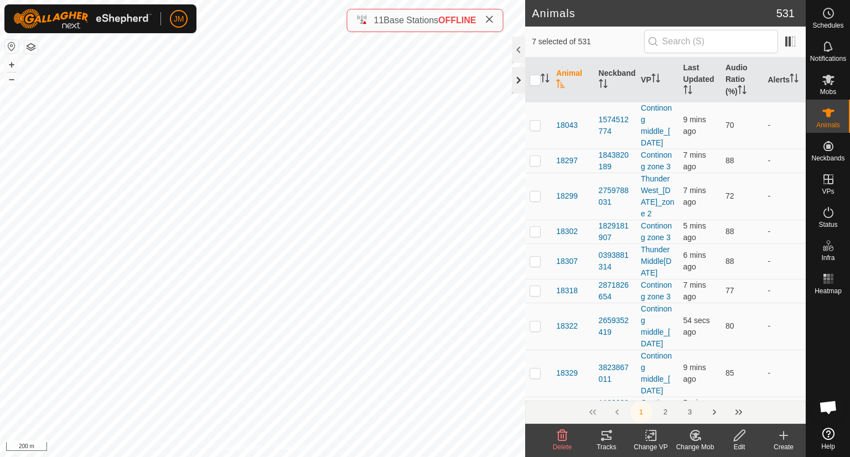
click at [522, 85] on div at bounding box center [518, 80] width 13 height 27
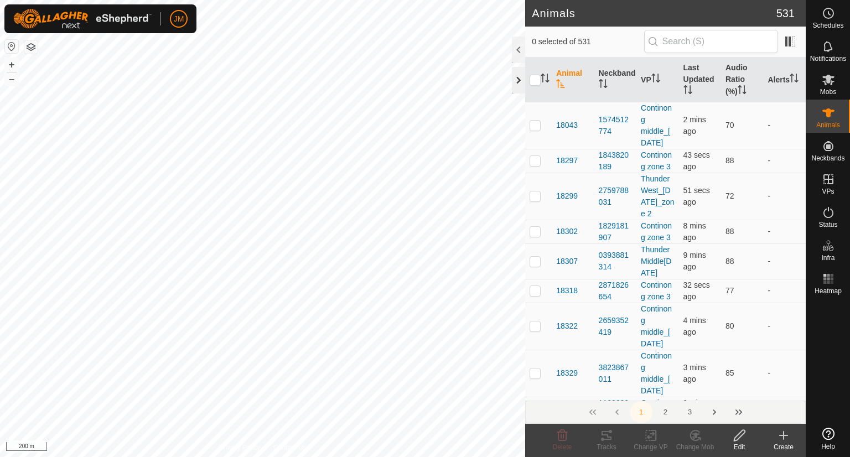
click at [518, 80] on div at bounding box center [518, 80] width 13 height 27
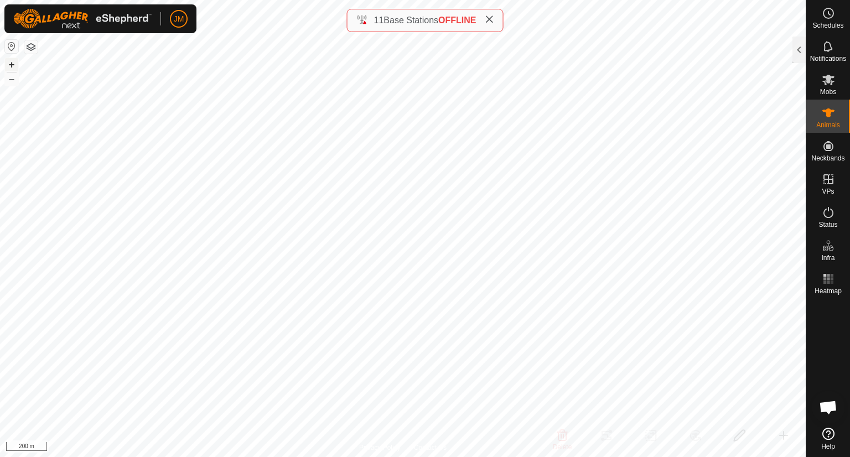
click at [13, 66] on button "+" at bounding box center [11, 64] width 13 height 13
click at [825, 90] on span "Mobs" at bounding box center [828, 91] width 16 height 7
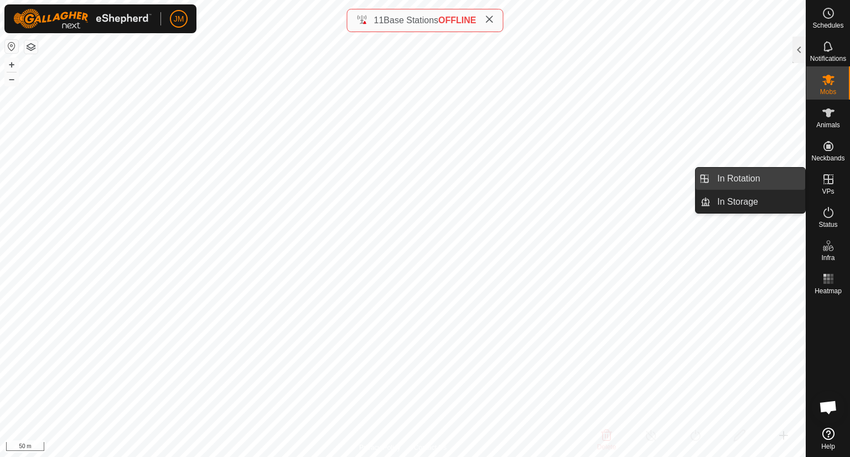
click at [765, 187] on link "In Rotation" at bounding box center [757, 179] width 95 height 22
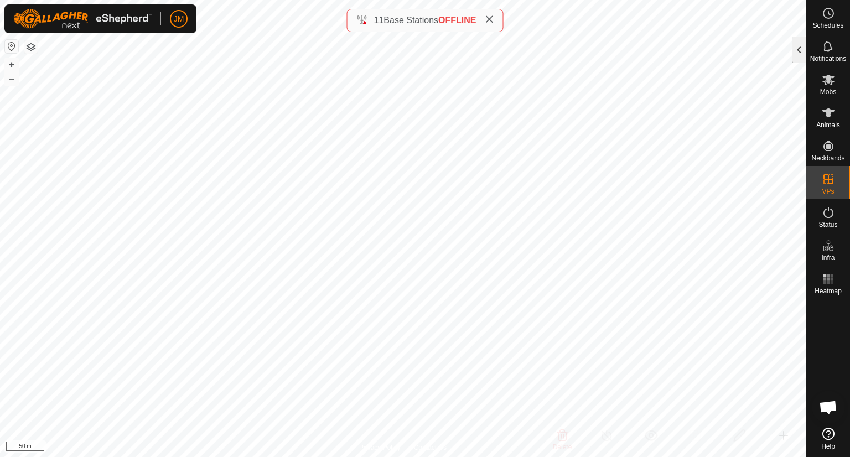
click at [798, 52] on div at bounding box center [798, 50] width 13 height 27
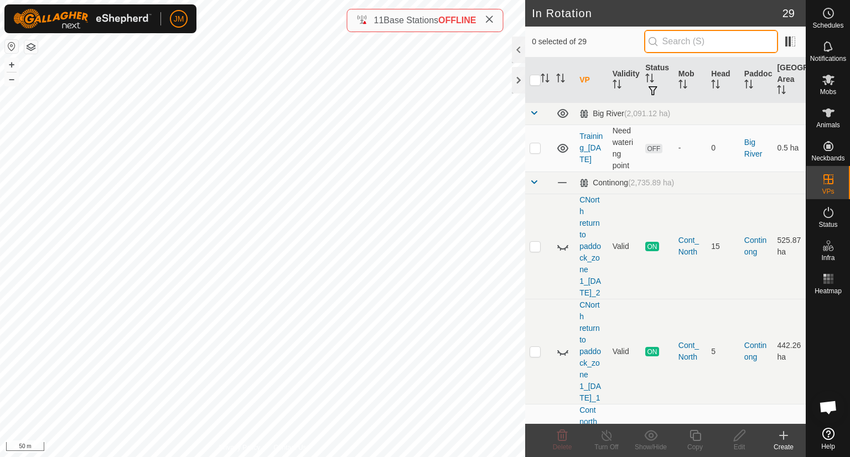
click at [735, 37] on input "text" at bounding box center [711, 41] width 134 height 23
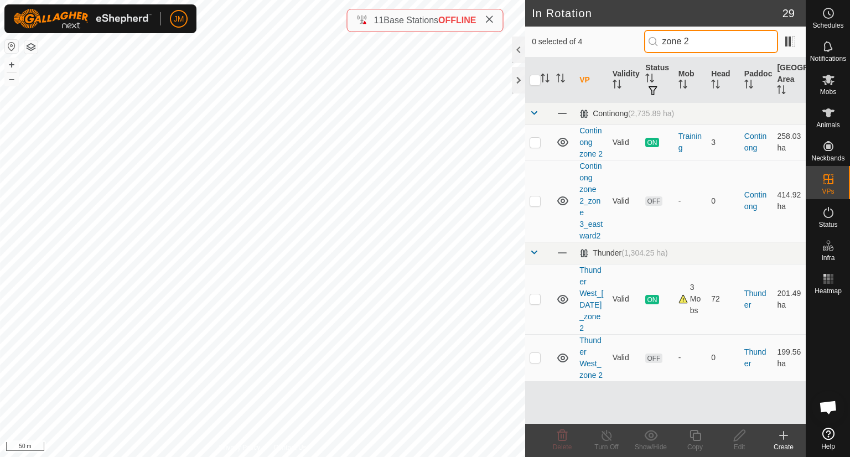
scroll to position [3, 0]
type input "zone 2"
click at [534, 381] on td at bounding box center [538, 357] width 27 height 47
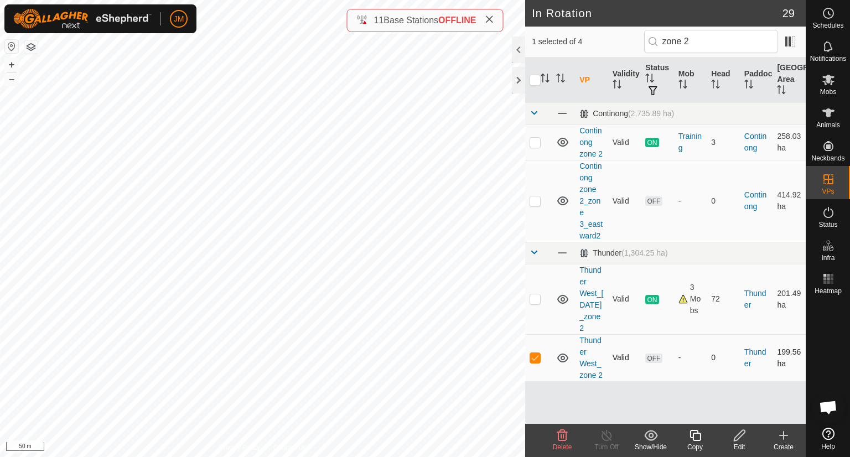
click at [538, 362] on p-checkbox at bounding box center [534, 357] width 11 height 9
checkbox input "false"
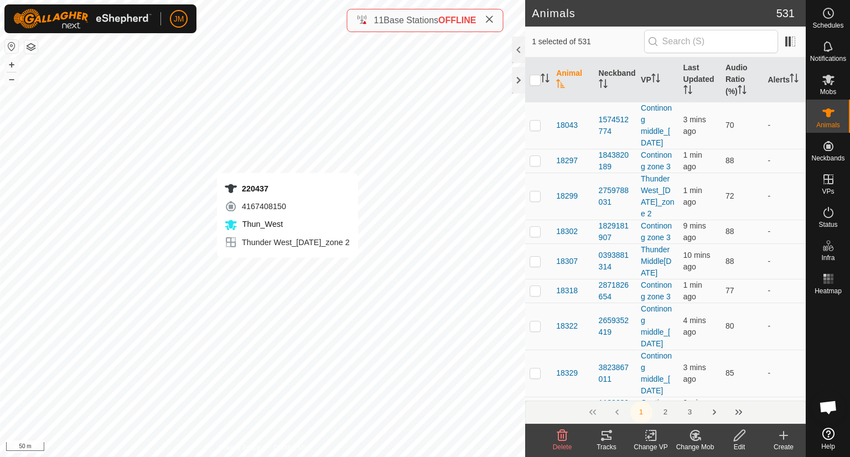
click at [289, 268] on div "220437 4167408150 Thun_West Thunder West_22Apr2025_zone 2 + – ⇧ i 50 m" at bounding box center [262, 228] width 525 height 457
checkbox input "true"
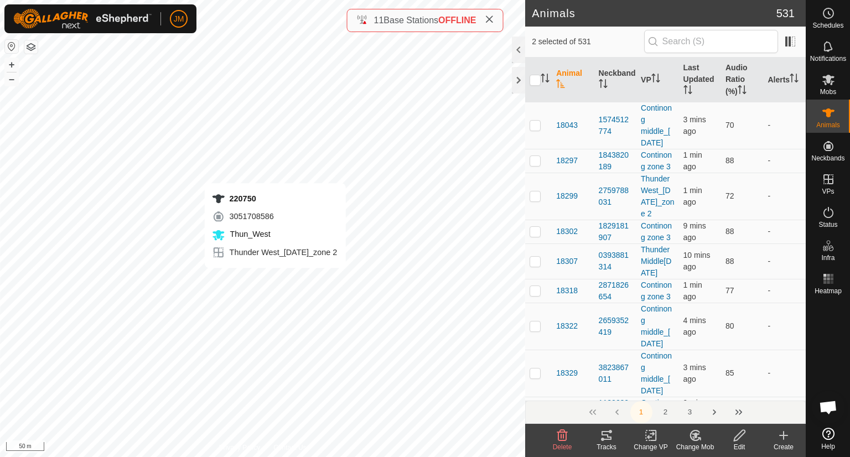
click at [275, 279] on div "220750 3051708586 Thun_West Thunder West_22Apr2025_zone 2 + – ⇧ i 50 m" at bounding box center [262, 228] width 525 height 457
click at [256, 279] on div "220418 1085610515 Thun_West Thunder West_22Apr2025_zone 2 + – ⇧ i 50 m" at bounding box center [262, 228] width 525 height 457
checkbox input "true"
click at [244, 279] on div "220047 0053402992 Thun_West Thunder West_22Apr2025_zone 2 + – ⇧ i 50 m" at bounding box center [262, 228] width 525 height 457
checkbox input "true"
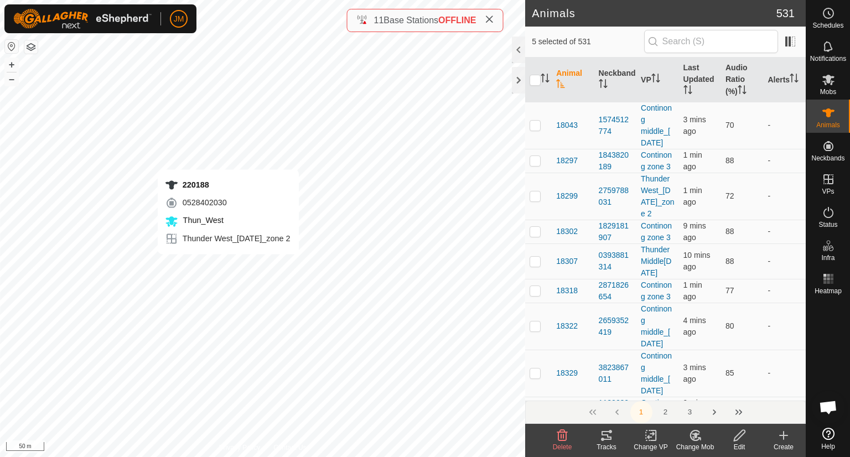
click at [228, 266] on div "220188 0528402030 Thun_West Thunder West_22Apr2025_zone 2 + – ⇧ i 50 m" at bounding box center [262, 228] width 525 height 457
checkbox input "true"
click at [219, 273] on div "220520 1206227745 Thun_West Thunder West_22Apr2025_zone 2 + – ⇧ i 50 m" at bounding box center [262, 228] width 525 height 457
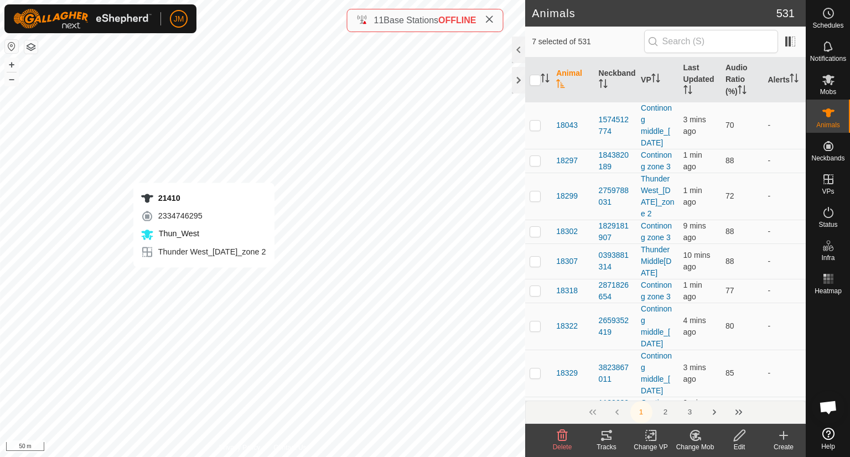
click at [204, 278] on div "21410 2334746295 Thun_West Thunder West_22Apr2025_zone 2 + – ⇧ i 50 m" at bounding box center [262, 228] width 525 height 457
checkbox input "true"
click at [214, 260] on div "21367 3207113254 Thun_West Thunder West_22Apr2025_zone 2 + – ⇧ i 50 m" at bounding box center [262, 228] width 525 height 457
checkbox input "true"
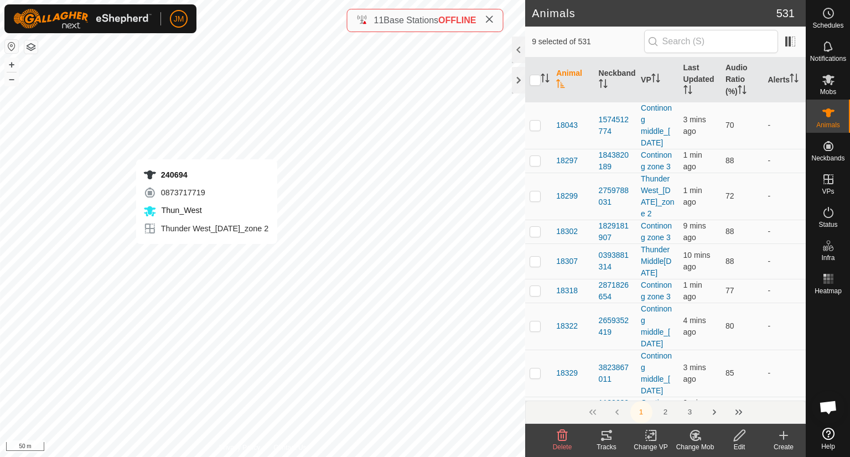
click at [206, 255] on div "240694 0873717719 Thun_West Thunder West_22Apr2025_zone 2 + – ⇧ i 50 m" at bounding box center [262, 228] width 525 height 457
click at [189, 251] on div "21325 3377653143 Thun_West Thunder West_22Apr2025_zone 2 + – ⇧ i 50 m" at bounding box center [262, 228] width 525 height 457
checkbox input "true"
click at [232, 251] on div "220390 3753282592 Thun_West Thunder West_22Apr2025_zone 2 + – ⇧ i 50 m" at bounding box center [262, 228] width 525 height 457
checkbox input "true"
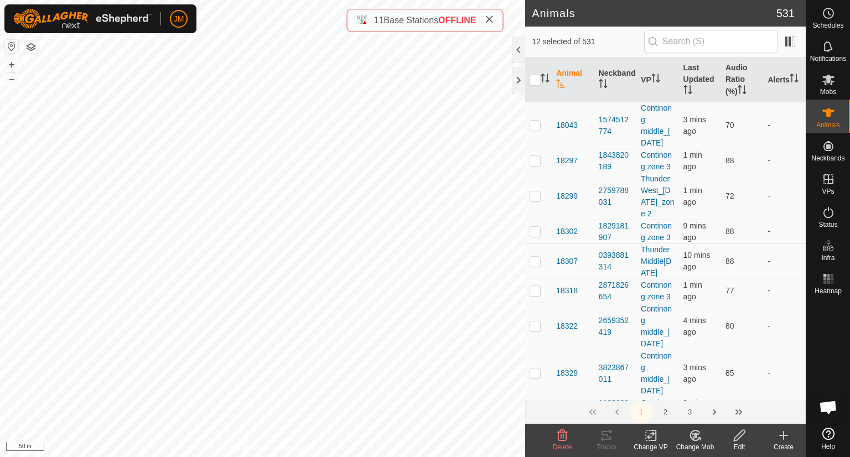
click at [206, 233] on div "18840 3063046765 Thun_West Thunder West_22Apr2025_zone 2 + – ⇧ i 50 m" at bounding box center [262, 228] width 525 height 457
click at [231, 228] on div "220741 1409873220 Thun_West Thunder West_22Apr2025_zone 2 + – ⇧ i 50 m" at bounding box center [262, 228] width 525 height 457
click at [223, 228] on div "220684 0460094015 Thun_West Thunder West_22Apr2025_zone 2 + – ⇧ i 50 m" at bounding box center [262, 228] width 525 height 457
click at [210, 236] on div "18840 3063046765 Thun_West Thunder West_22Apr2025_zone 2 + – ⇧ i 50 m" at bounding box center [262, 228] width 525 height 457
checkbox input "true"
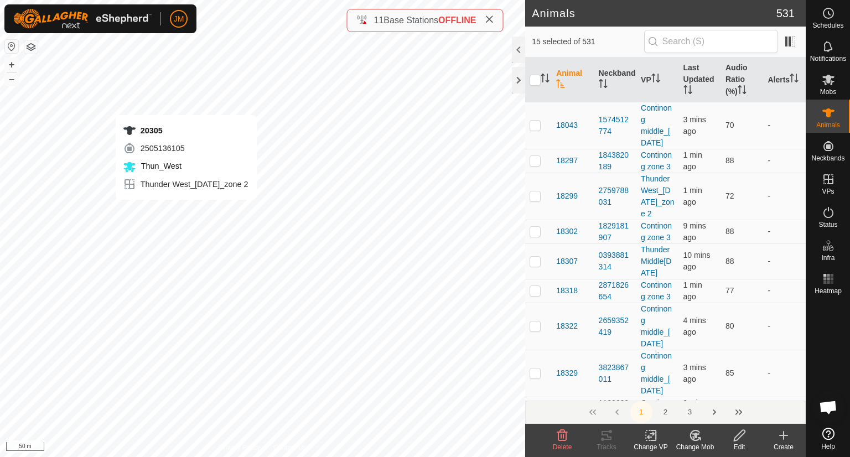
click at [186, 211] on div "20305 2505136105 Thun_West Thunder West_22Apr2025_zone 2 + – ⇧ i 50 m" at bounding box center [262, 228] width 525 height 457
checkbox input "true"
click at [649, 436] on icon at bounding box center [651, 435] width 8 height 7
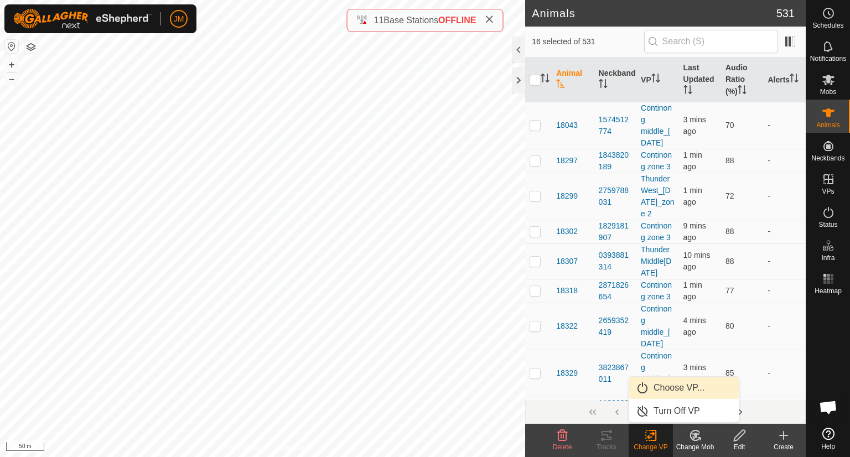
click at [683, 388] on link "Choose VP..." at bounding box center [684, 388] width 110 height 22
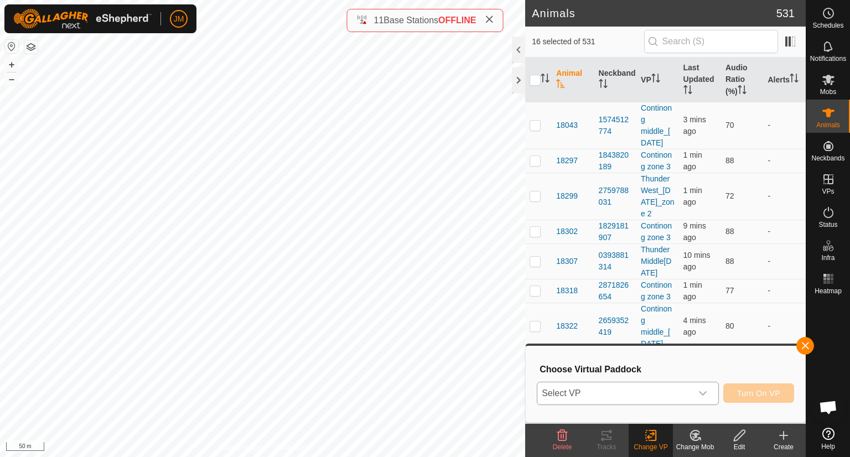
click at [640, 396] on span "Select VP" at bounding box center [614, 393] width 154 height 22
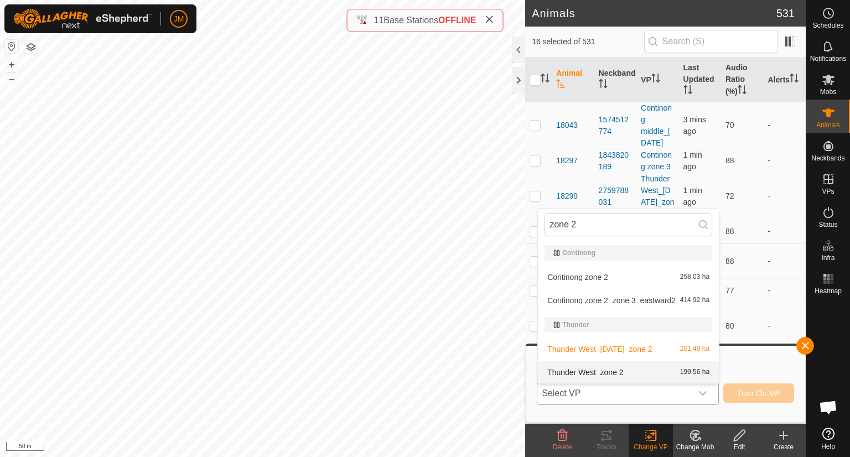
type input "zone 2"
click at [607, 371] on li "Thunder West_zone 2 199.56 ha" at bounding box center [628, 372] width 181 height 22
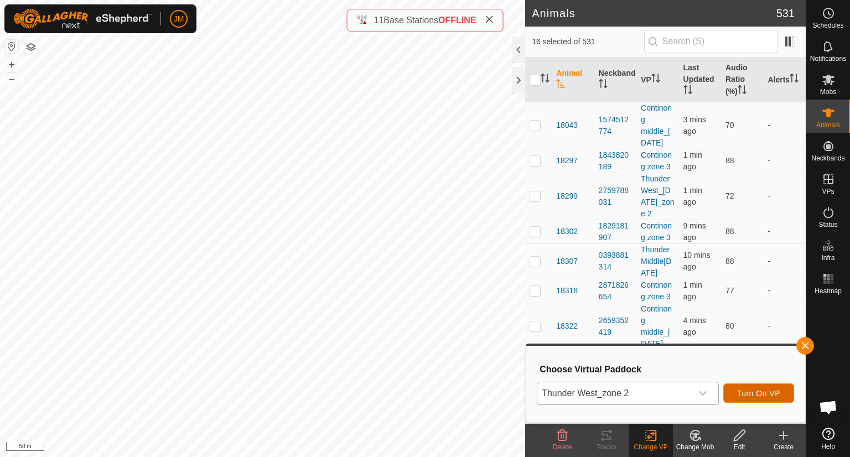
click at [743, 392] on span "Turn On VP" at bounding box center [758, 393] width 43 height 9
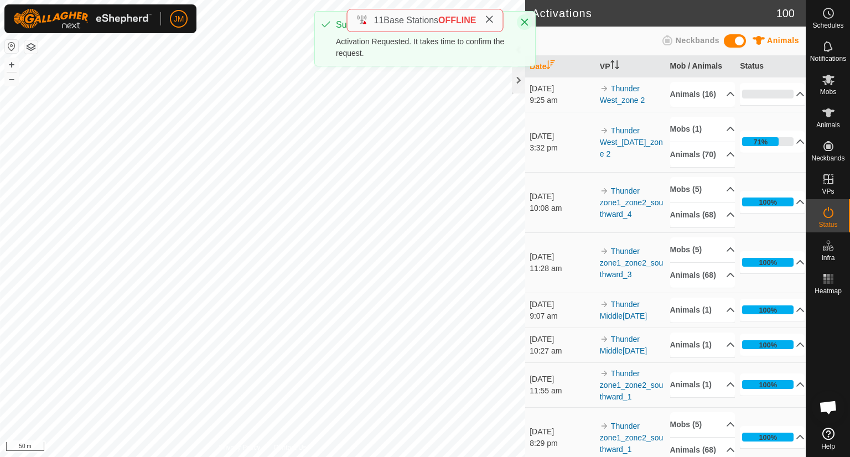
click at [522, 25] on icon "Close" at bounding box center [524, 22] width 9 height 9
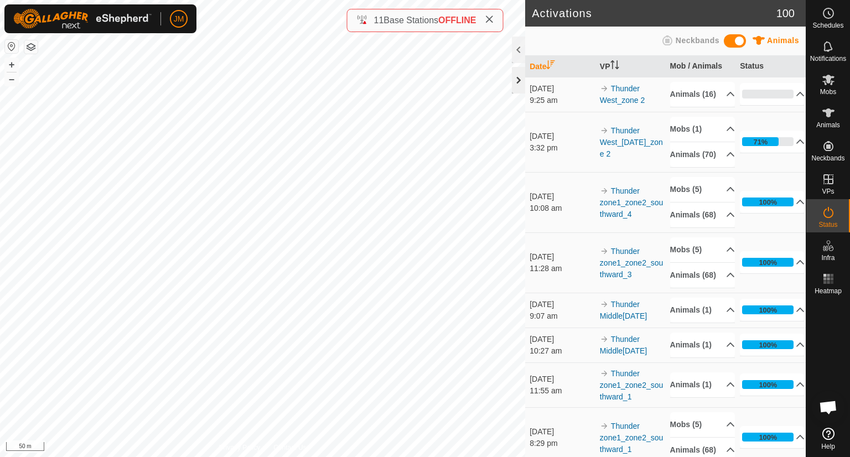
click at [518, 89] on div at bounding box center [518, 80] width 13 height 27
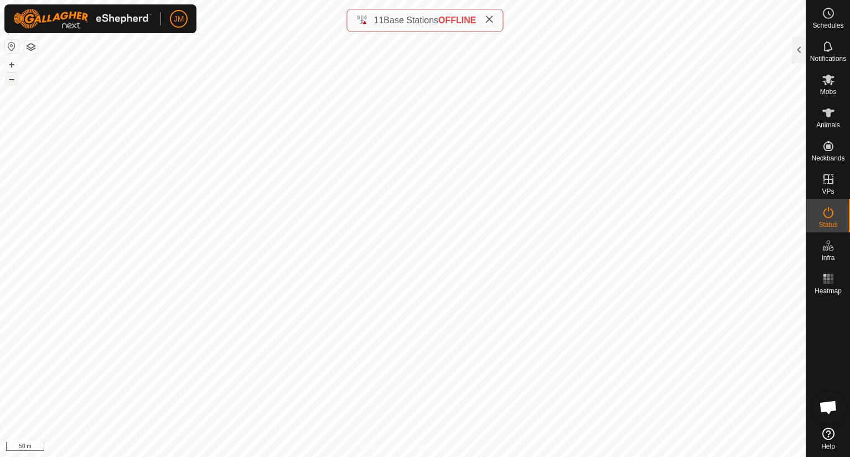
click at [15, 81] on button "–" at bounding box center [11, 78] width 13 height 13
click at [11, 65] on button "+" at bounding box center [11, 64] width 13 height 13
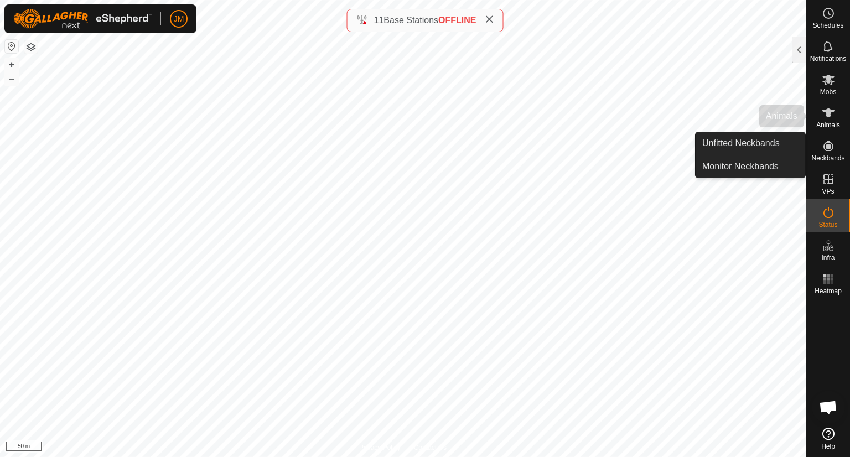
click at [841, 132] on div "Animals" at bounding box center [828, 116] width 44 height 33
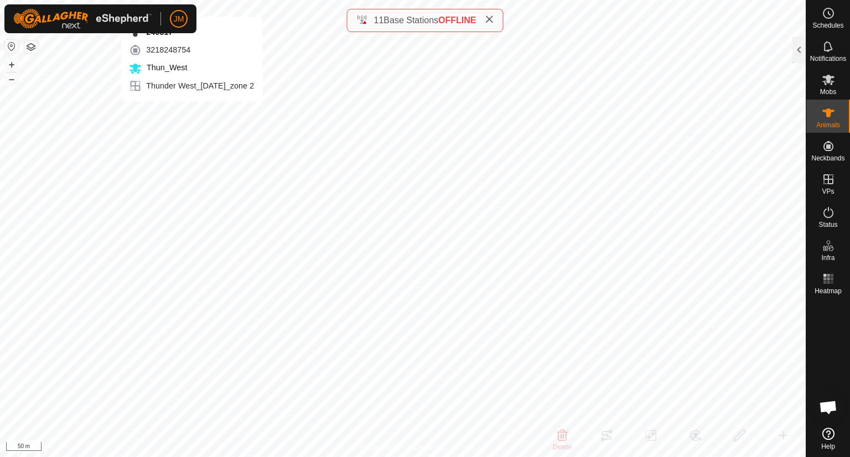
click at [191, 112] on div "240317 3218248754 Thun_West Thunder West_22Apr2025_zone 2 + – ⇧ i 50 m" at bounding box center [402, 228] width 805 height 457
click at [171, 113] on div "240223 0491324375 Thun_West Thunder West_22Apr2025_zone 2 + – ⇧ i 50 m" at bounding box center [402, 228] width 805 height 457
click at [11, 81] on button "–" at bounding box center [11, 78] width 13 height 13
click at [9, 65] on button "+" at bounding box center [11, 64] width 13 height 13
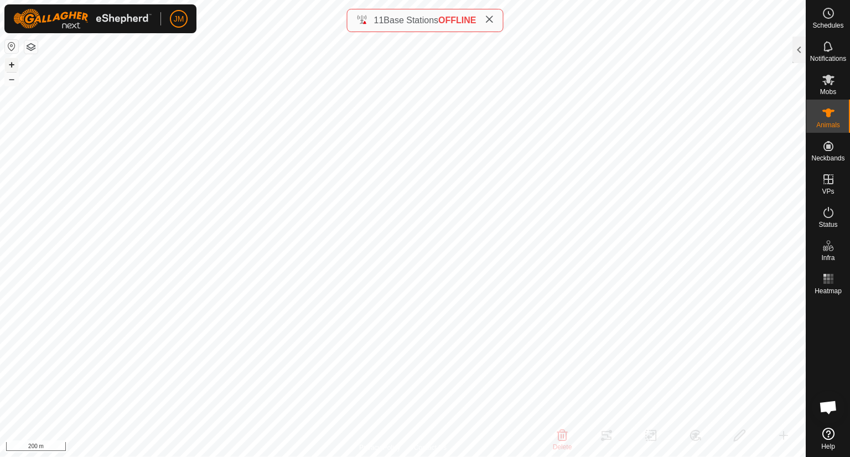
click at [9, 65] on button "+" at bounding box center [11, 64] width 13 height 13
click at [235, 200] on div "220787 2228591873 Thun_West Thunder West_22Apr2025_zone 2 + – ⇧ i 100 m" at bounding box center [402, 228] width 805 height 457
click at [228, 189] on div "220860 3070206250 Thun_West Thunder West_22Apr2025_zone 2 + – ⇧ i 100 m" at bounding box center [402, 228] width 805 height 457
click at [225, 214] on div "220063 0787589927 Thun_West Thunder West_22Apr2025_zone 2 + – ⇧ i 100 m" at bounding box center [402, 228] width 805 height 457
checkbox input "true"
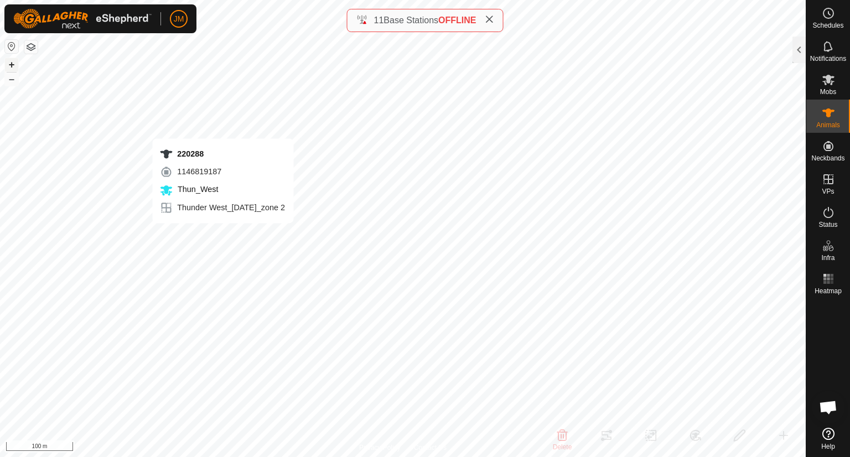
click at [223, 234] on div "220288 1146819187 Thun_West Thunder West_22Apr2025_zone 2 + – ⇧ i 100 m" at bounding box center [402, 228] width 805 height 457
checkbox input "true"
click at [15, 84] on button "–" at bounding box center [11, 78] width 13 height 13
click at [17, 63] on button "+" at bounding box center [11, 64] width 13 height 13
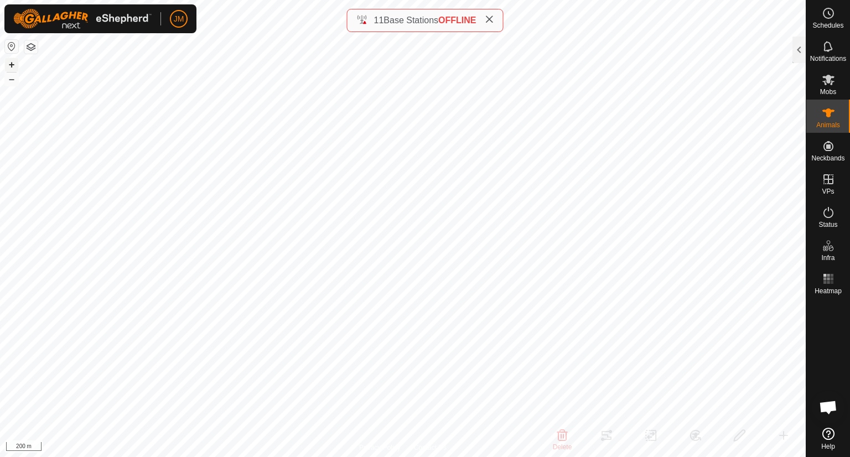
click at [17, 63] on button "+" at bounding box center [11, 64] width 13 height 13
click at [15, 66] on button "+" at bounding box center [11, 64] width 13 height 13
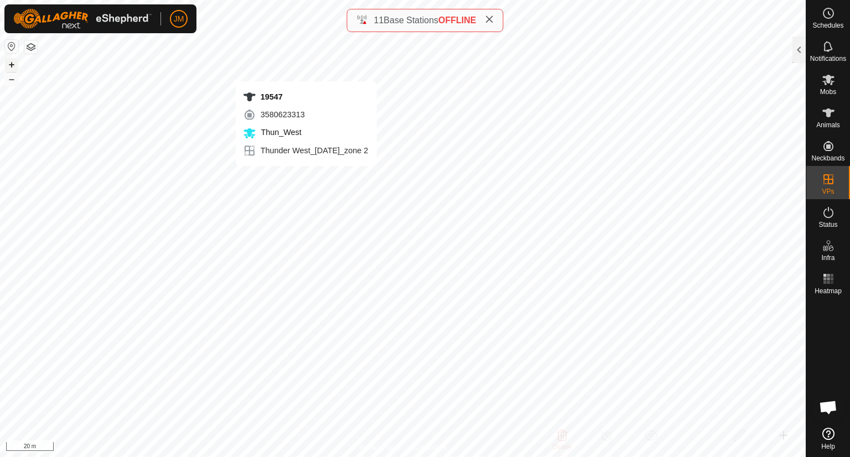
click at [305, 176] on div "19547 3580623313 Thun_West Thunder West_22Apr2025_zone 2 + – ⇧ i 20 m" at bounding box center [402, 228] width 805 height 457
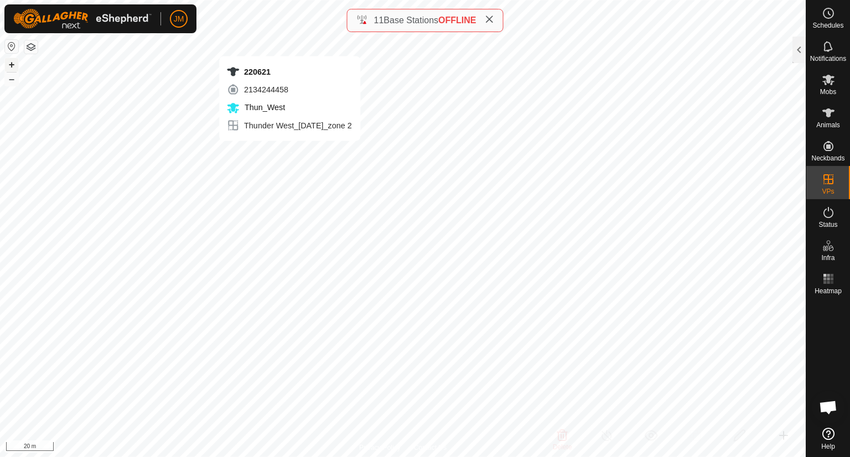
click at [290, 152] on div "220621 2134244458 Thun_West Thunder West_22Apr2025_zone 2 + – ⇧ i 20 m" at bounding box center [402, 228] width 805 height 457
click at [299, 160] on div "18400 0368723864 Thun_West Thunder West_22Apr2025_zone 2 + – ⇧ i 20 m" at bounding box center [402, 228] width 805 height 457
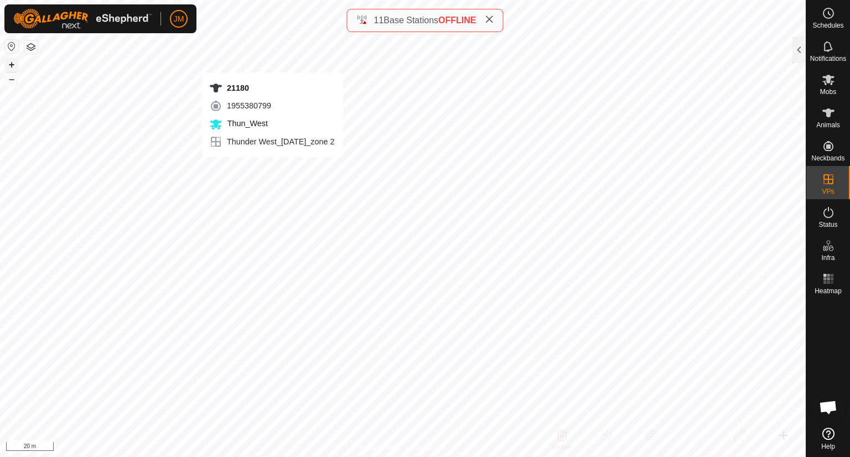
click at [272, 168] on div "21180 1955380799 Thun_West Thunder West_22Apr2025_zone 2 + – ⇧ i 20 m" at bounding box center [402, 228] width 805 height 457
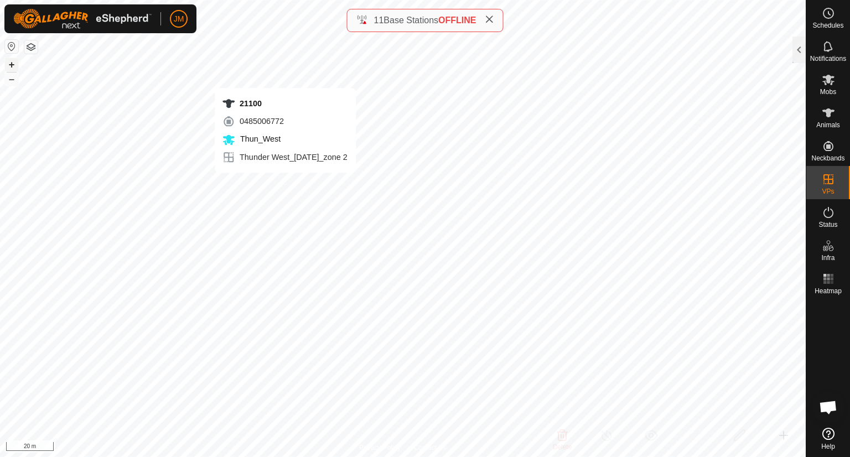
click at [285, 184] on div "21100 0485006772 Thun_West Thunder West_22Apr2025_zone 2 + – ⇧ i 20 m" at bounding box center [402, 228] width 805 height 457
type input "21100"
type input "-"
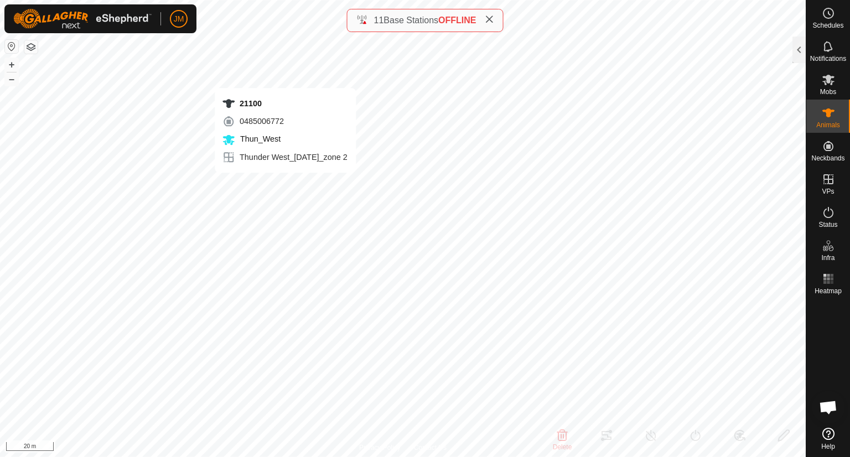
type input "-"
click at [11, 76] on button "–" at bounding box center [11, 78] width 13 height 13
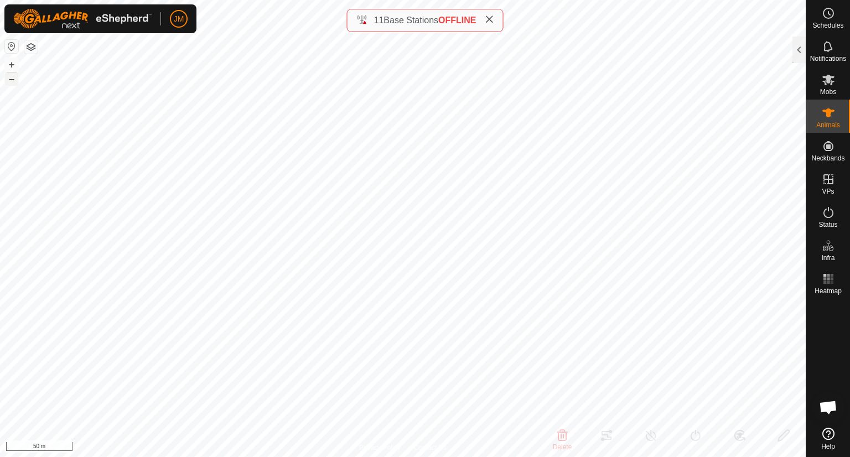
click at [11, 76] on button "–" at bounding box center [11, 78] width 13 height 13
click at [493, 20] on icon at bounding box center [488, 19] width 9 height 9
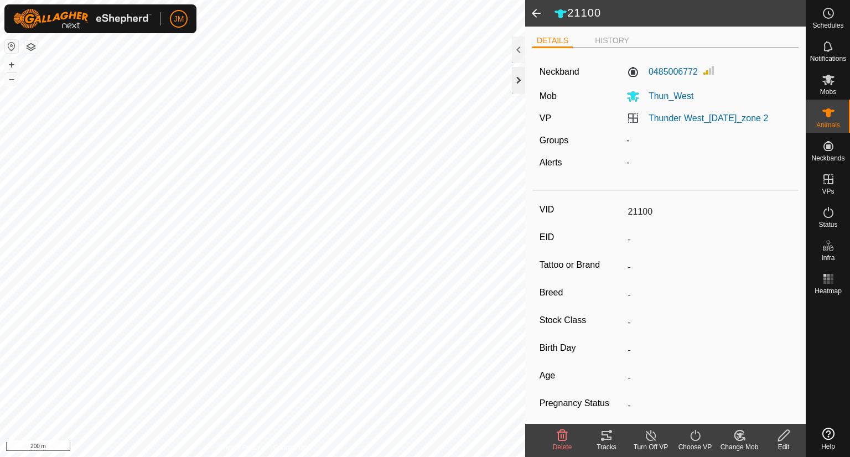
click at [520, 83] on div at bounding box center [518, 80] width 13 height 27
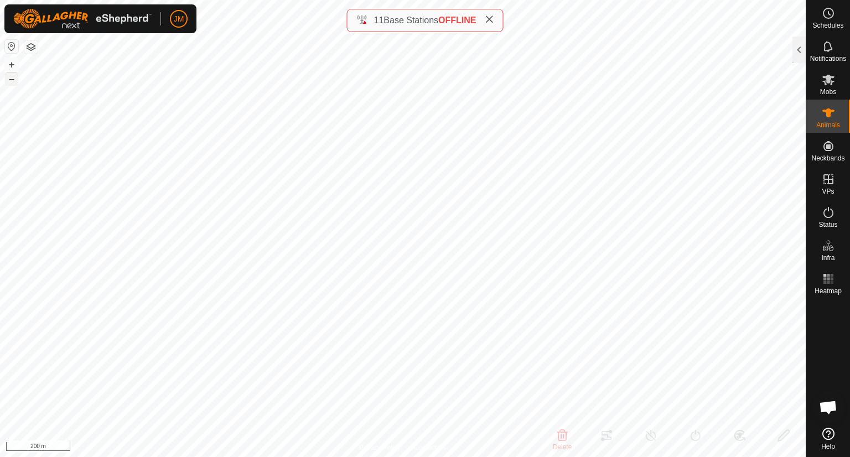
click at [14, 82] on button "–" at bounding box center [11, 78] width 13 height 13
type input "21325"
type input "-"
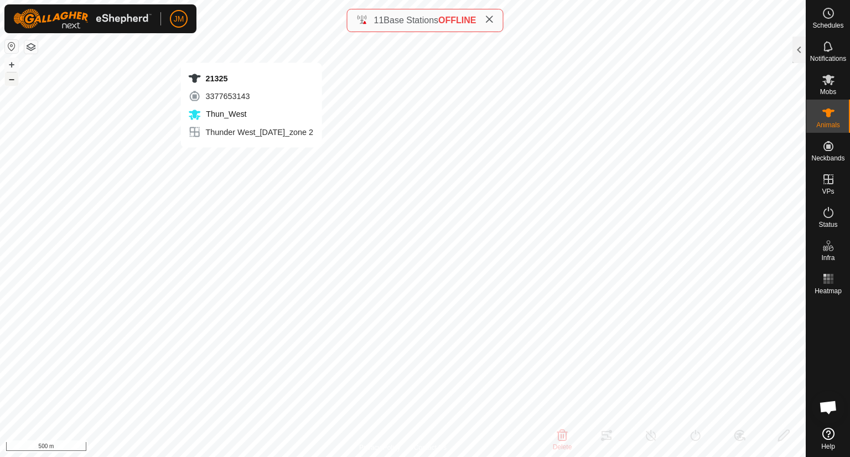
type input "-"
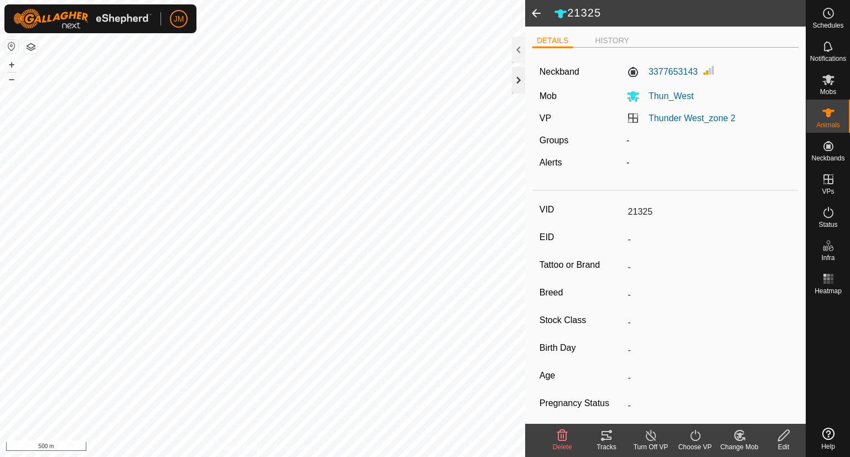
click at [517, 87] on div at bounding box center [518, 80] width 13 height 27
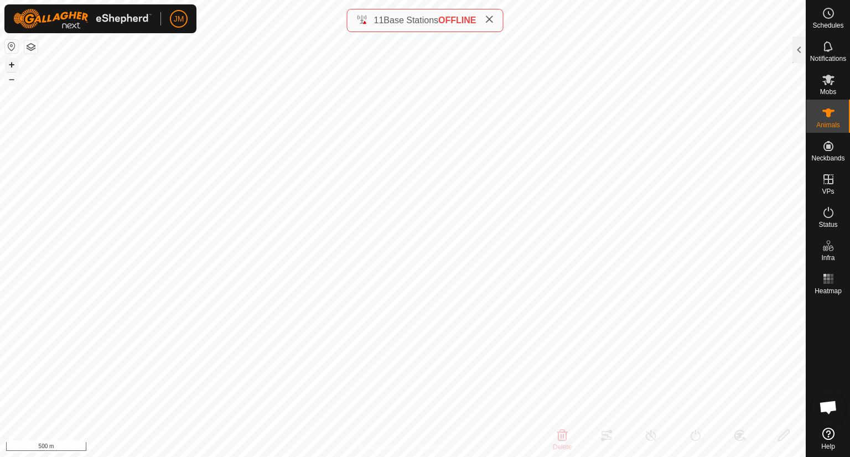
click at [11, 64] on button "+" at bounding box center [11, 64] width 13 height 13
click at [825, 218] on icon at bounding box center [827, 212] width 13 height 13
click at [824, 217] on icon at bounding box center [827, 212] width 13 height 13
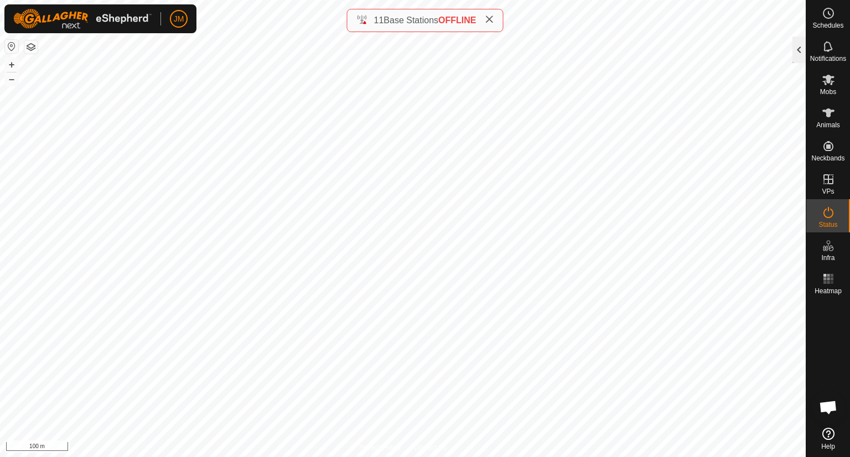
click at [796, 55] on div at bounding box center [798, 50] width 13 height 27
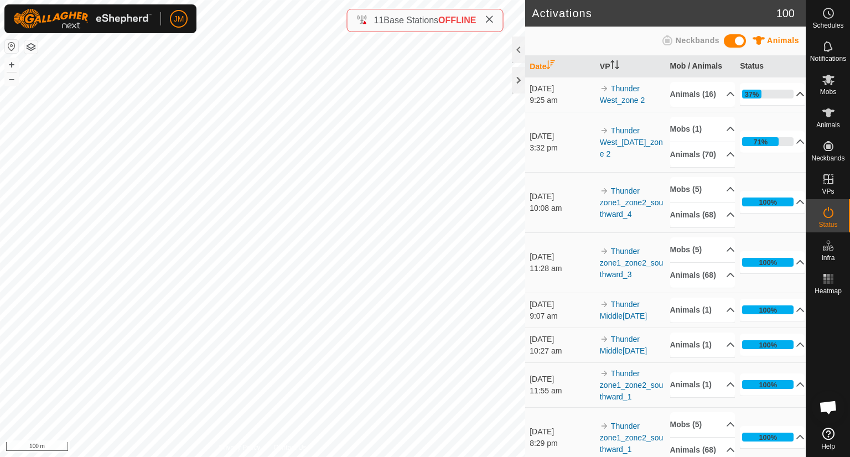
click at [782, 99] on p-accordion-header "37%" at bounding box center [771, 94] width 65 height 22
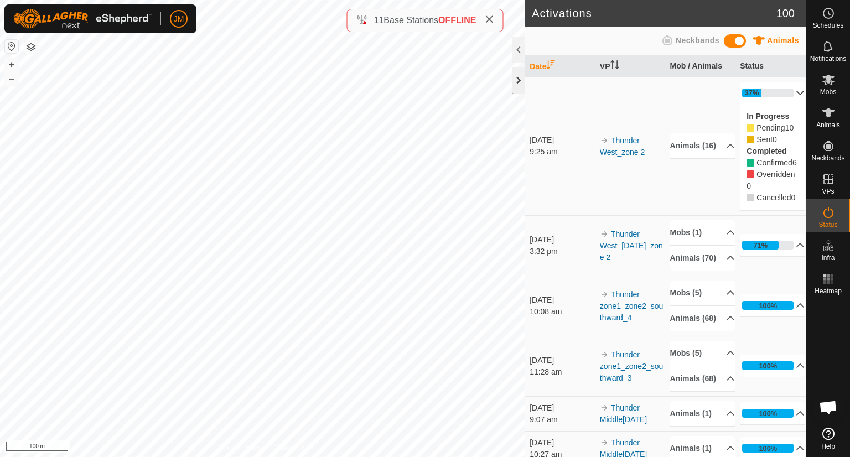
click at [517, 81] on div at bounding box center [518, 80] width 13 height 27
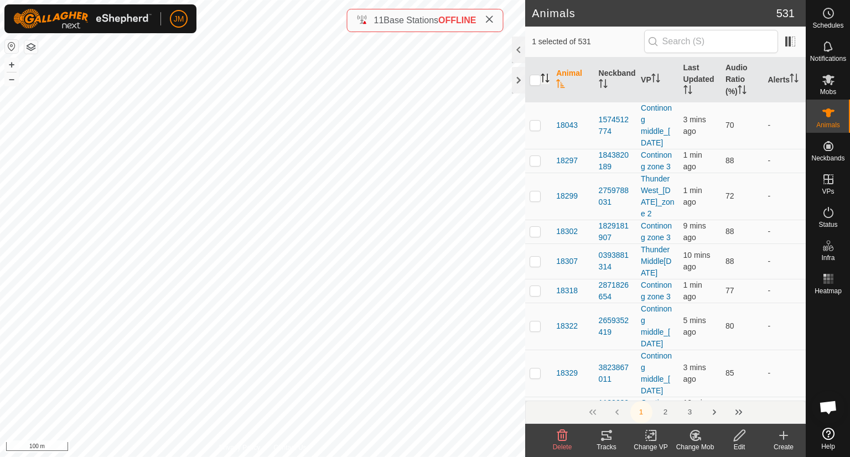
click at [544, 82] on p-sorticon "Activate to sort" at bounding box center [544, 79] width 9 height 9
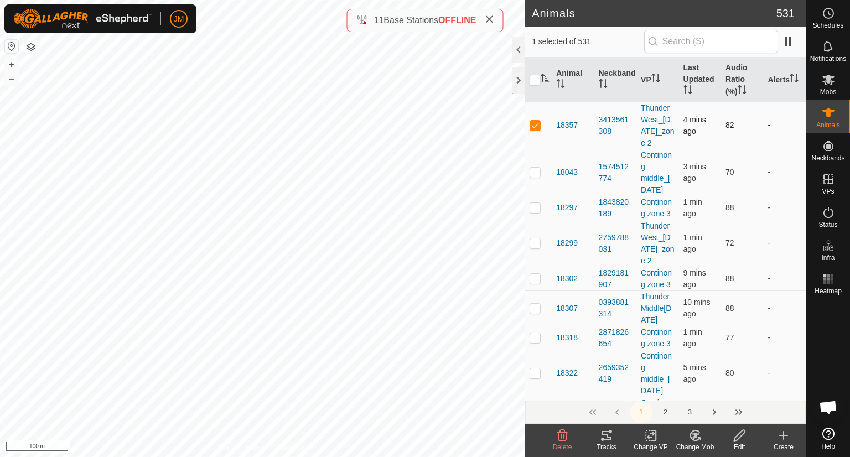
click at [532, 123] on p-checkbox at bounding box center [534, 125] width 11 height 9
checkbox input "false"
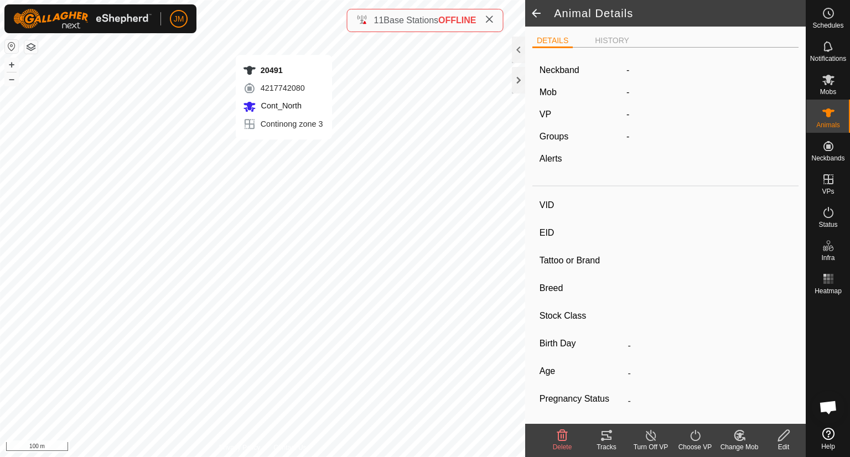
type input "20491"
type input "-"
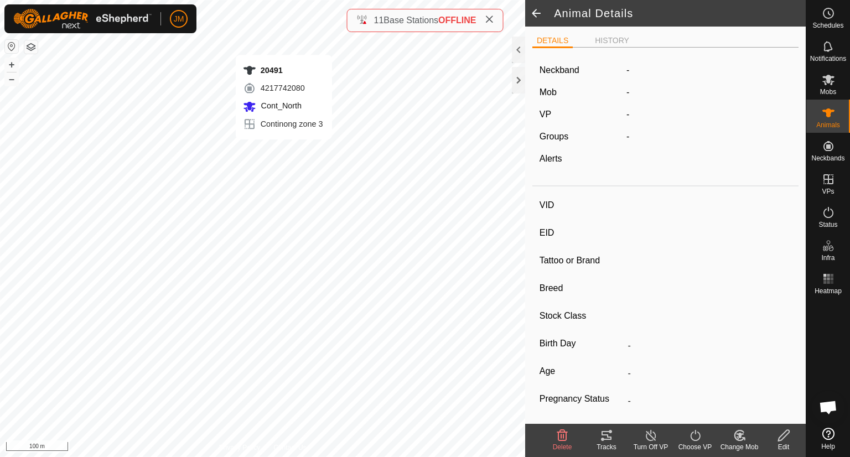
type input "-"
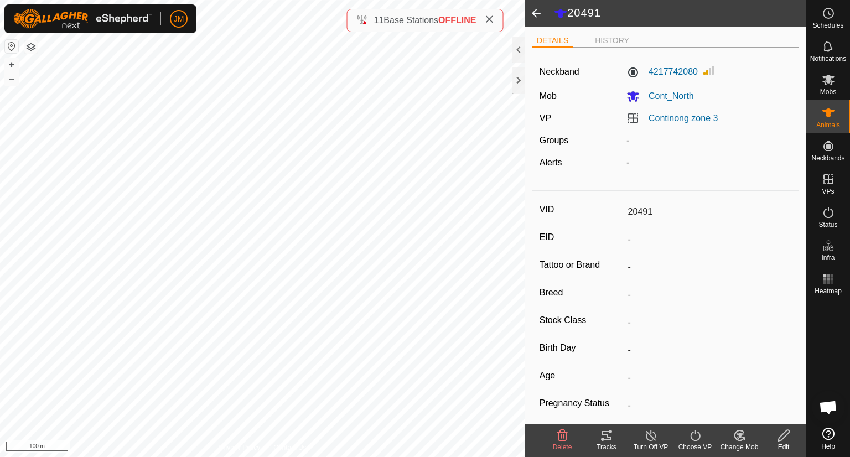
click at [609, 439] on icon at bounding box center [606, 435] width 10 height 9
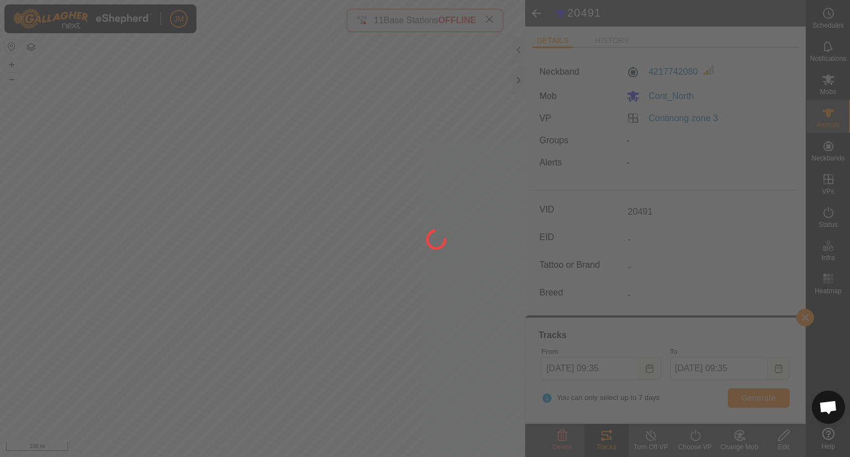
click at [757, 397] on div at bounding box center [425, 228] width 850 height 457
click at [758, 394] on div at bounding box center [425, 228] width 850 height 457
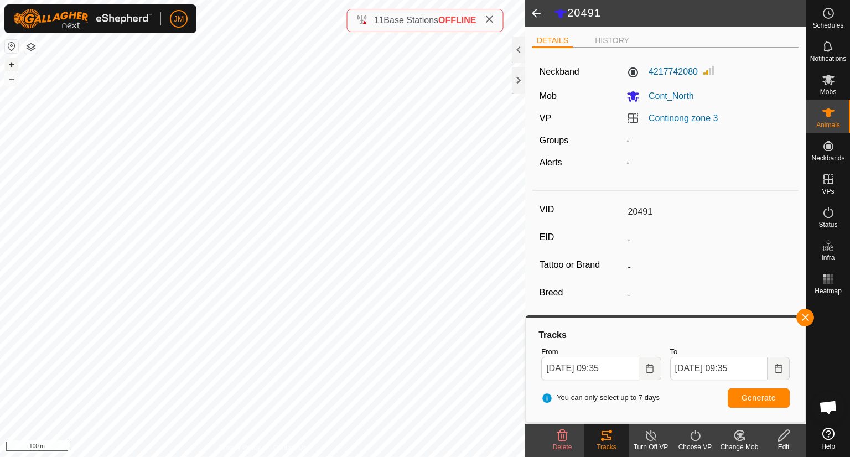
click at [9, 62] on button "+" at bounding box center [11, 64] width 13 height 13
click at [12, 78] on button "–" at bounding box center [11, 78] width 13 height 13
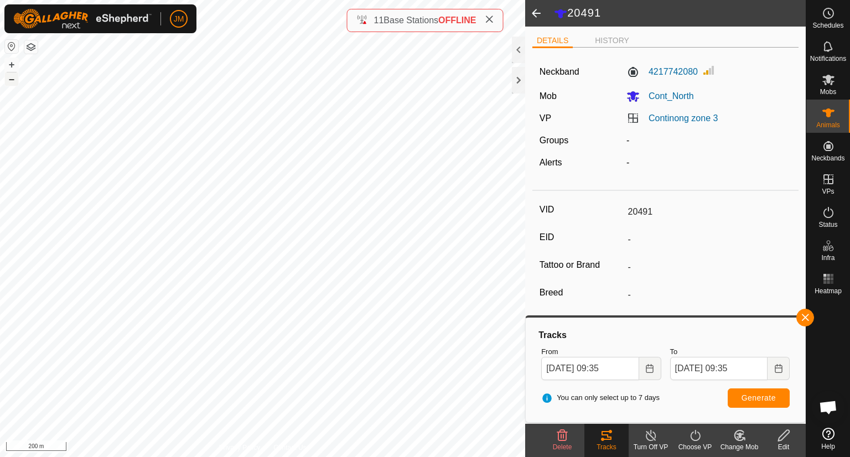
click at [12, 78] on button "–" at bounding box center [11, 78] width 13 height 13
click at [13, 65] on button "+" at bounding box center [11, 64] width 13 height 13
click at [514, 89] on div at bounding box center [518, 80] width 13 height 27
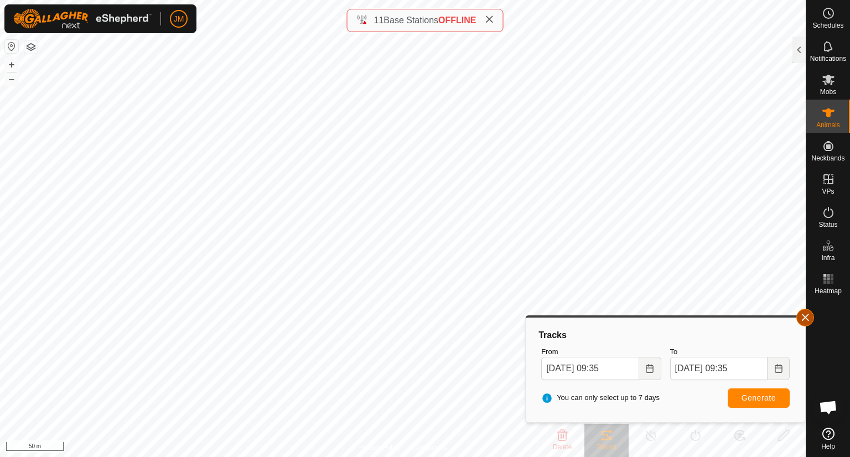
click at [804, 317] on button "button" at bounding box center [805, 318] width 18 height 18
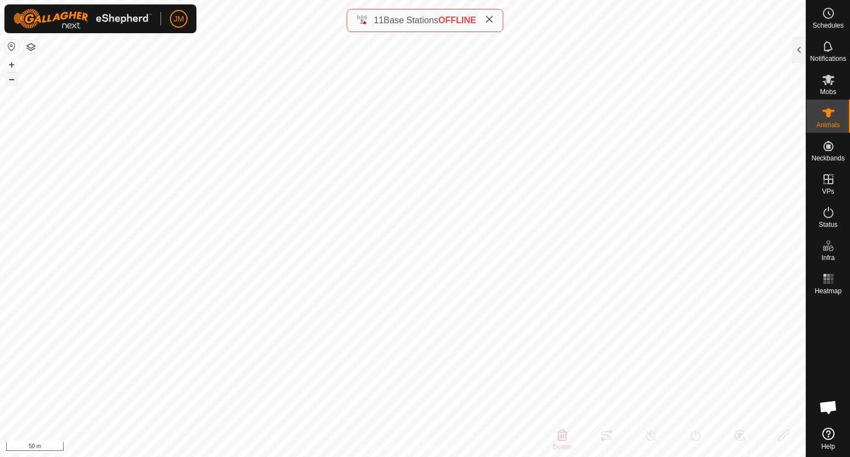
click at [18, 85] on button "–" at bounding box center [11, 78] width 13 height 13
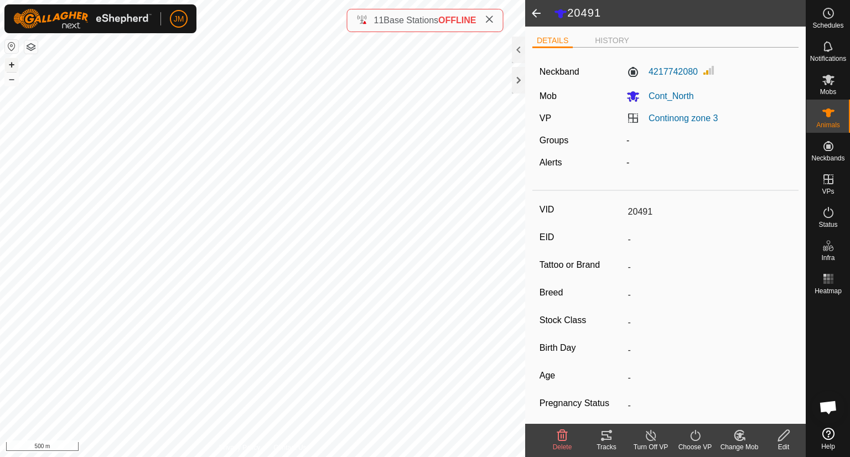
click at [14, 64] on button "+" at bounding box center [11, 64] width 13 height 13
type input "18838"
type input "-"
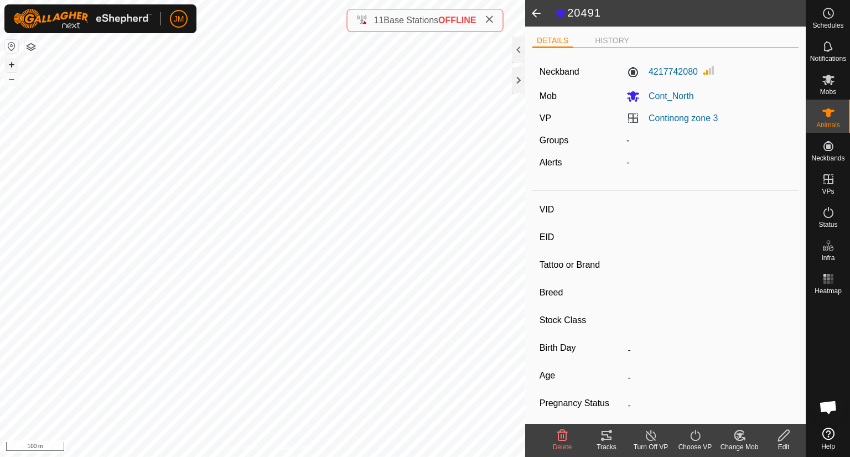
type input "-"
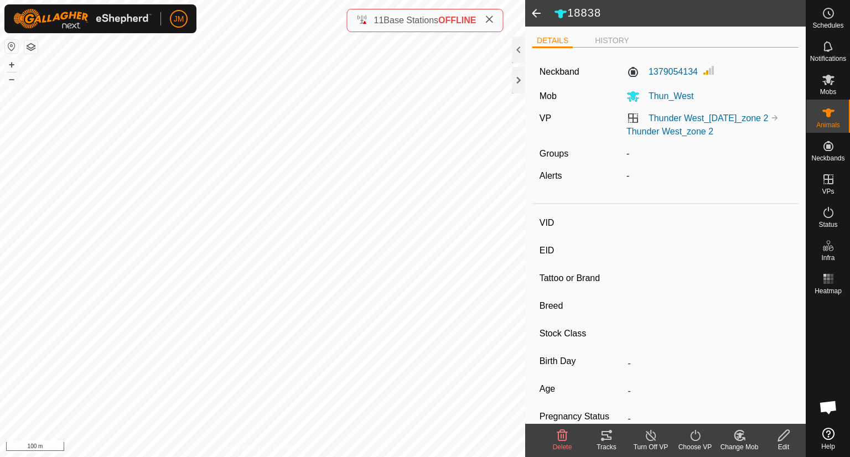
type input "20305"
type input "-"
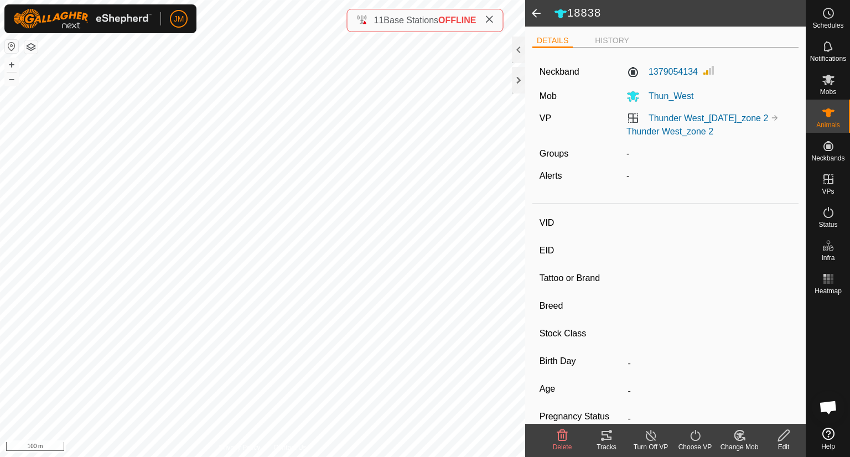
type input "-"
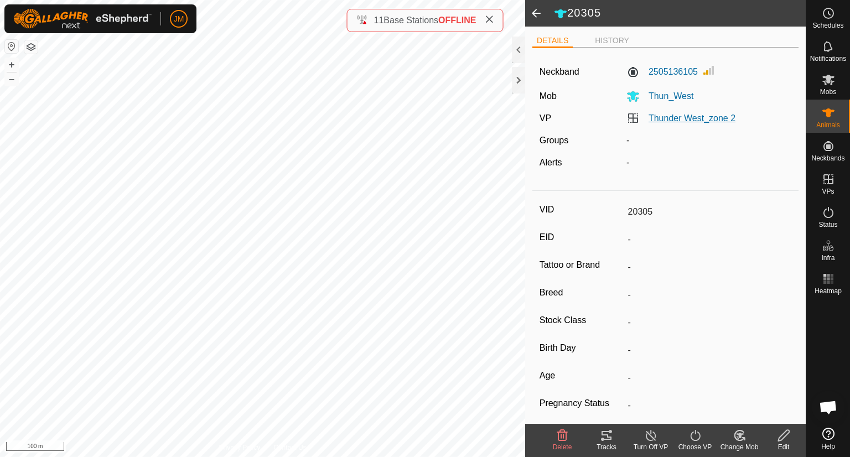
click at [651, 122] on link "Thunder West_zone 2" at bounding box center [691, 117] width 87 height 9
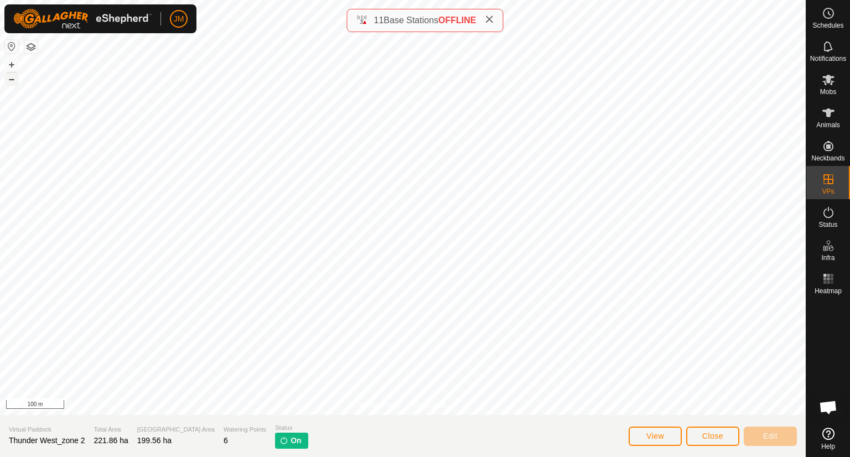
click at [15, 82] on button "–" at bounding box center [11, 78] width 13 height 13
click at [723, 439] on button "Close" at bounding box center [712, 435] width 53 height 19
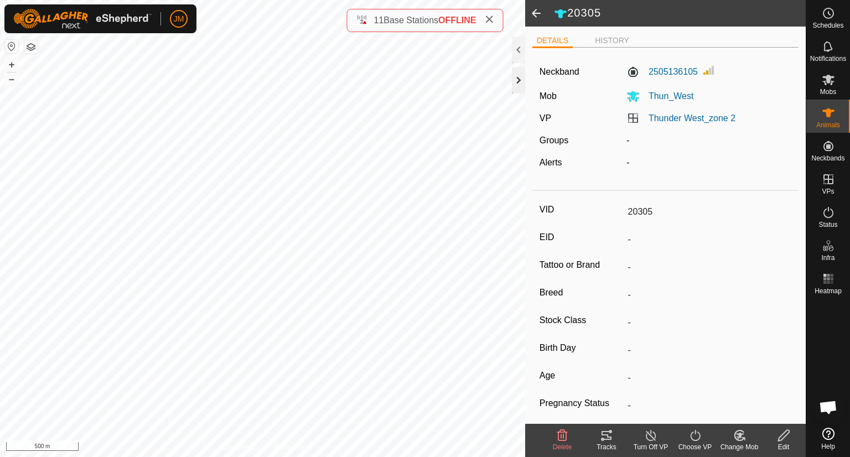
click at [522, 90] on div at bounding box center [518, 80] width 13 height 27
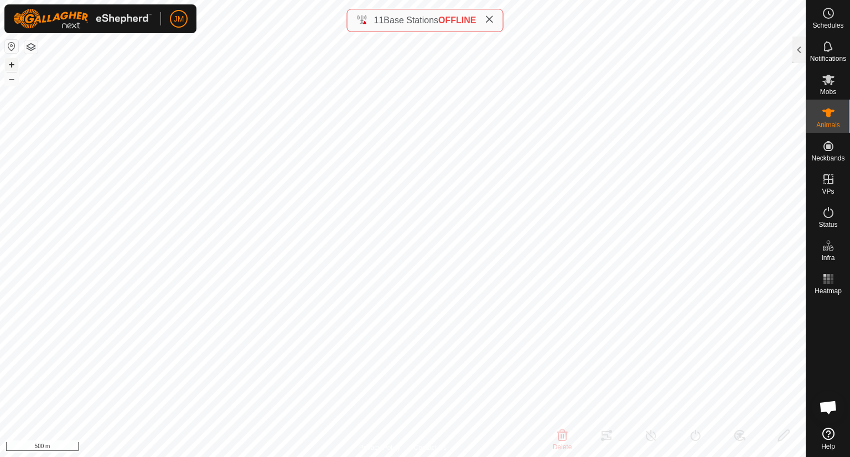
click at [14, 67] on button "+" at bounding box center [11, 64] width 13 height 13
type input "220741"
type input "-"
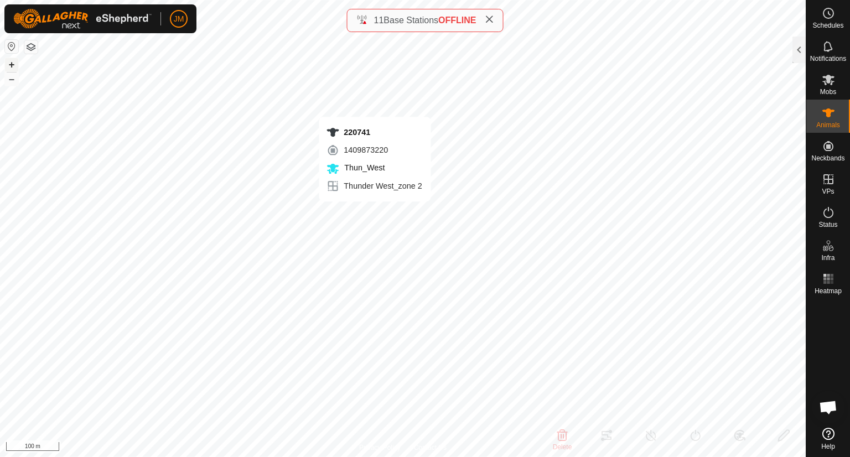
type input "-"
type input "220390"
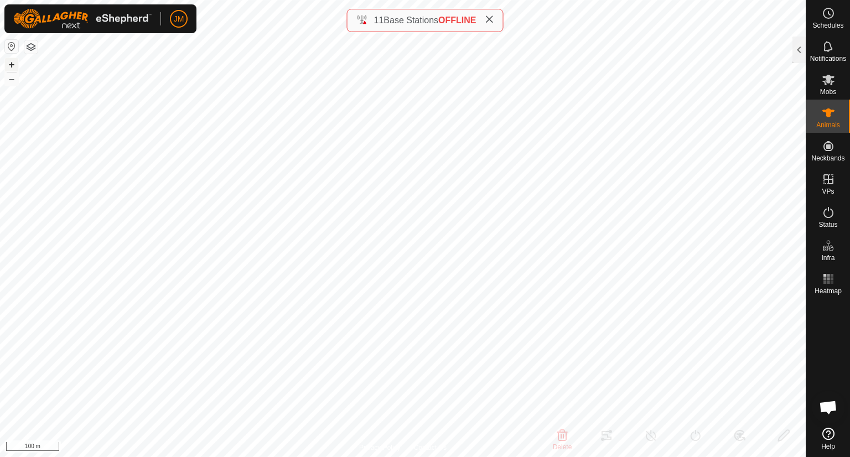
type input "-"
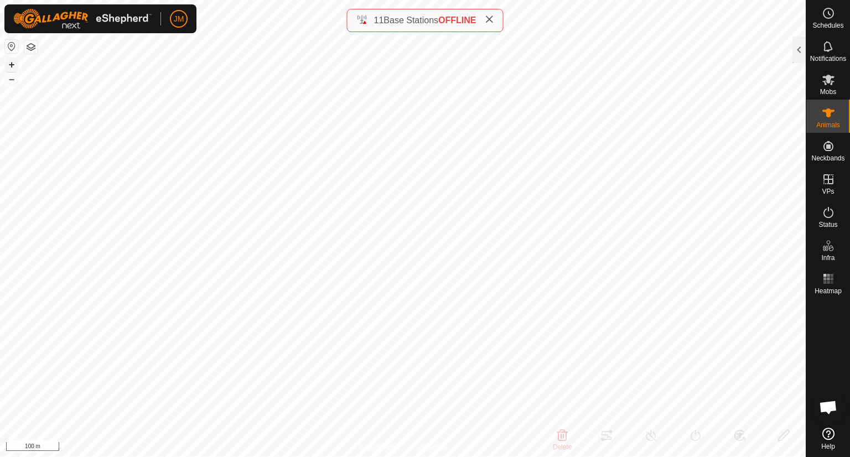
type input "-"
click at [9, 80] on button "–" at bounding box center [11, 78] width 13 height 13
type input "21188"
type input "-"
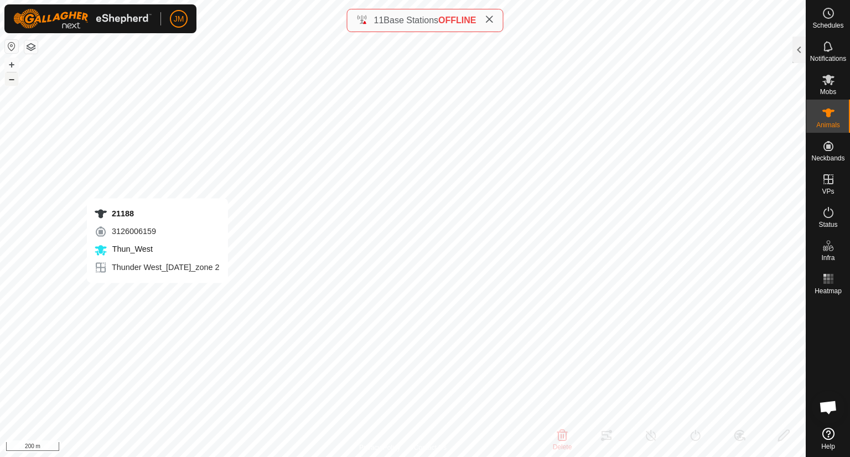
type input "-"
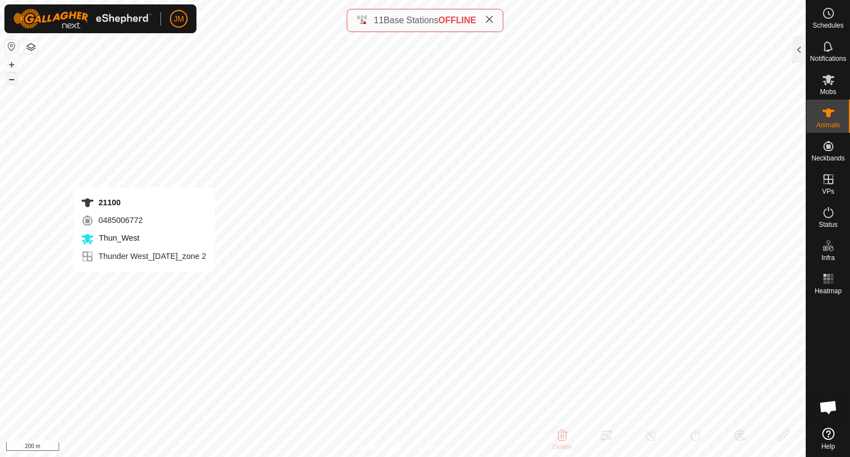
type input "21100"
type input "-"
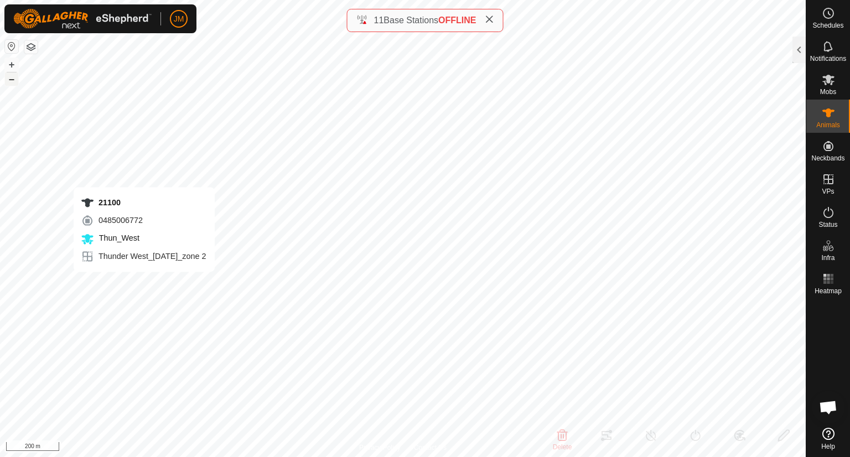
type input "-"
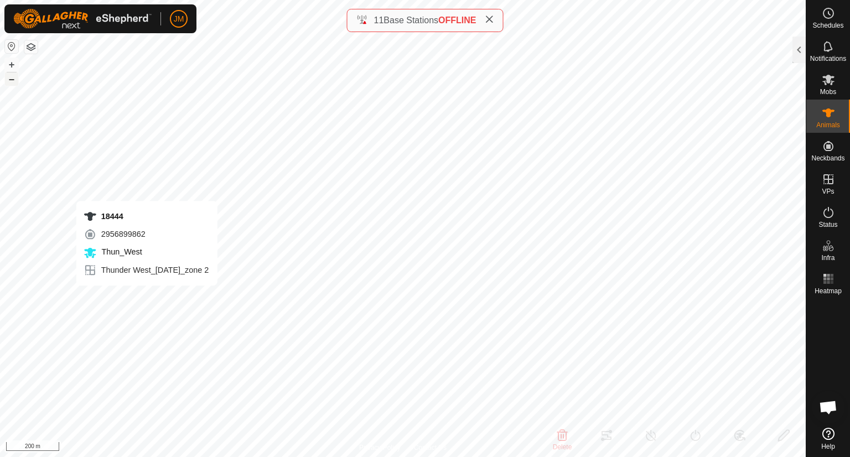
type input "18444"
type input "-"
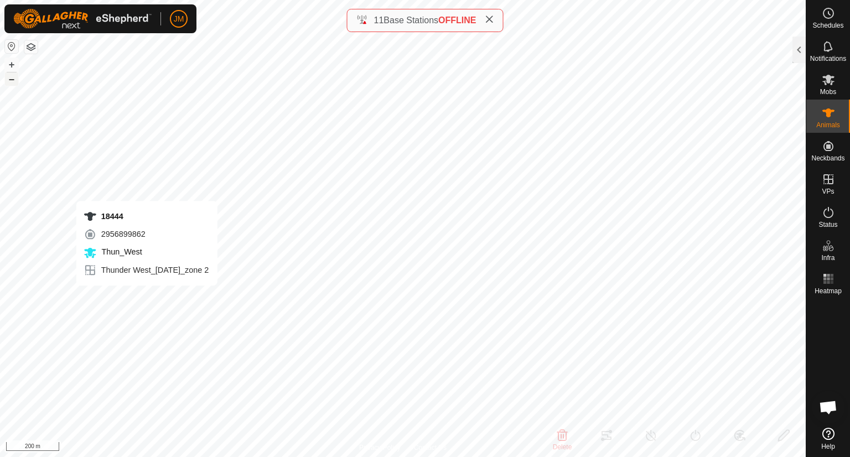
type input "-"
click at [325, 456] on html "JM Schedules Notifications Mobs Animals Neckbands VPs Status Infra Heatmap Help…" at bounding box center [425, 228] width 850 height 457
click at [826, 86] on icon at bounding box center [827, 79] width 13 height 13
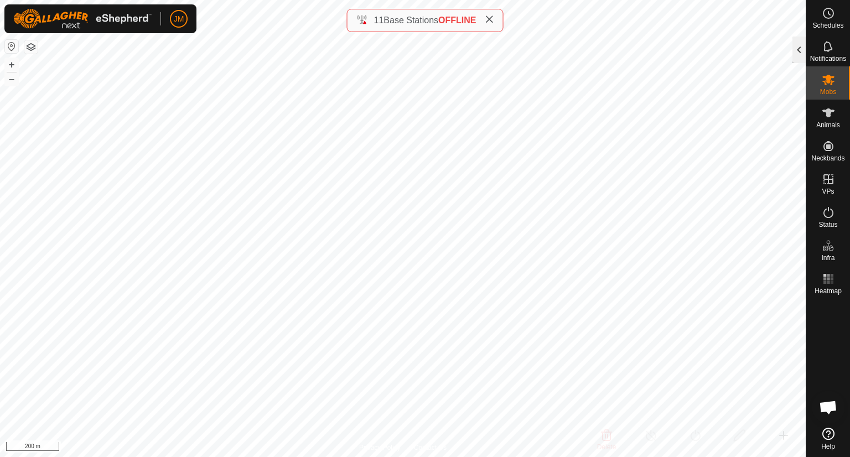
click at [801, 56] on div at bounding box center [798, 50] width 13 height 27
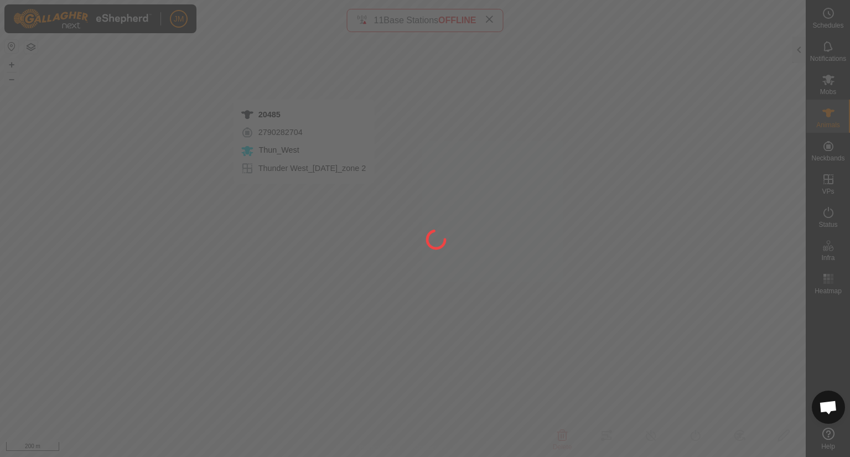
type input "20485"
type input "-"
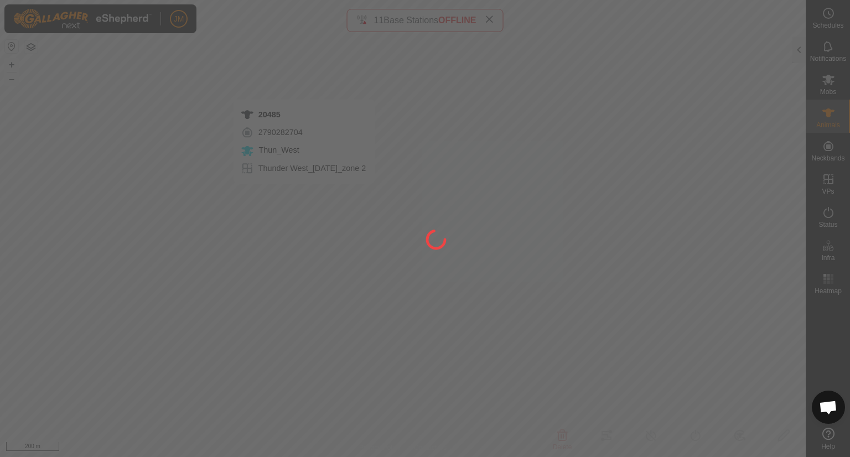
type input "-"
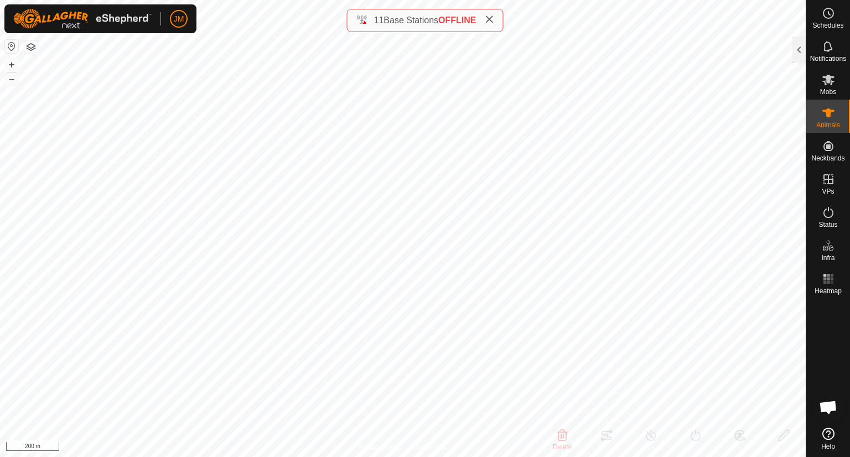
click at [491, 23] on icon at bounding box center [488, 19] width 9 height 9
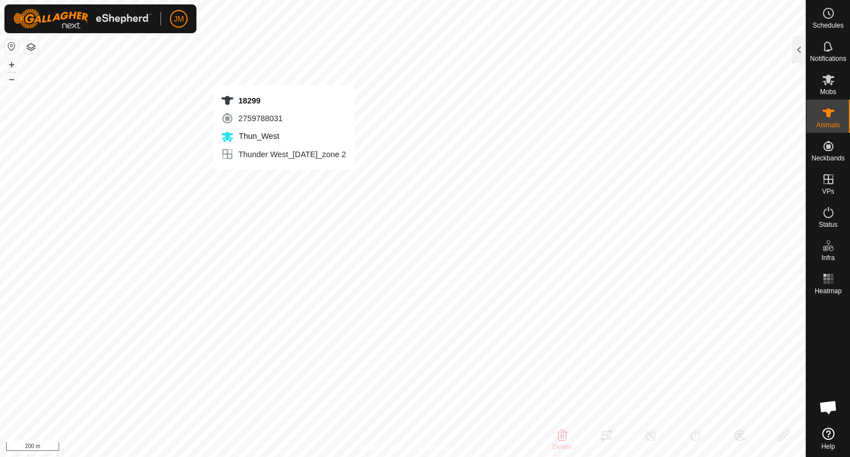
type input "18299"
type input "-"
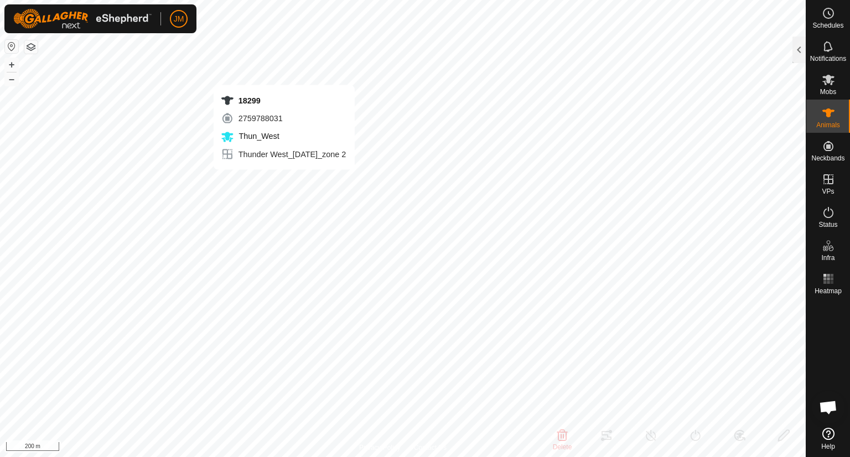
type input "-"
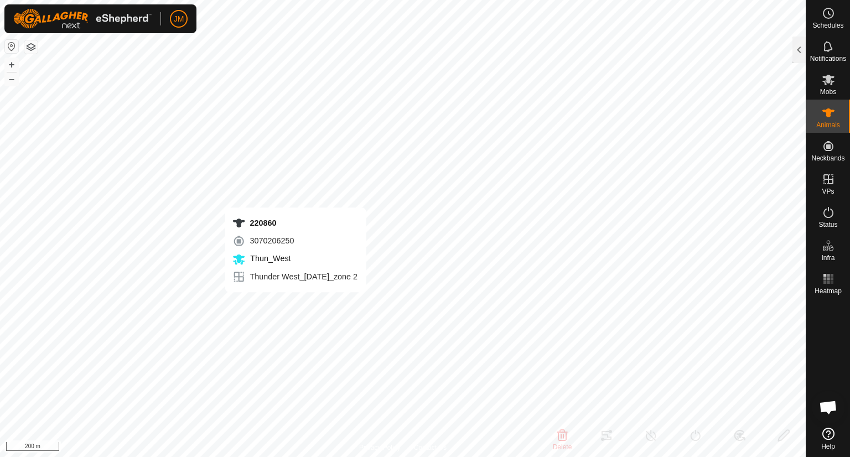
type input "220860"
type input "-"
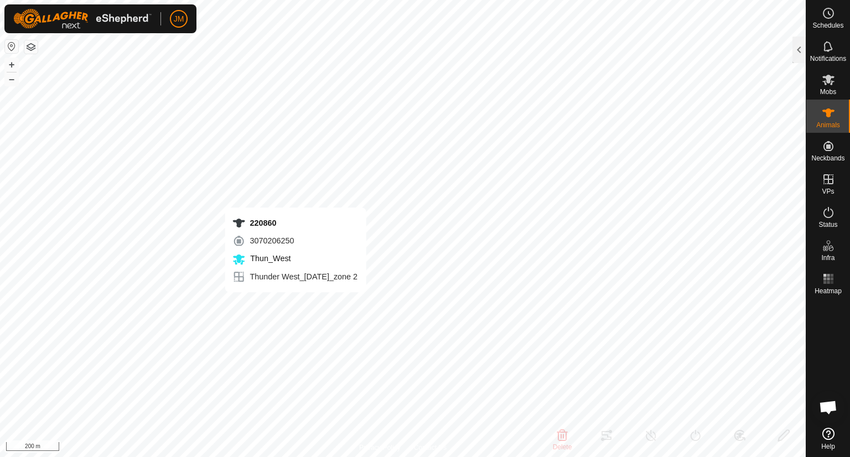
type input "-"
type input "220860"
